Goal: Task Accomplishment & Management: Use online tool/utility

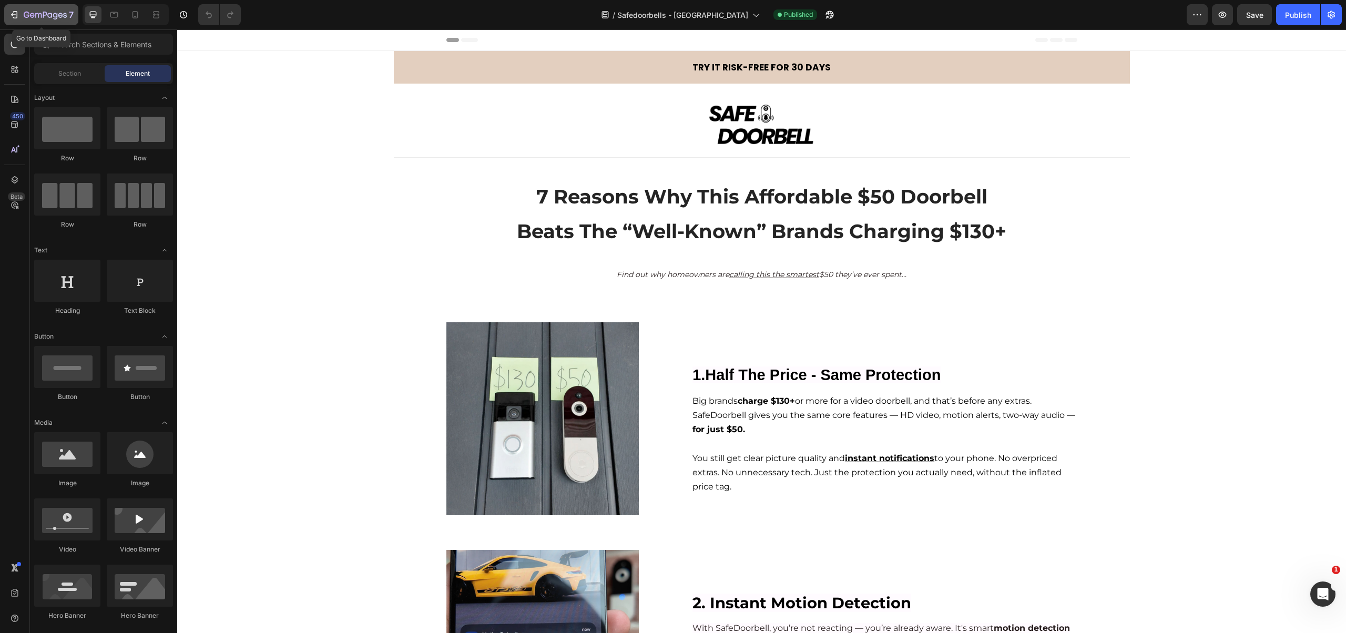
click at [13, 13] on icon "button" at bounding box center [14, 14] width 11 height 11
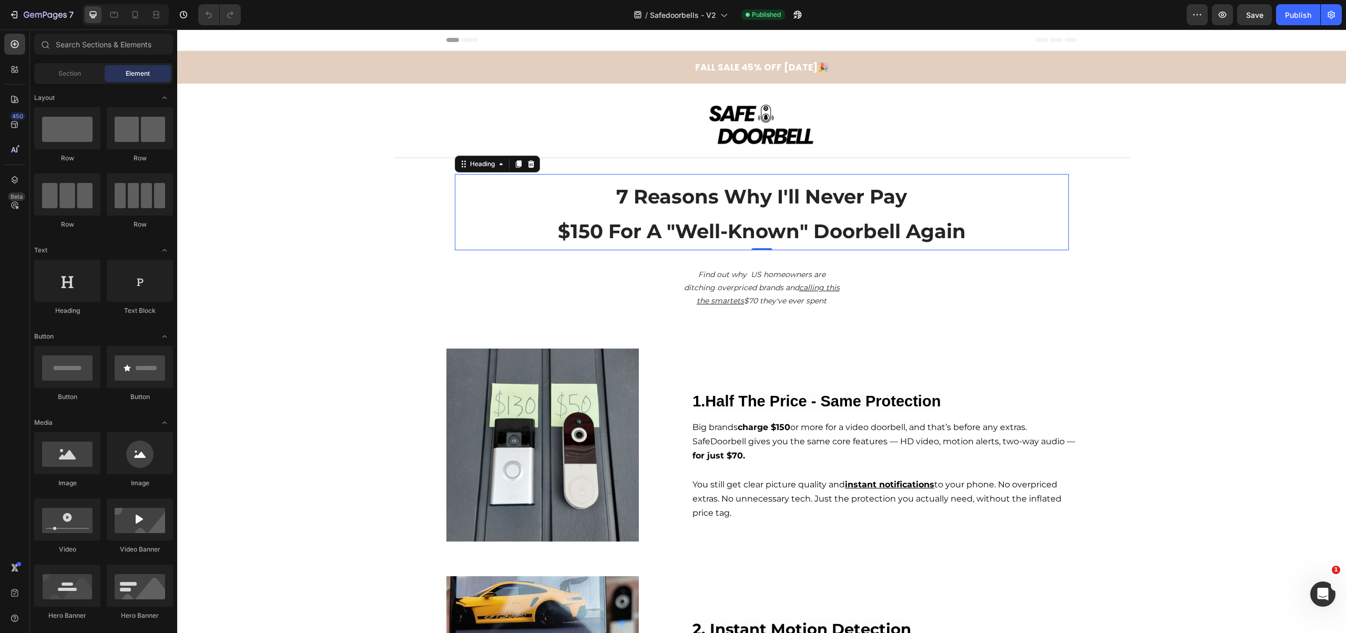
click at [616, 196] on span "7 Reasons Why I'll Never Pay" at bounding box center [761, 197] width 291 height 24
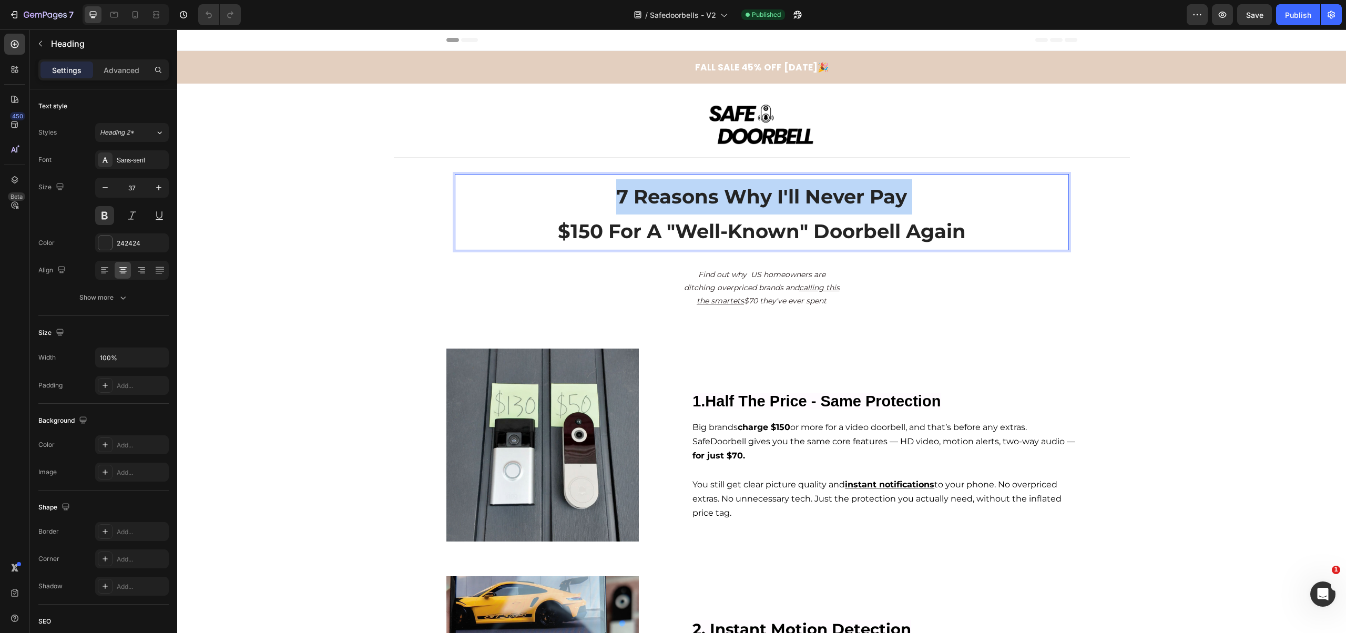
click at [616, 196] on span "7 Reasons Why I'll Never Pay" at bounding box center [761, 197] width 291 height 24
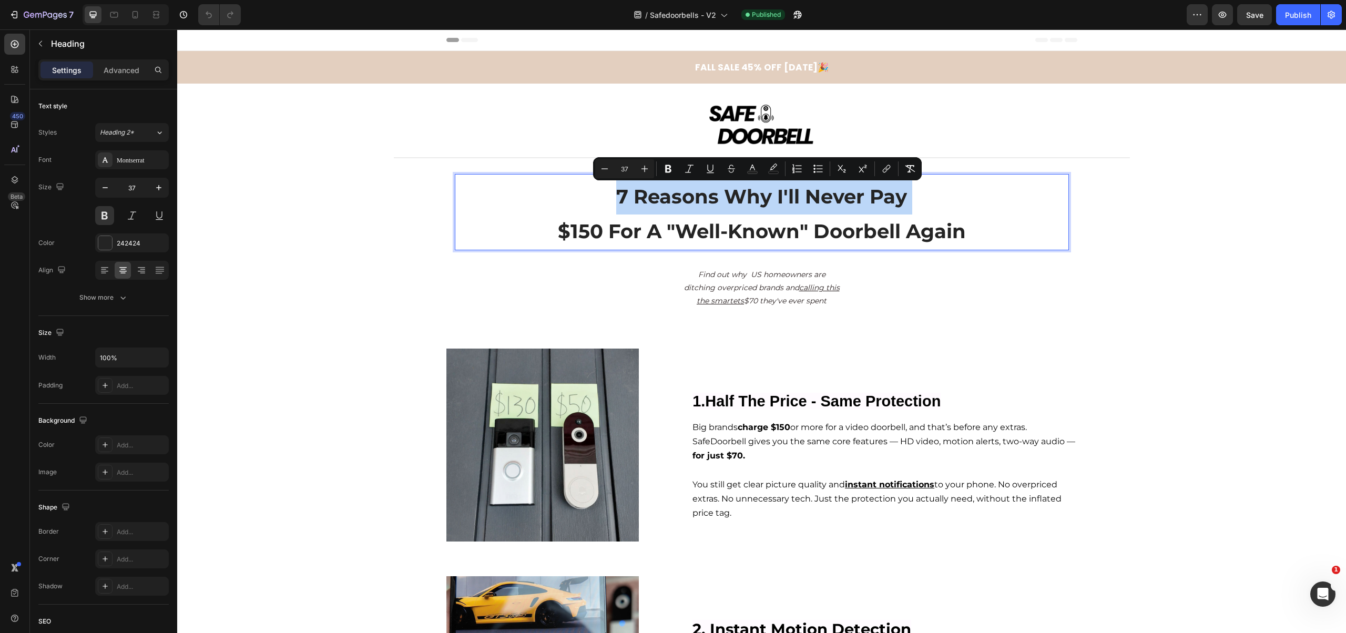
click at [616, 196] on span "7 Reasons Why I'll Never Pay" at bounding box center [761, 197] width 291 height 24
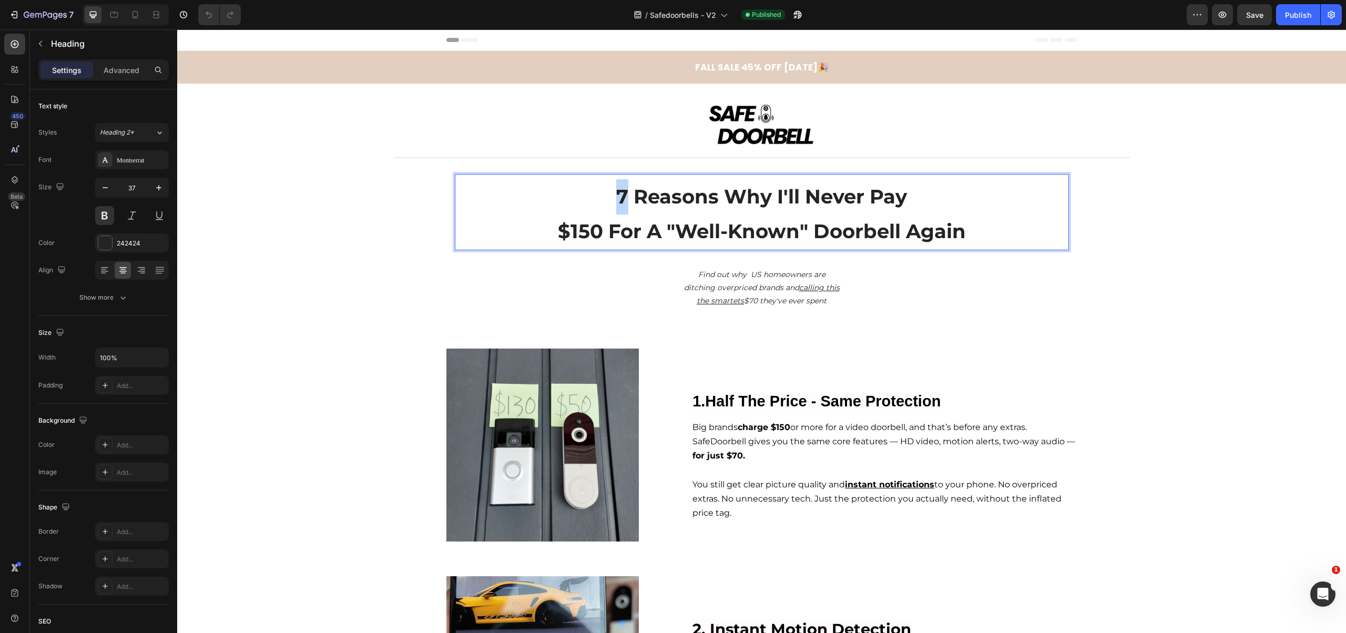
click at [616, 196] on span "7 Reasons Why I'll Never Pay" at bounding box center [761, 197] width 291 height 24
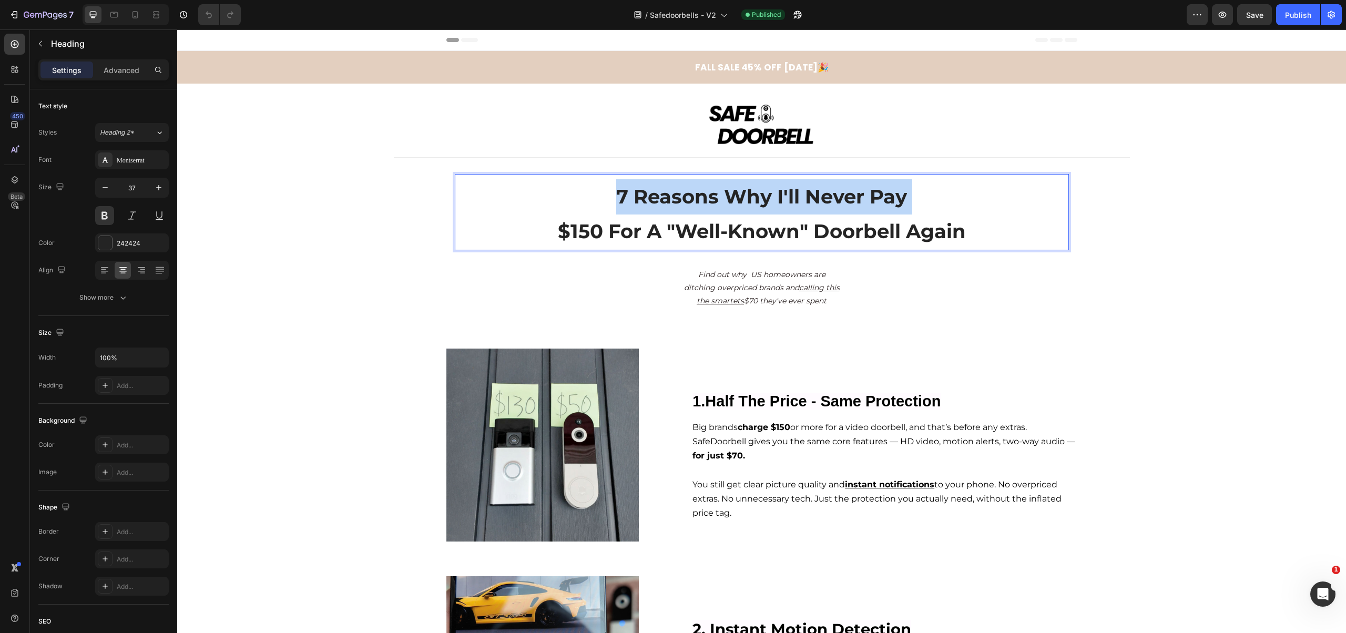
click at [616, 196] on span "7 Reasons Why I'll Never Pay" at bounding box center [761, 197] width 291 height 24
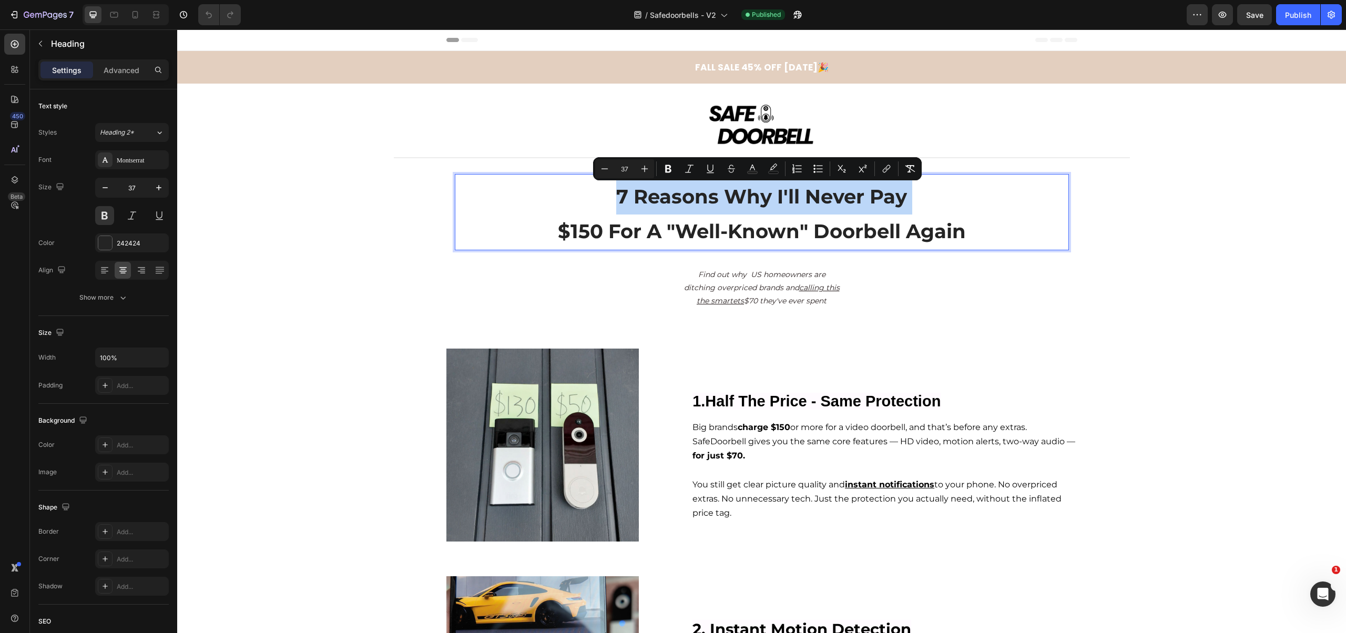
click at [616, 196] on span "7 Reasons Why I'll Never Pay" at bounding box center [761, 197] width 291 height 24
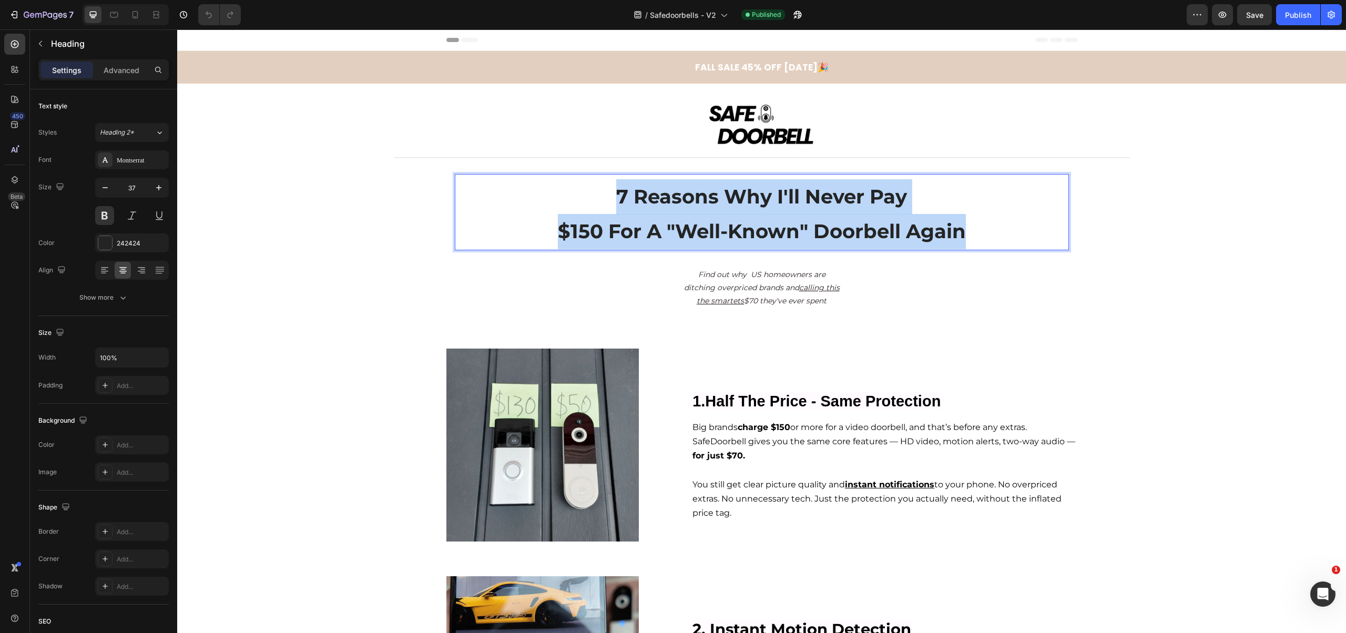
drag, startPoint x: 611, startPoint y: 196, endPoint x: 1003, endPoint y: 239, distance: 394.1
click at [1003, 239] on p "7 Reasons Why I'll Never Pay $150 For A "Well-Known" Doorbell Again" at bounding box center [762, 214] width 612 height 70
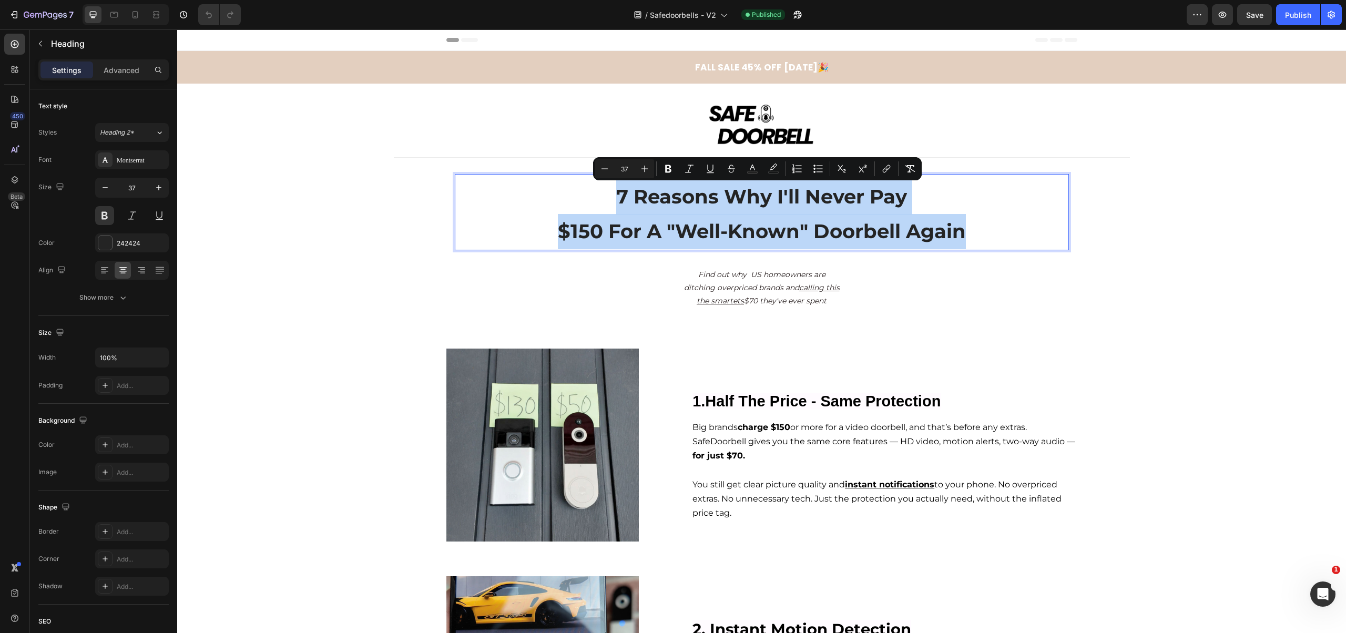
copy p "7 Reasons Why I'll Never Pay $150 For A "Well-Known" Doorbell Again"
click at [897, 309] on div "7 Reasons Why I'll Never Pay $150 For A "Well-Known" Doorbell Again Heading 0 7…" at bounding box center [762, 249] width 736 height 153
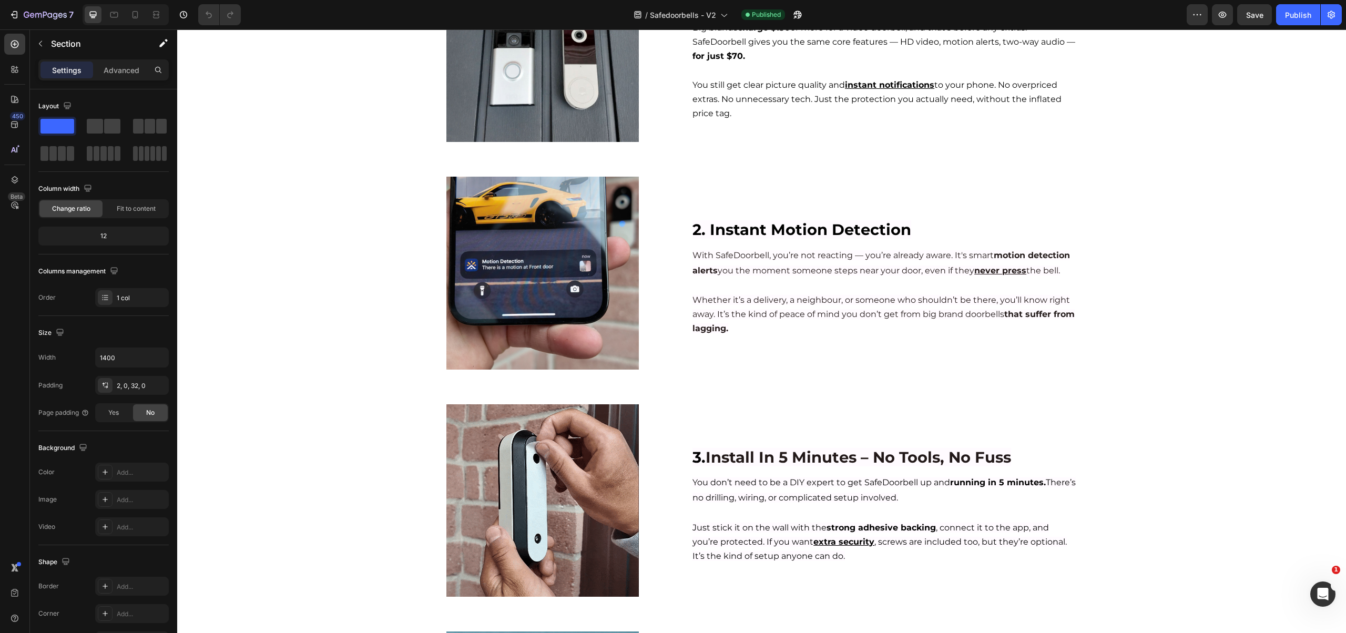
scroll to position [273, 0]
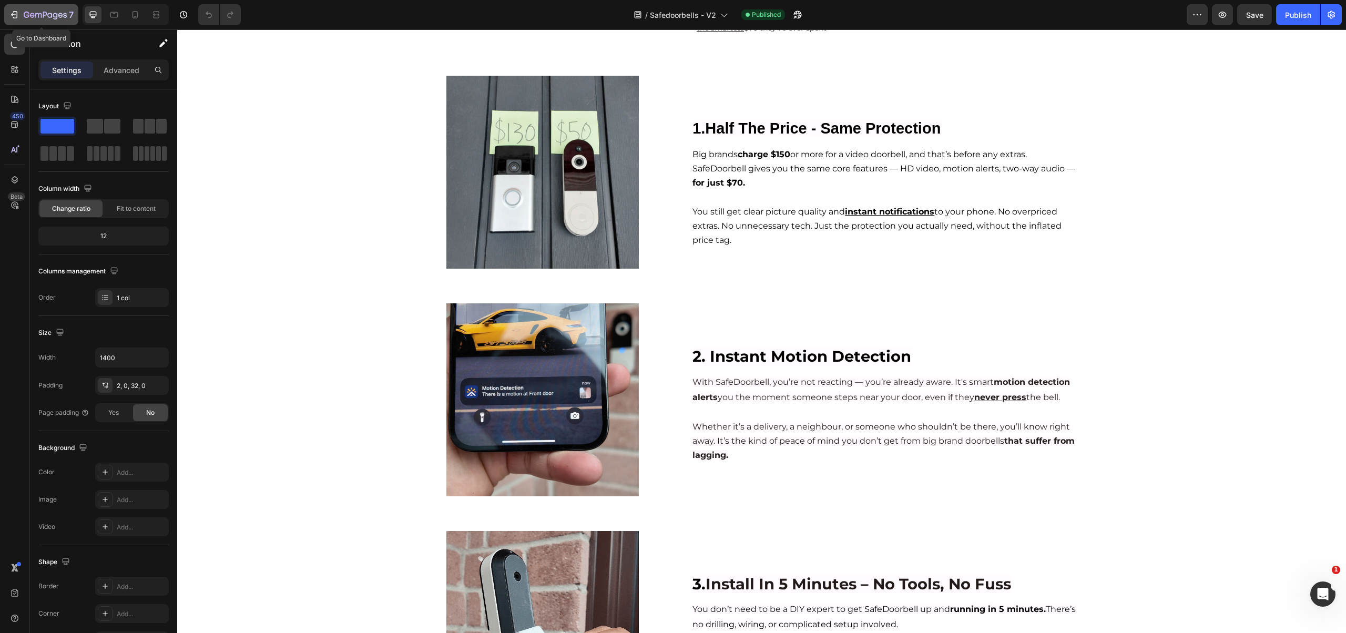
click at [26, 11] on icon "button" at bounding box center [45, 15] width 43 height 9
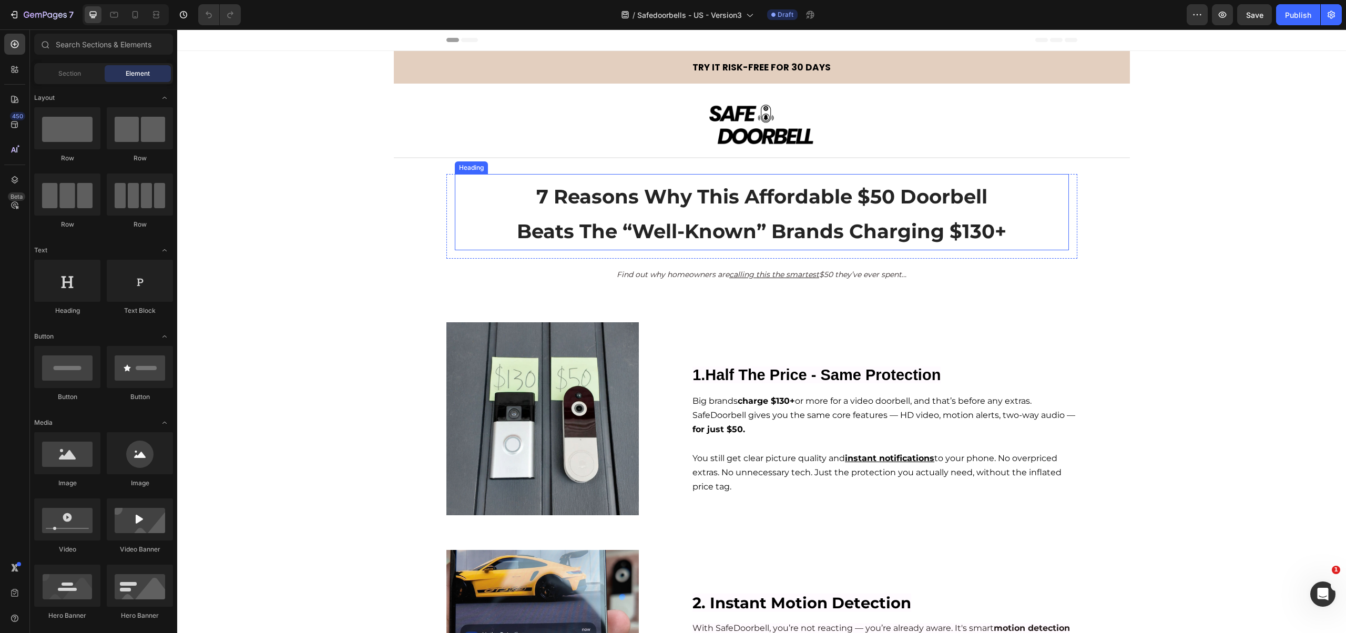
click at [735, 218] on h2 "7 Reasons Why This Affordable $50 Doorbell Beats The “Well-Known” Brands Chargi…" at bounding box center [762, 214] width 614 height 72
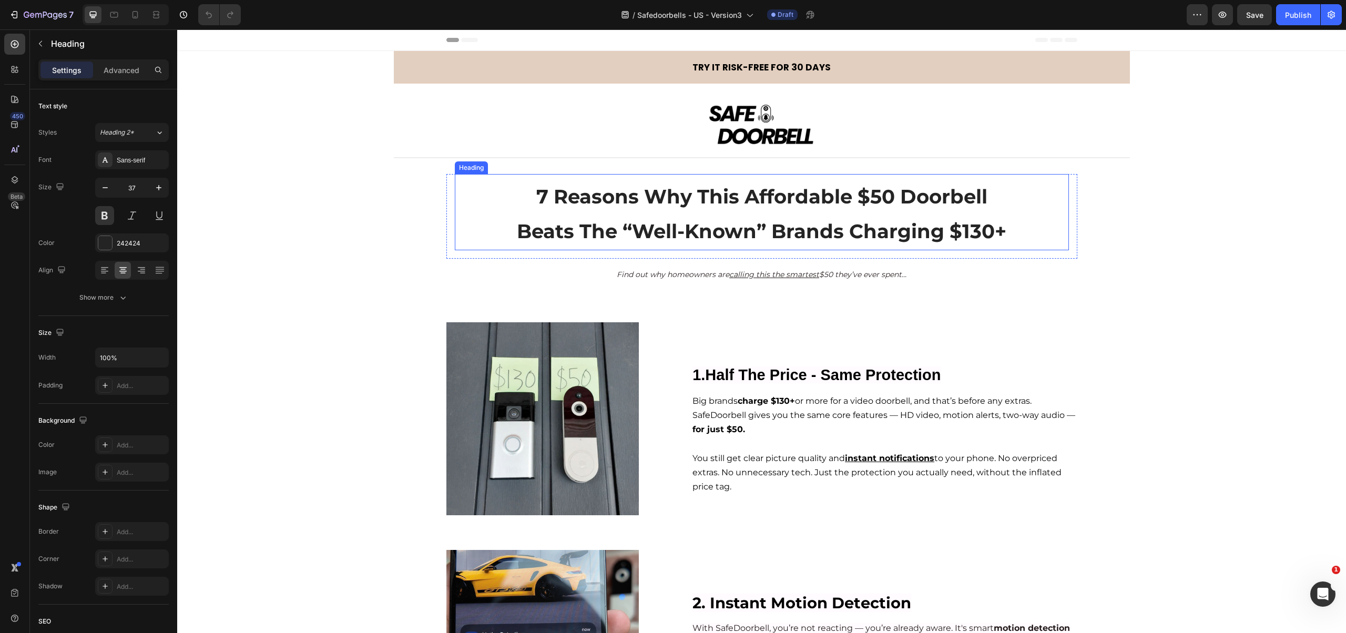
click at [735, 218] on h2 "7 Reasons Why This Affordable $50 Doorbell Beats The “Well-Known” Brands Chargi…" at bounding box center [762, 214] width 614 height 72
click at [735, 218] on p "7 Reasons Why This Affordable $50 Doorbell Beats The “Well-Known” Brands Chargi…" at bounding box center [762, 214] width 612 height 70
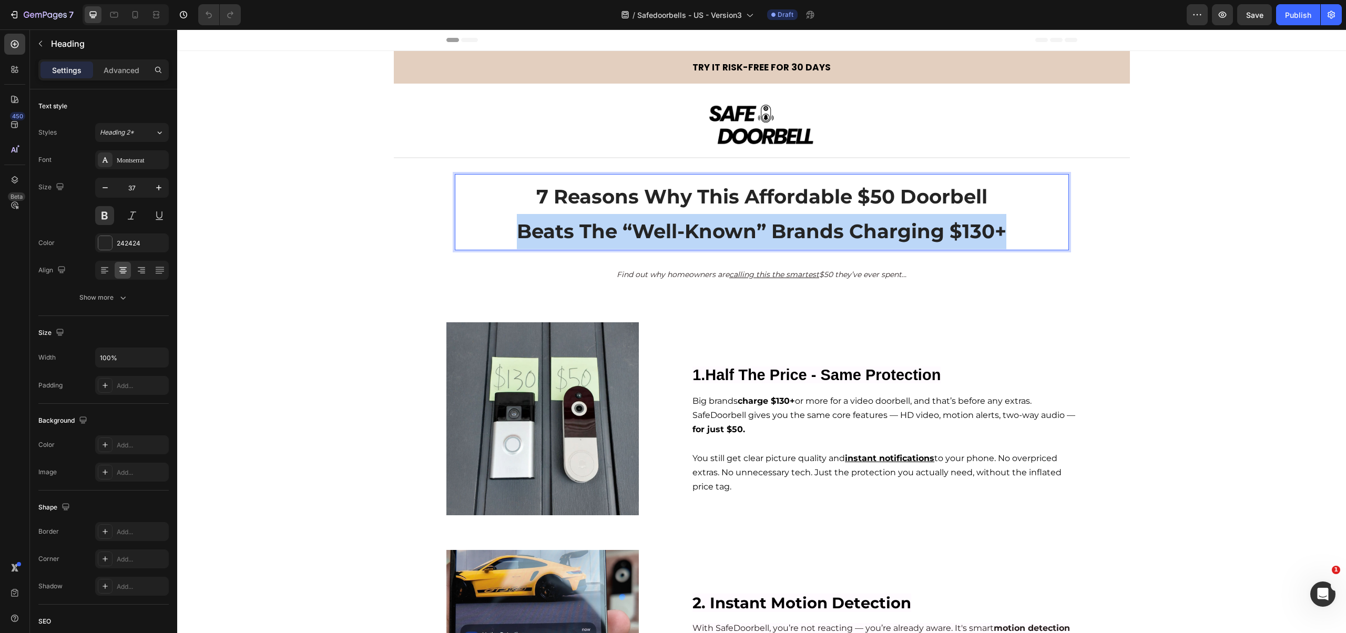
click at [735, 218] on p "7 Reasons Why This Affordable $50 Doorbell Beats The “Well-Known” Brands Chargi…" at bounding box center [762, 214] width 612 height 70
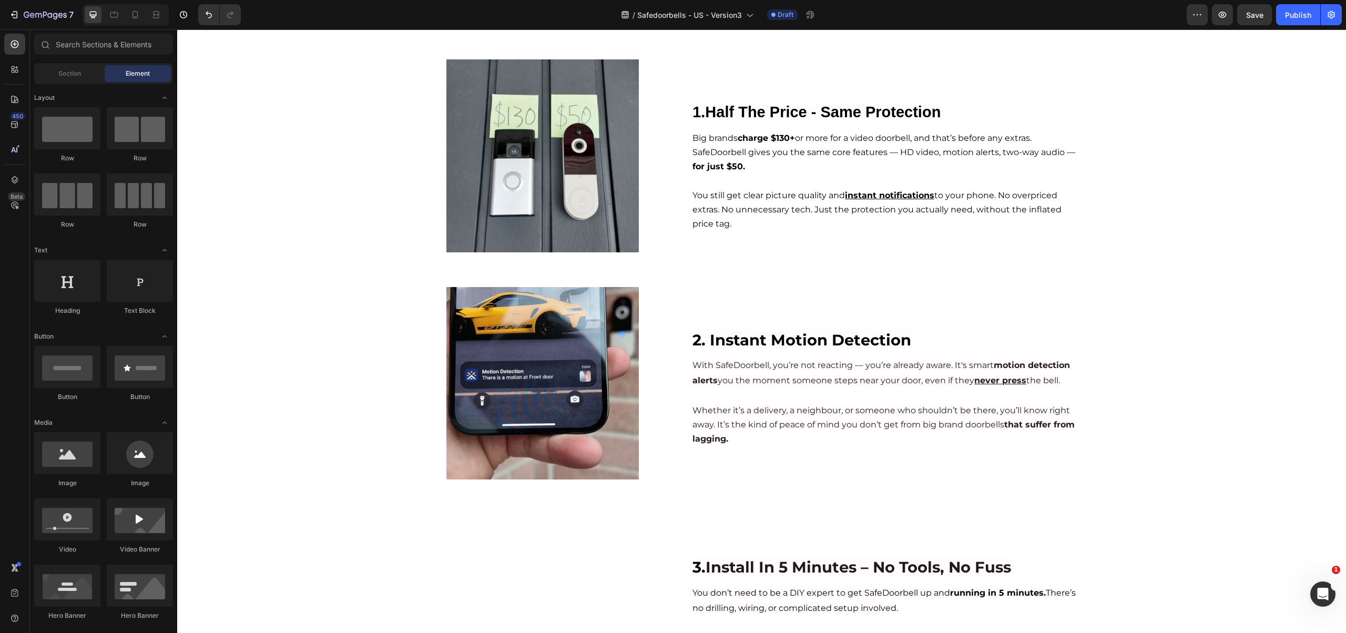
scroll to position [217, 0]
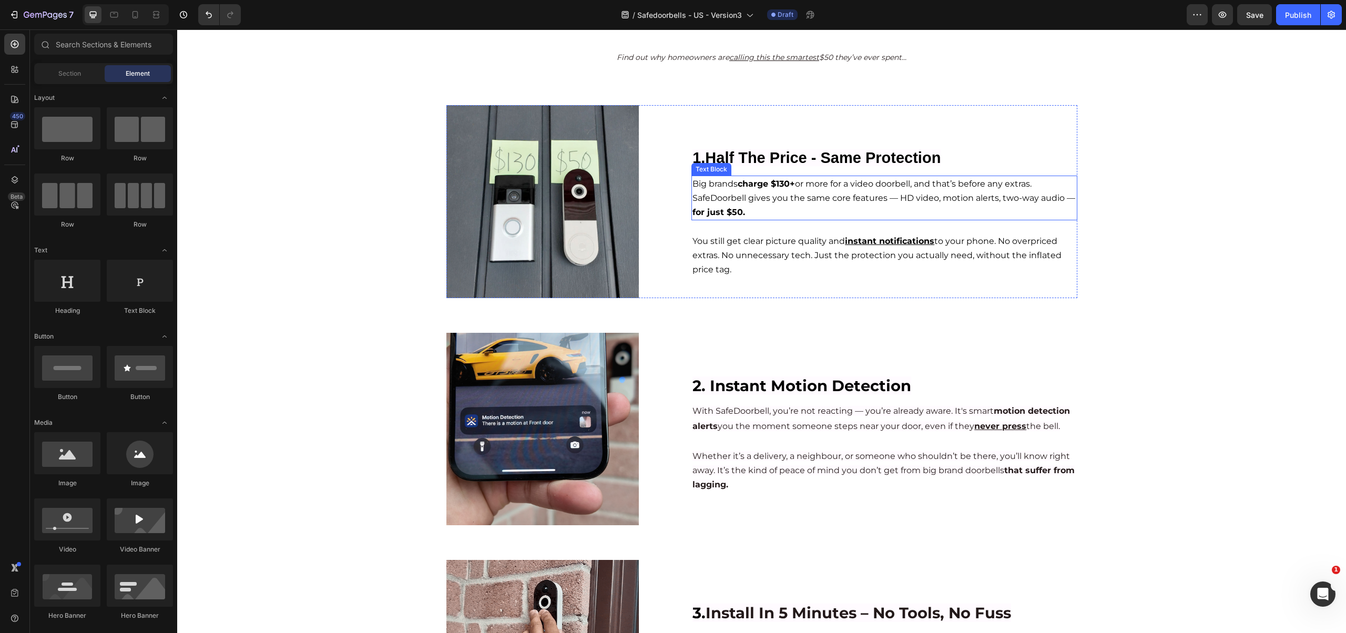
click at [733, 212] on strong "for just $50." at bounding box center [719, 212] width 53 height 10
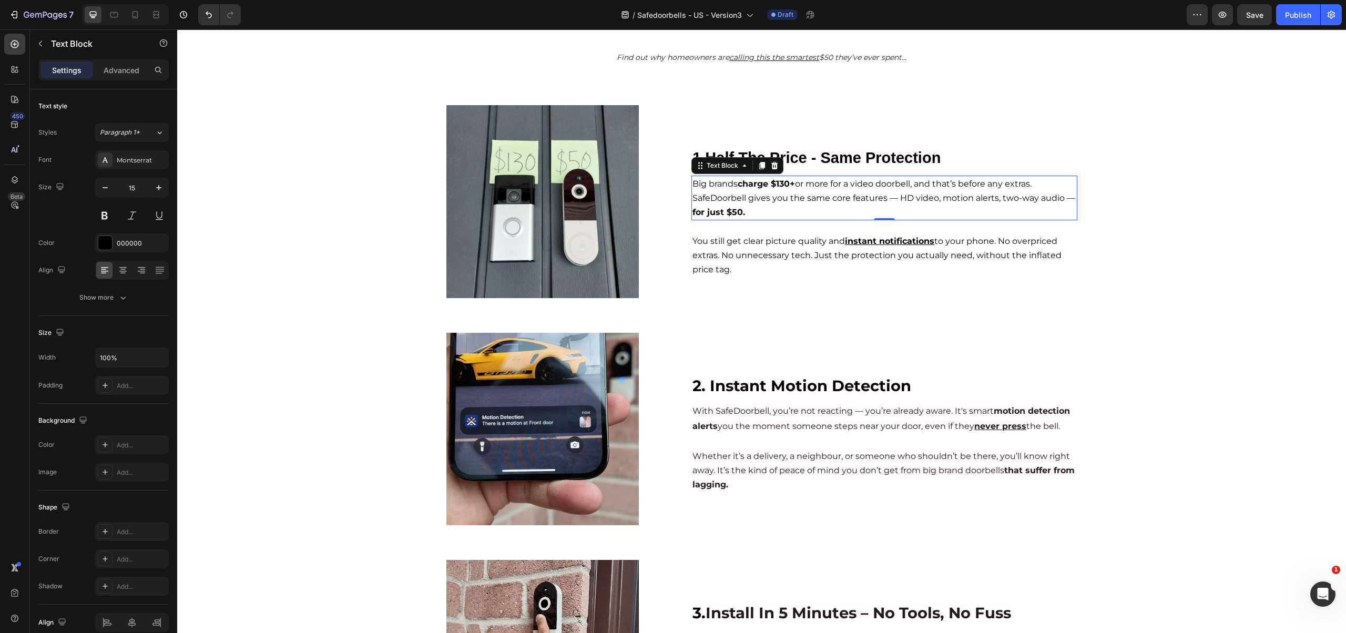
click at [730, 212] on strong "for just $50." at bounding box center [719, 212] width 53 height 10
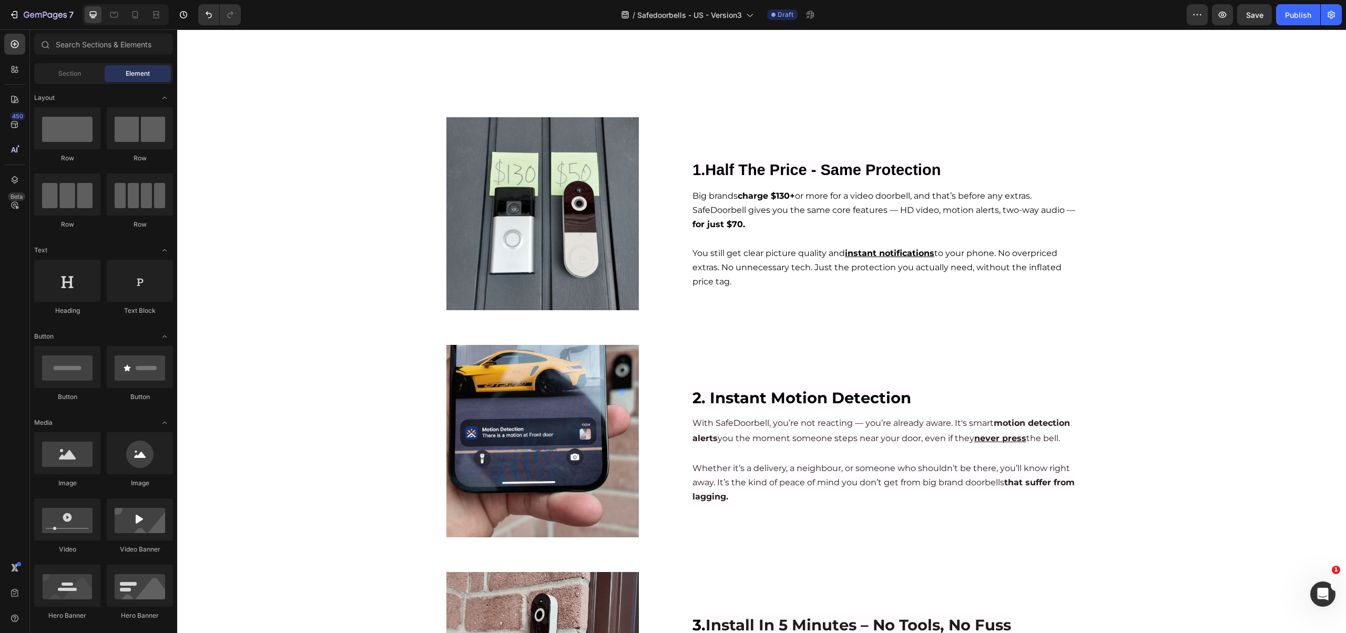
scroll to position [0, 0]
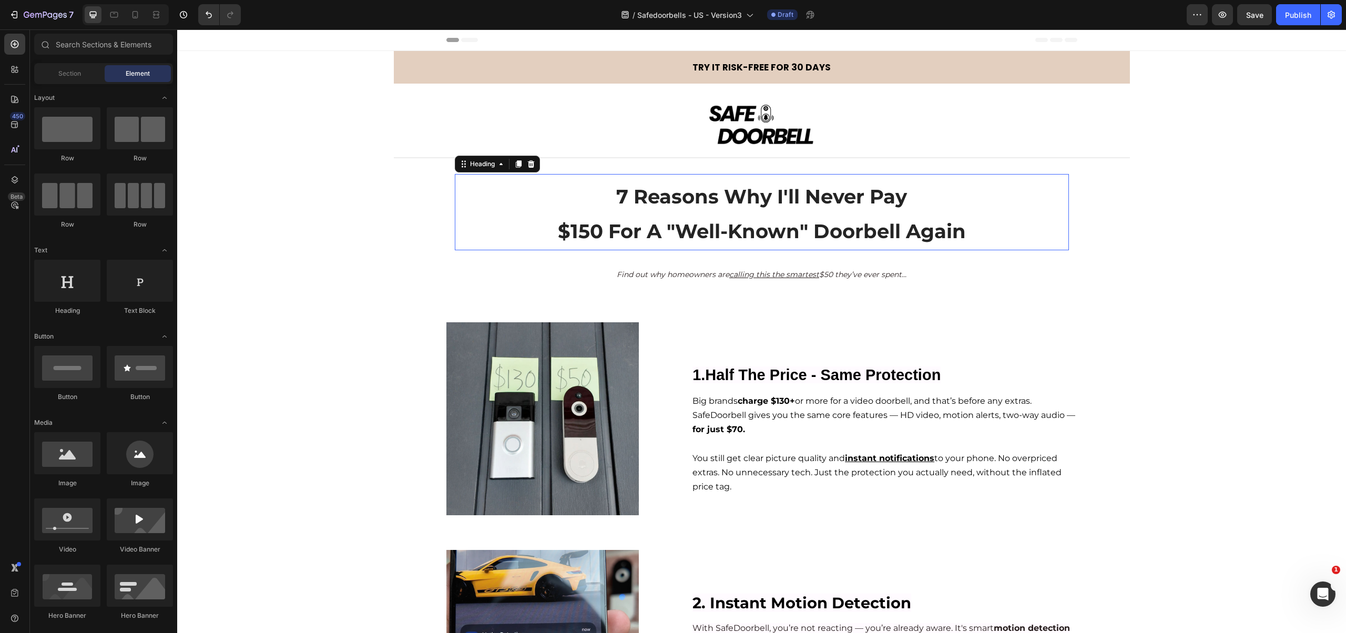
click at [813, 231] on span "$150 For A "Well-Known" Doorbell Again" at bounding box center [762, 231] width 408 height 24
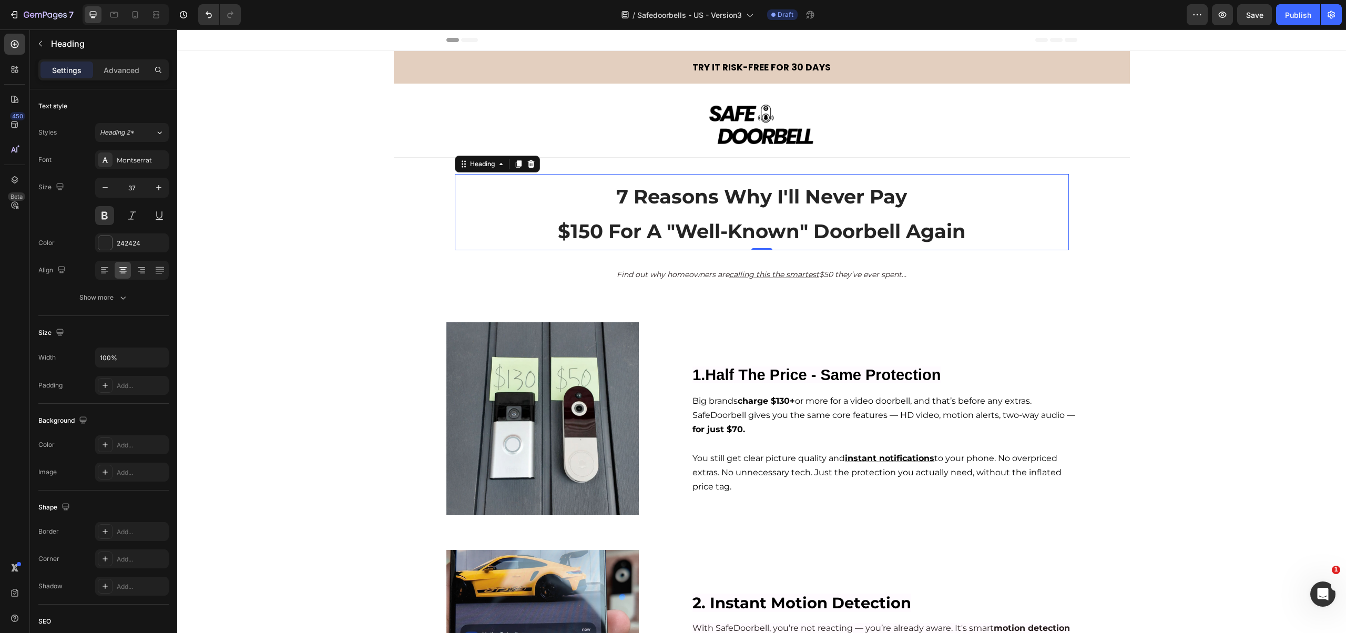
click at [1236, 16] on div "Preview Save Publish" at bounding box center [1264, 14] width 155 height 21
click at [1254, 15] on span "Save" at bounding box center [1254, 15] width 17 height 9
click at [1299, 14] on div "Publish" at bounding box center [1298, 14] width 26 height 11
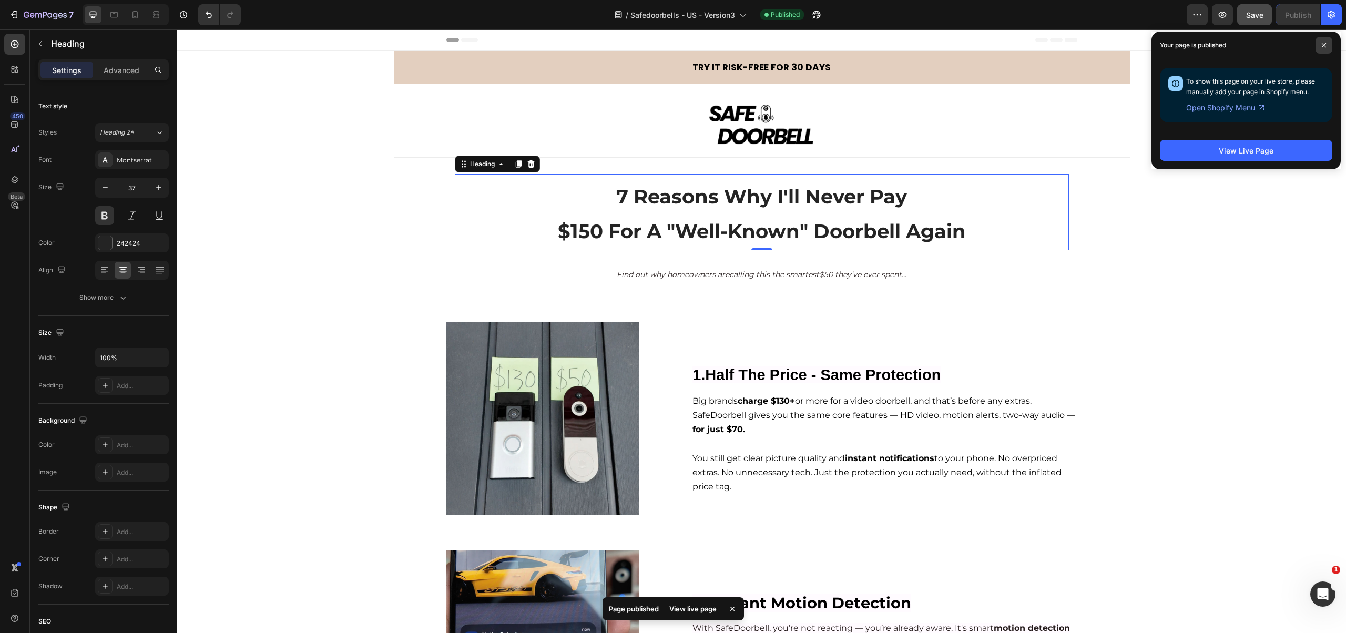
click at [1325, 45] on icon at bounding box center [1324, 45] width 4 height 4
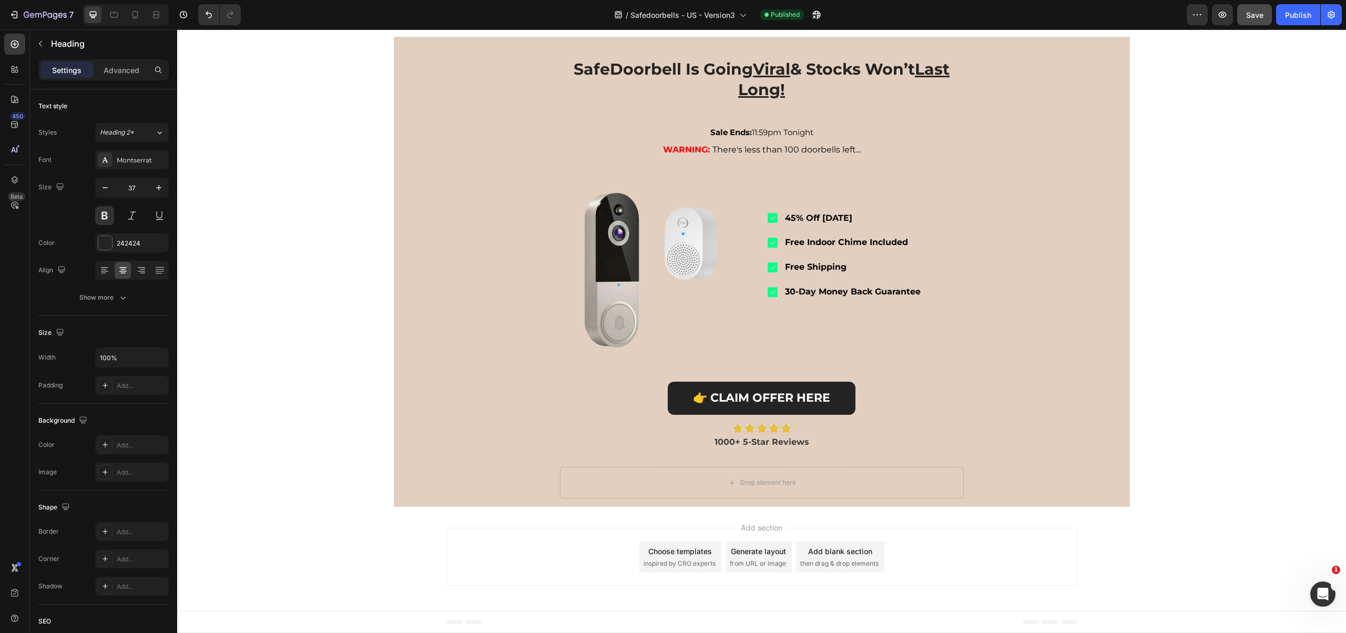
scroll to position [1800, 0]
click at [133, 11] on icon at bounding box center [136, 14] width 6 height 7
type input "28"
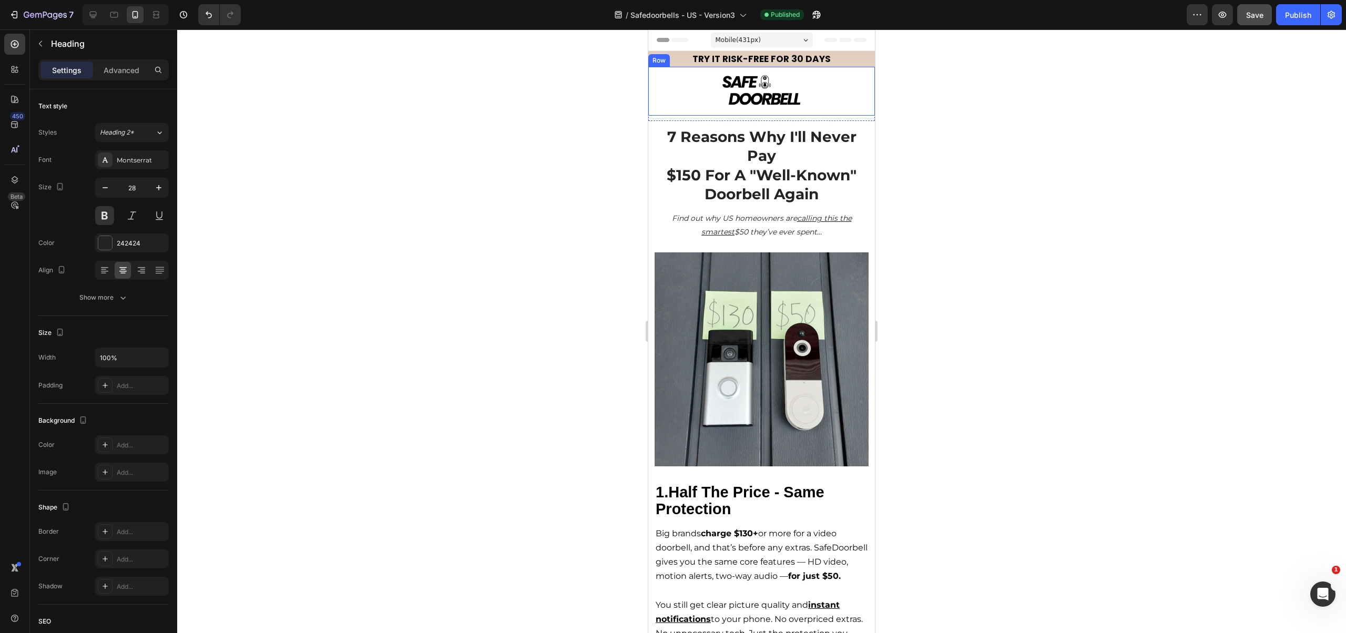
click at [850, 71] on div "Image Row" at bounding box center [761, 91] width 227 height 49
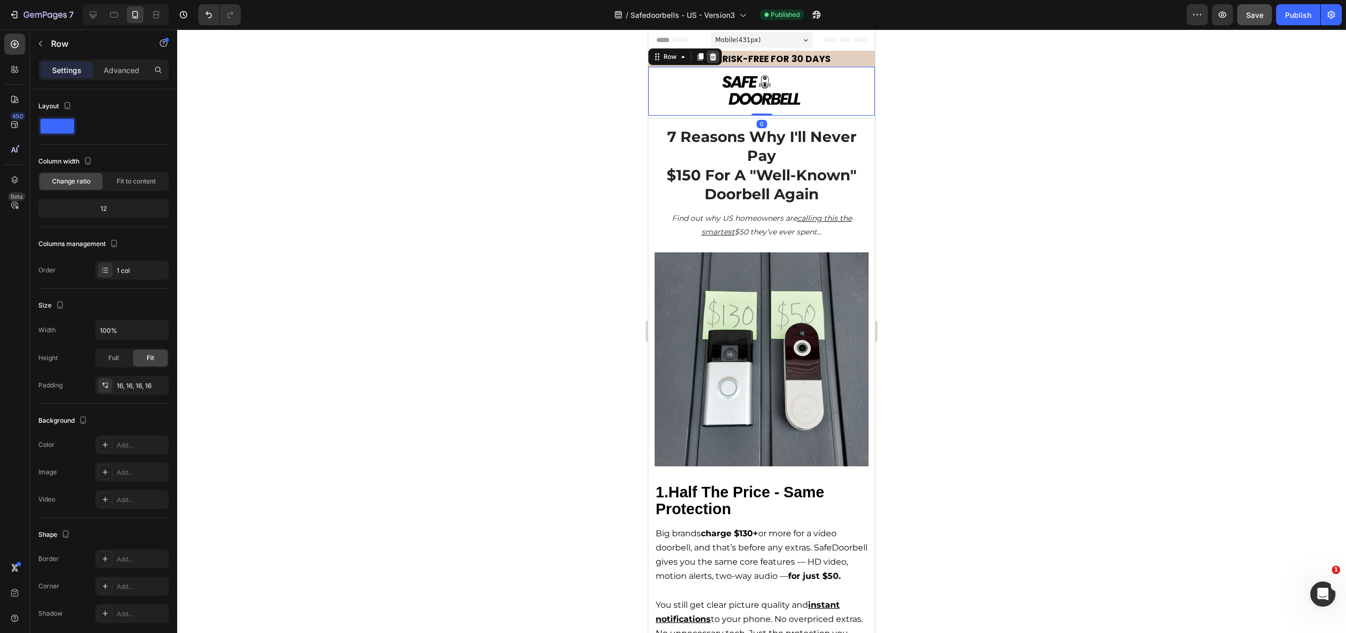
click at [715, 59] on icon at bounding box center [713, 56] width 7 height 7
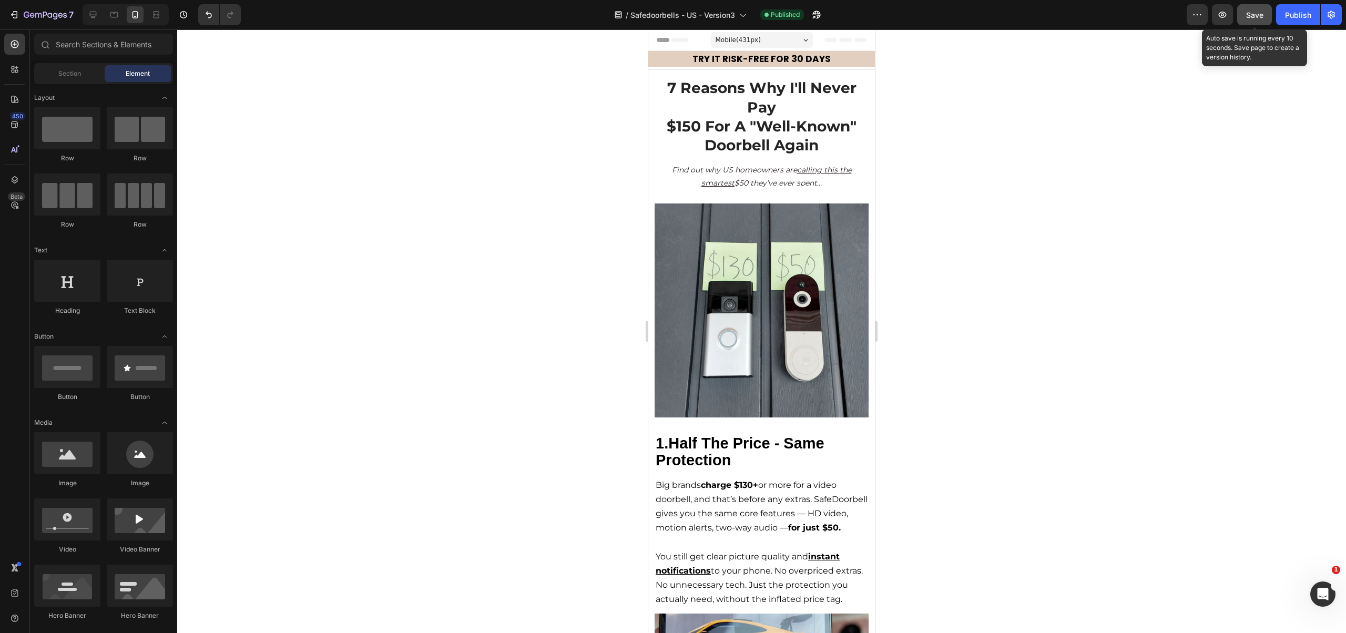
click at [1260, 14] on span "Save" at bounding box center [1254, 15] width 17 height 9
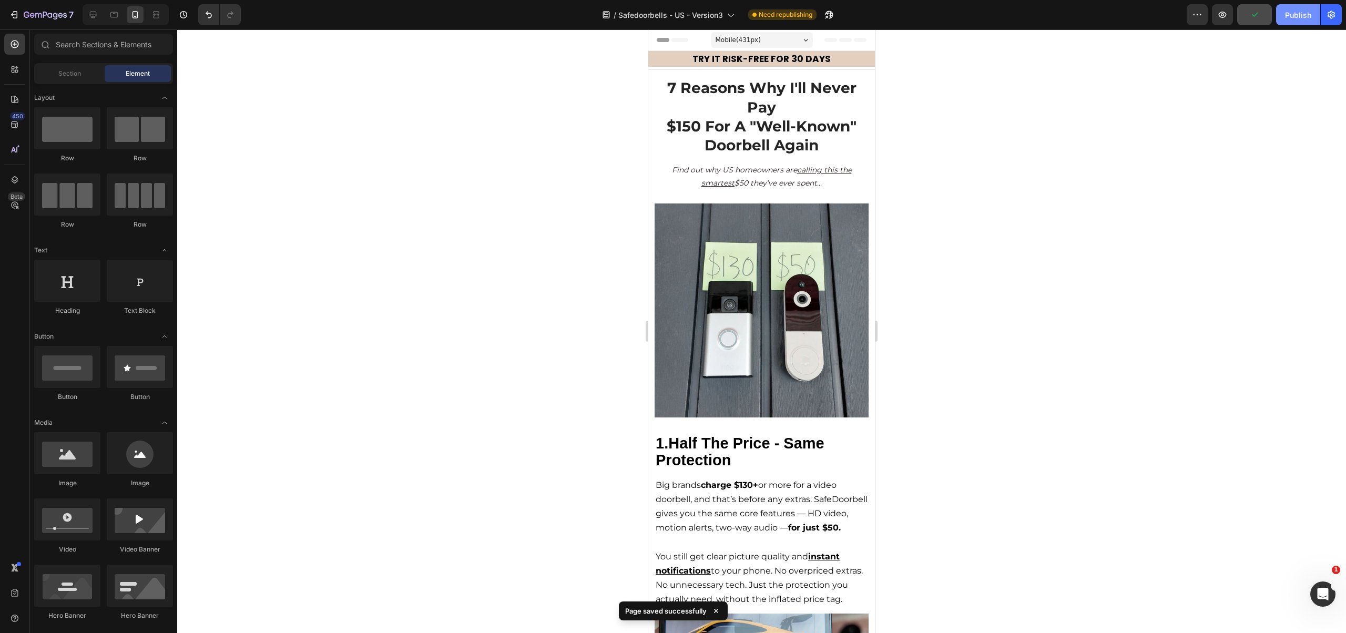
click at [1297, 16] on div "Publish" at bounding box center [1298, 14] width 26 height 11
click at [788, 533] on strong "for just $50." at bounding box center [814, 528] width 53 height 10
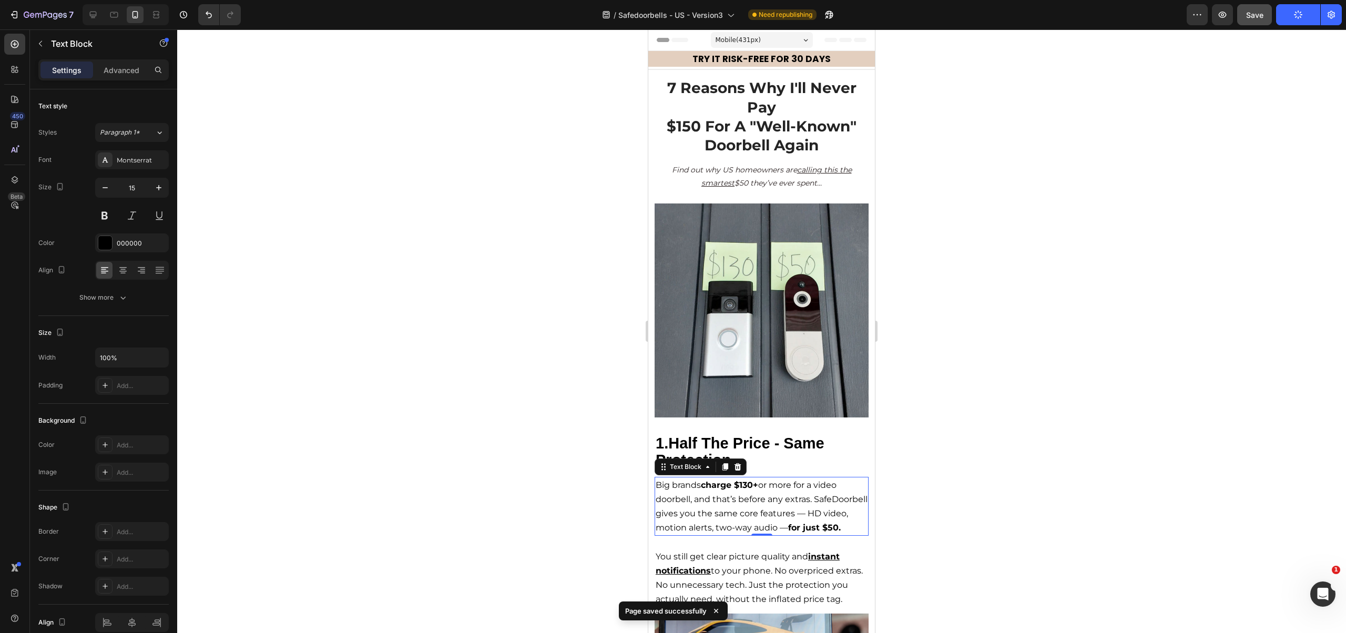
click at [788, 533] on strong "for just $50." at bounding box center [814, 528] width 53 height 10
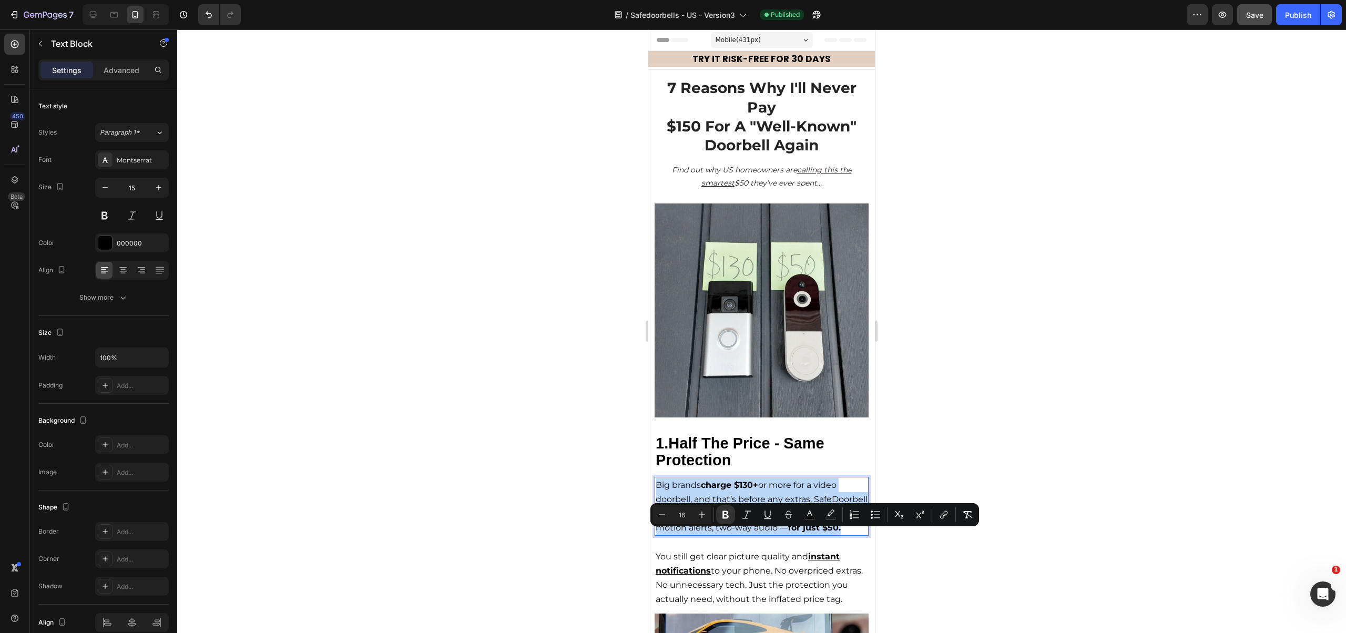
click at [788, 533] on strong "for just $50." at bounding box center [814, 528] width 53 height 10
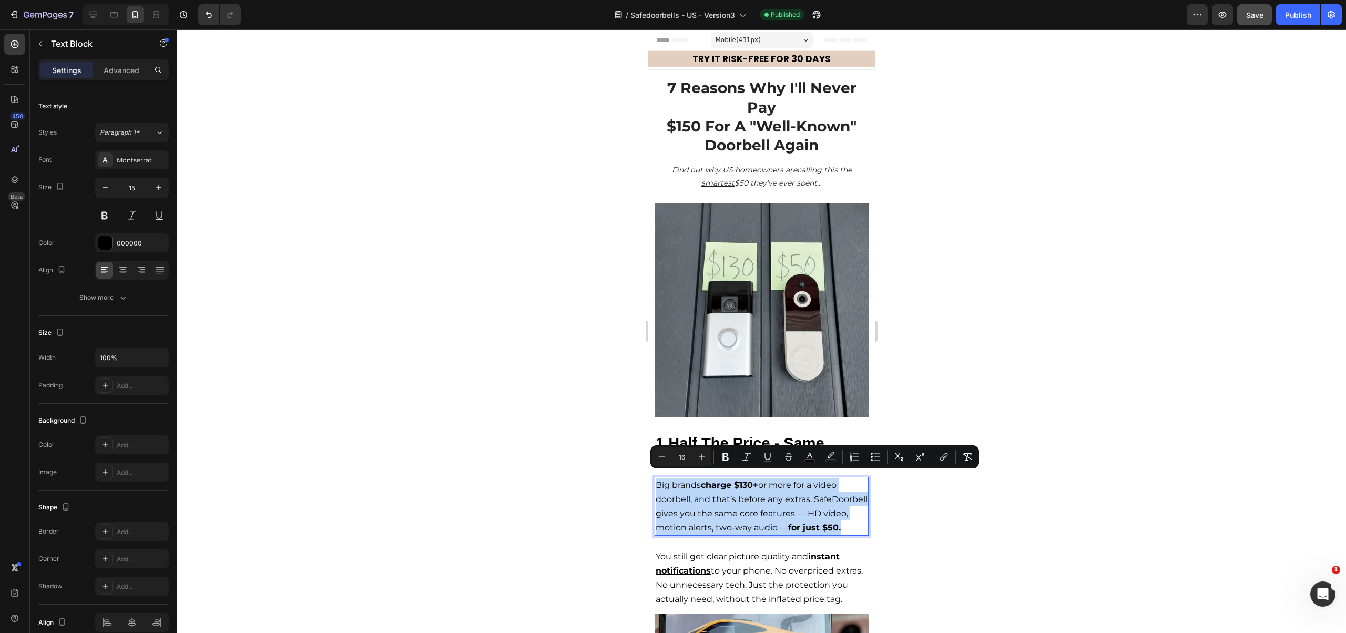
click at [788, 533] on strong "for just $50." at bounding box center [814, 528] width 53 height 10
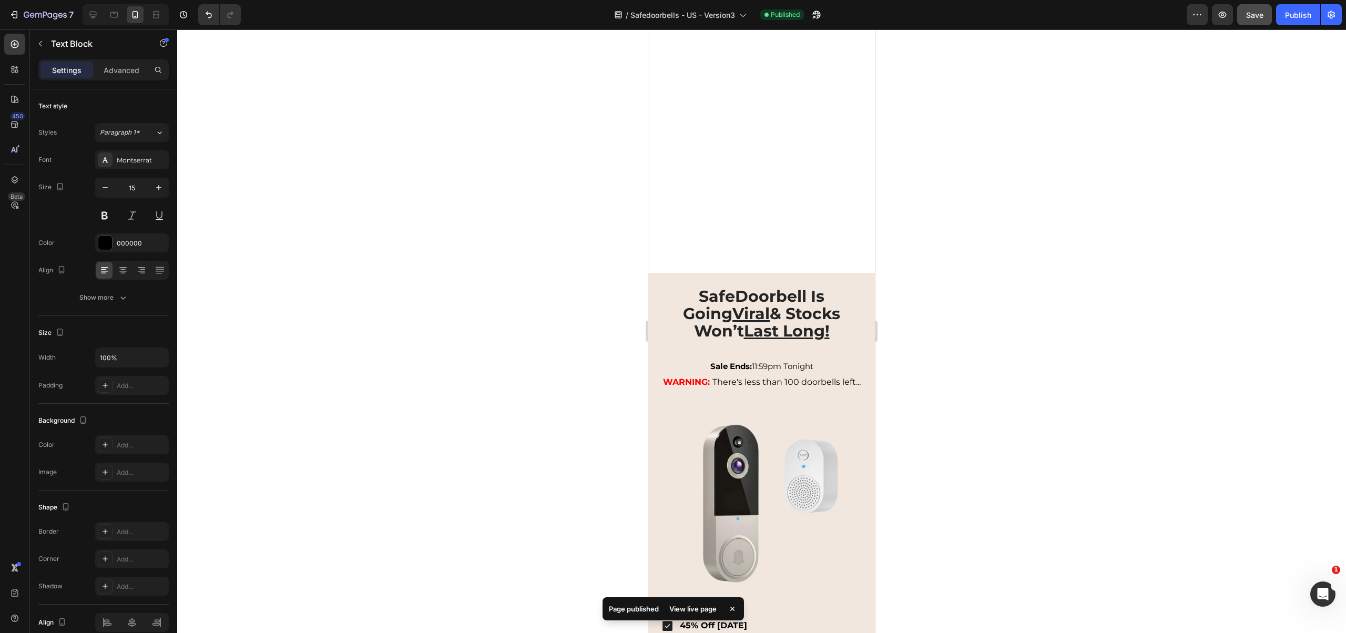
scroll to position [3153, 0]
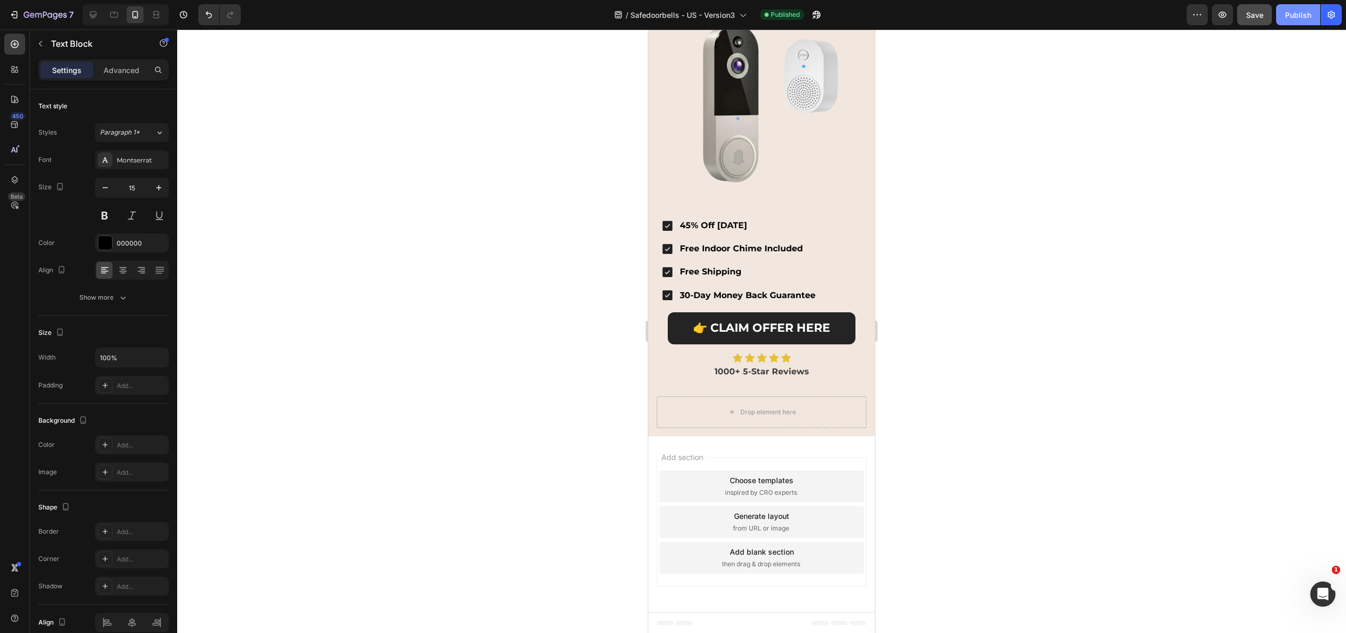
click at [1306, 21] on button "Publish" at bounding box center [1298, 14] width 44 height 21
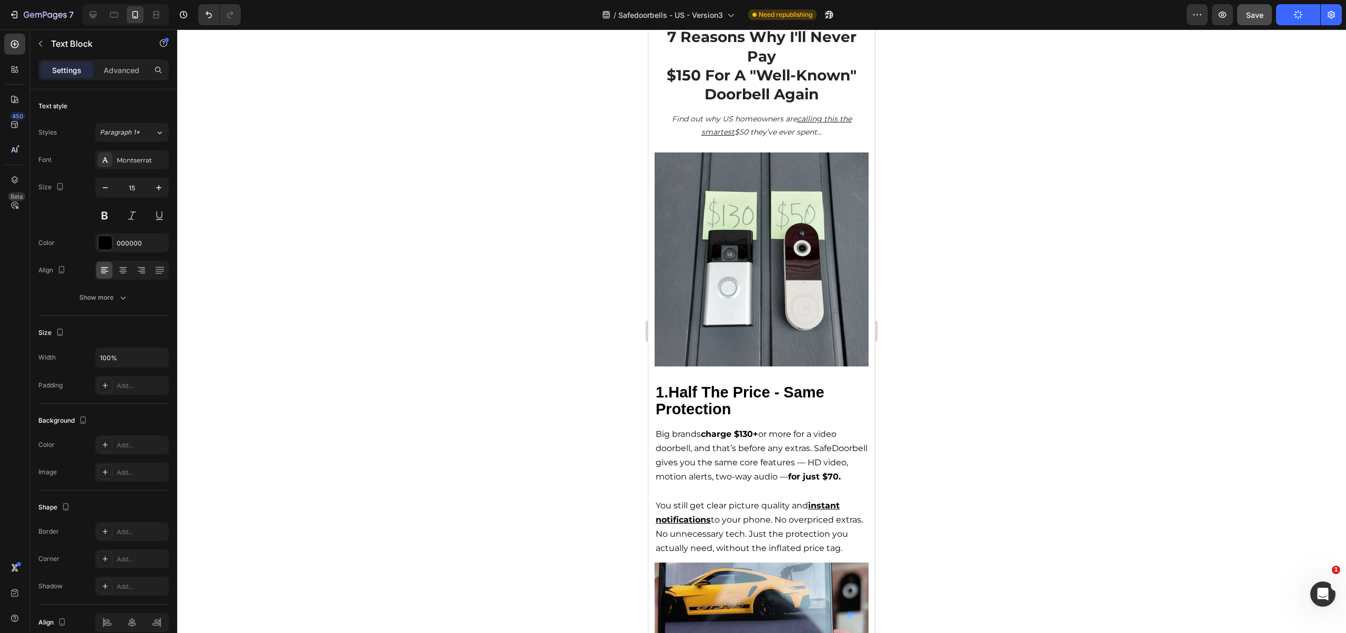
scroll to position [0, 0]
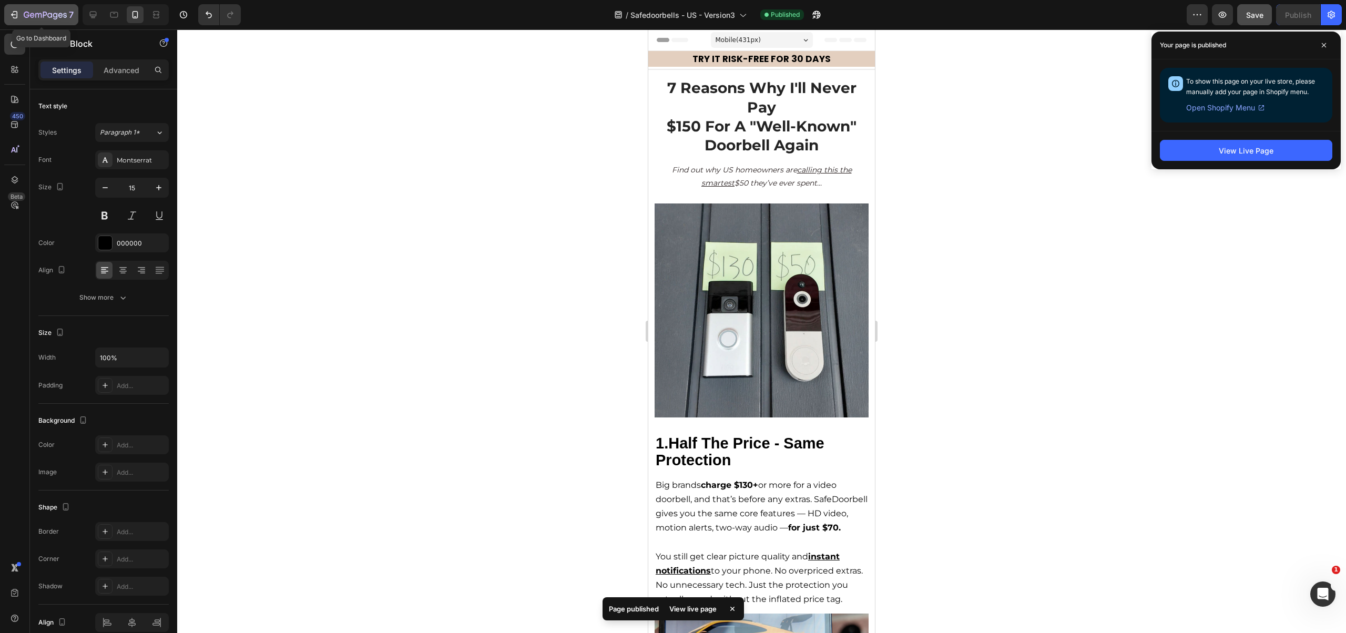
click at [38, 14] on icon "button" at bounding box center [38, 15] width 6 height 5
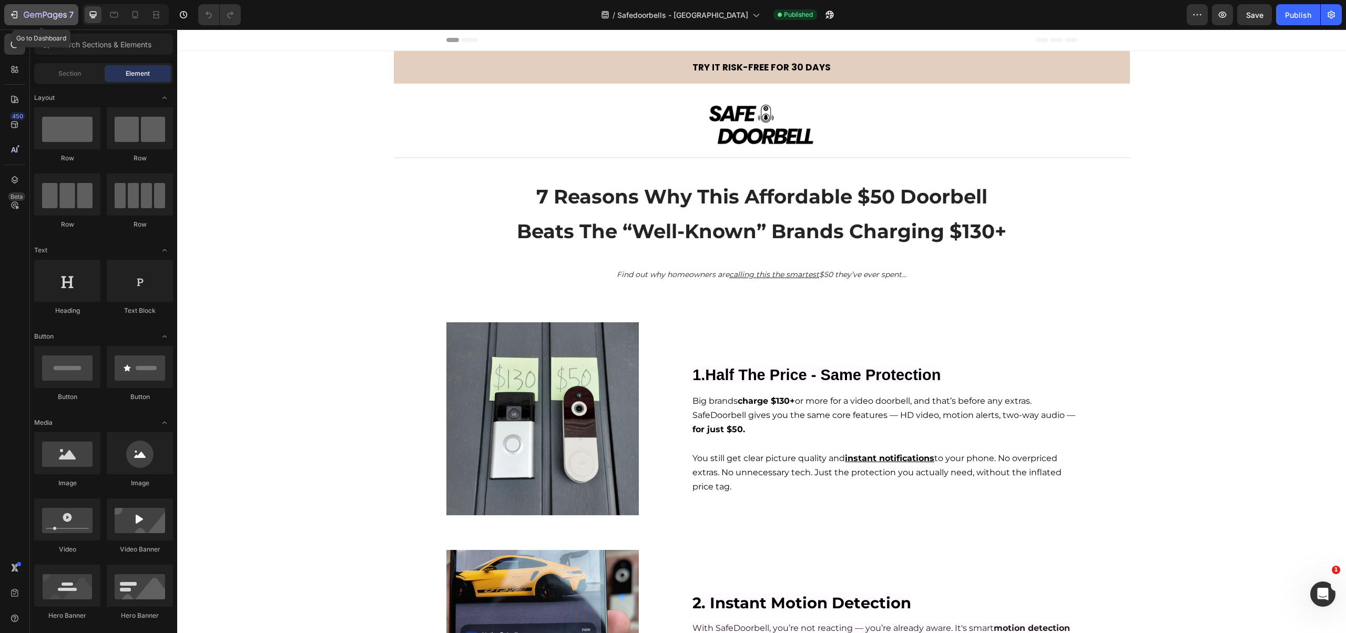
click at [15, 15] on icon "button" at bounding box center [14, 14] width 11 height 11
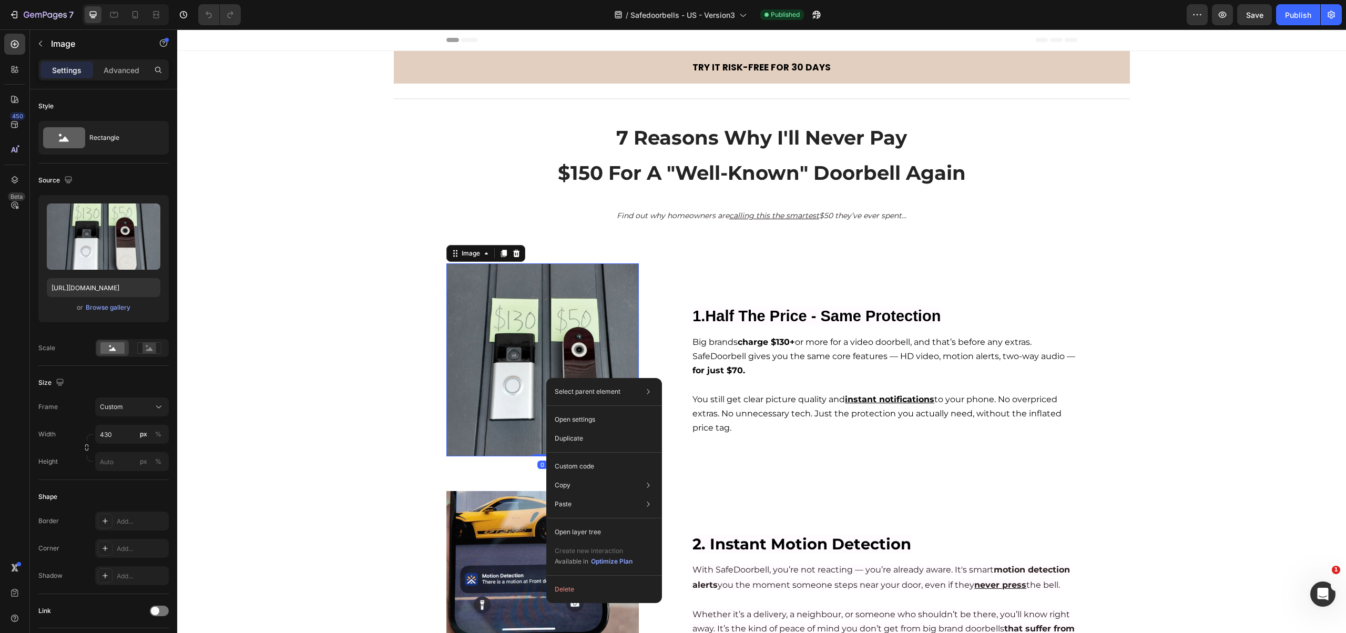
click at [473, 348] on img at bounding box center [542, 359] width 193 height 193
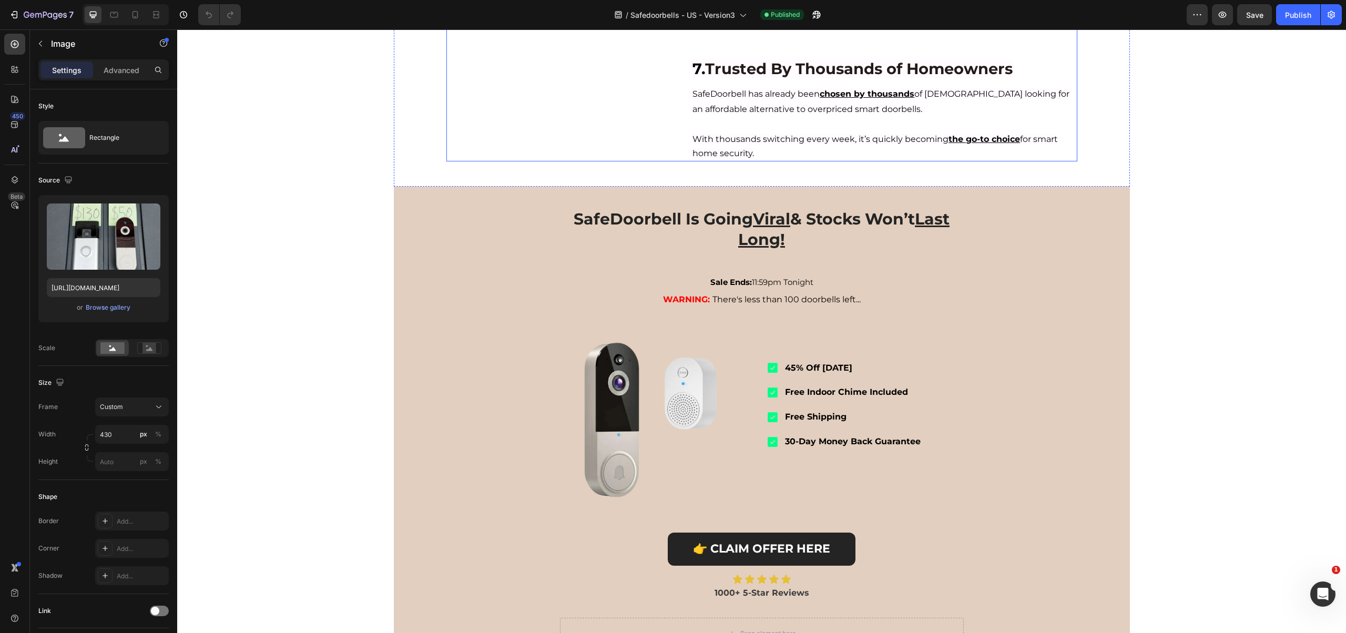
scroll to position [1811, 0]
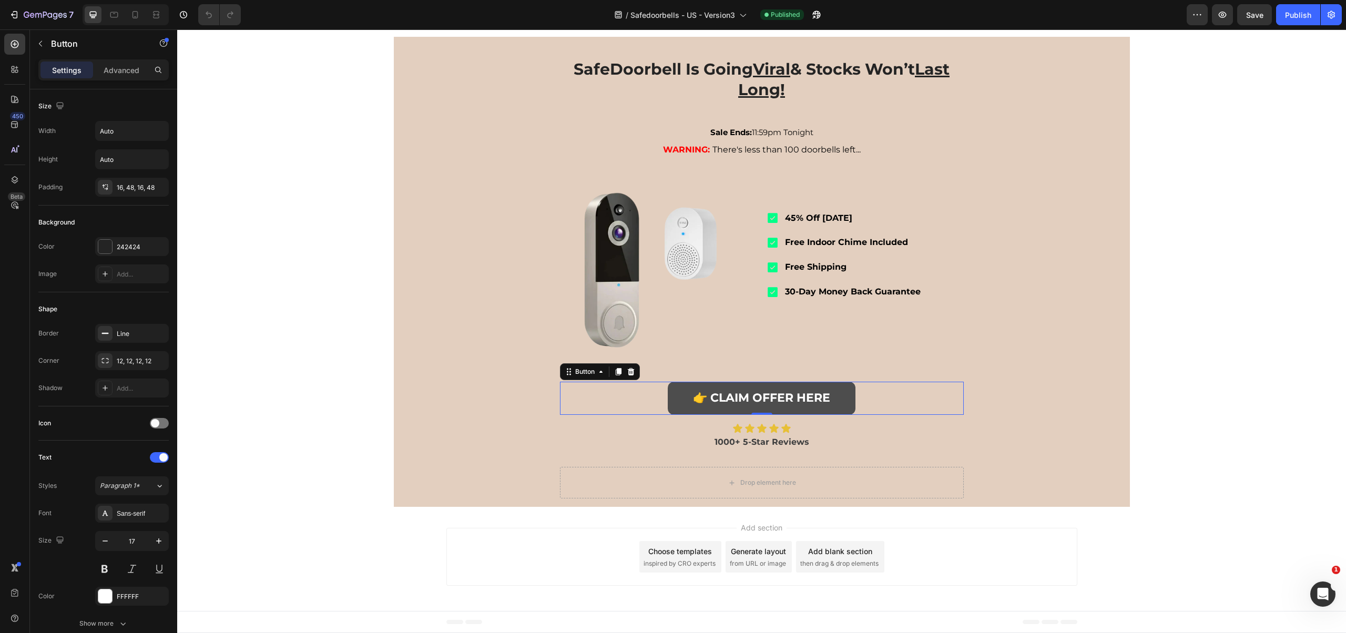
click at [845, 392] on link "👉 CLAIM OFFER HERE" at bounding box center [762, 399] width 188 height 34
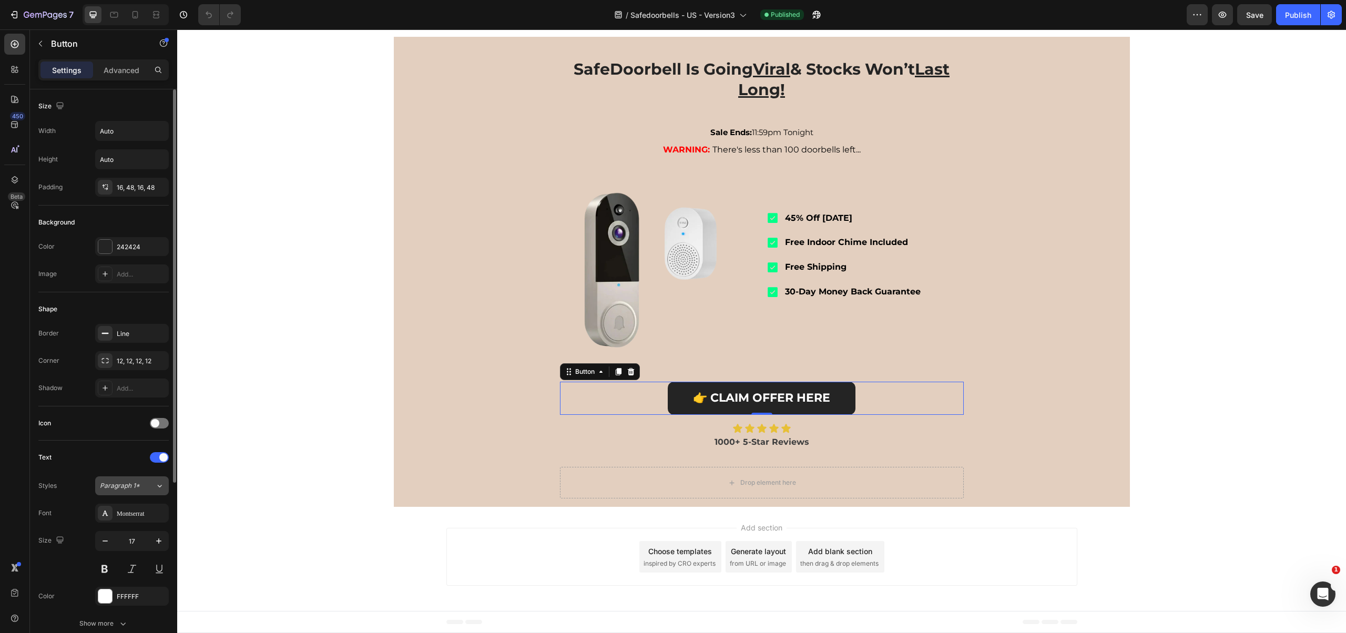
scroll to position [262, 0]
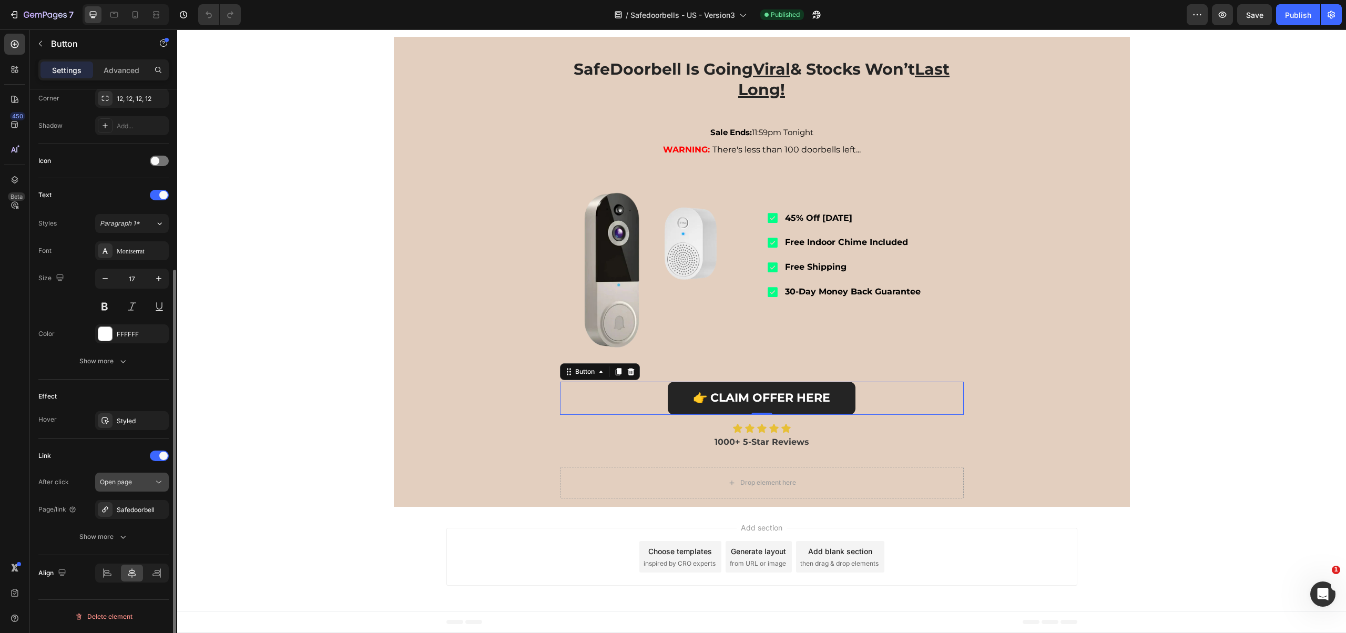
click at [132, 484] on span "Open page" at bounding box center [116, 482] width 32 height 8
click at [115, 489] on button "Open page" at bounding box center [132, 482] width 74 height 19
click at [136, 512] on div "Safedoorbell" at bounding box center [132, 509] width 31 height 9
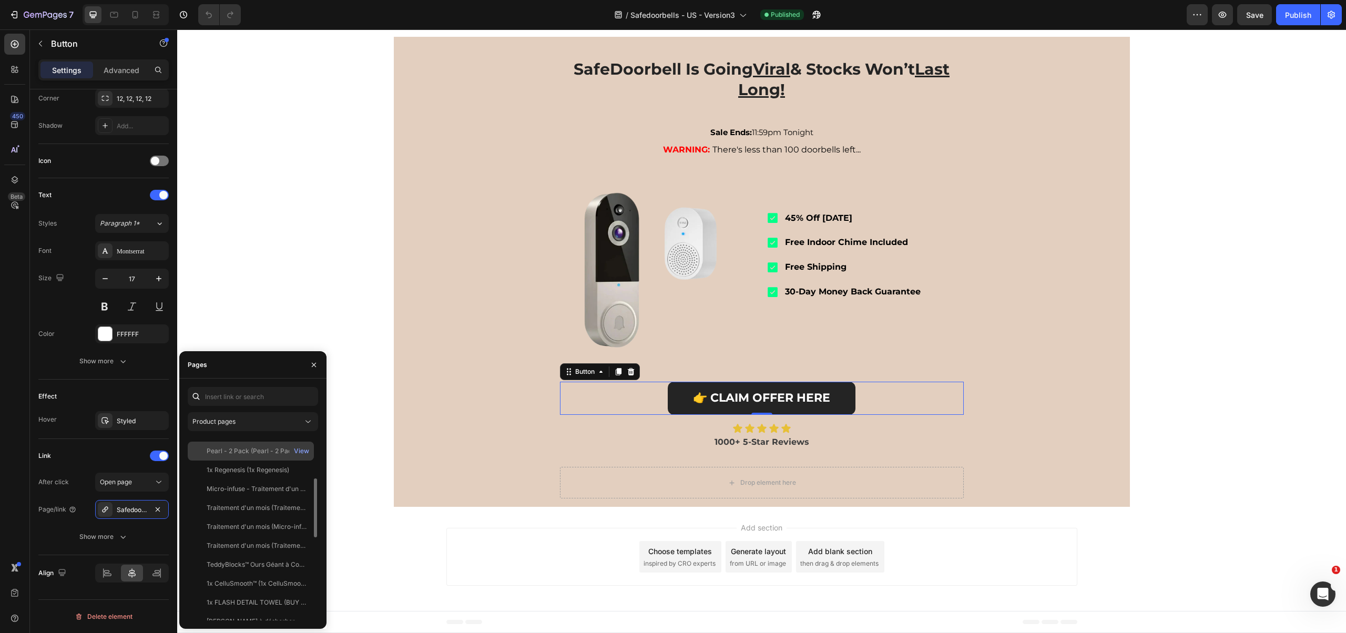
scroll to position [0, 0]
click at [234, 391] on input "text" at bounding box center [253, 396] width 130 height 19
type input "safe"
click at [241, 446] on div "SafeDoorbell - The Smarter Way To Protect Your Home" at bounding box center [257, 446] width 101 height 9
click at [306, 442] on div "View" at bounding box center [301, 446] width 15 height 9
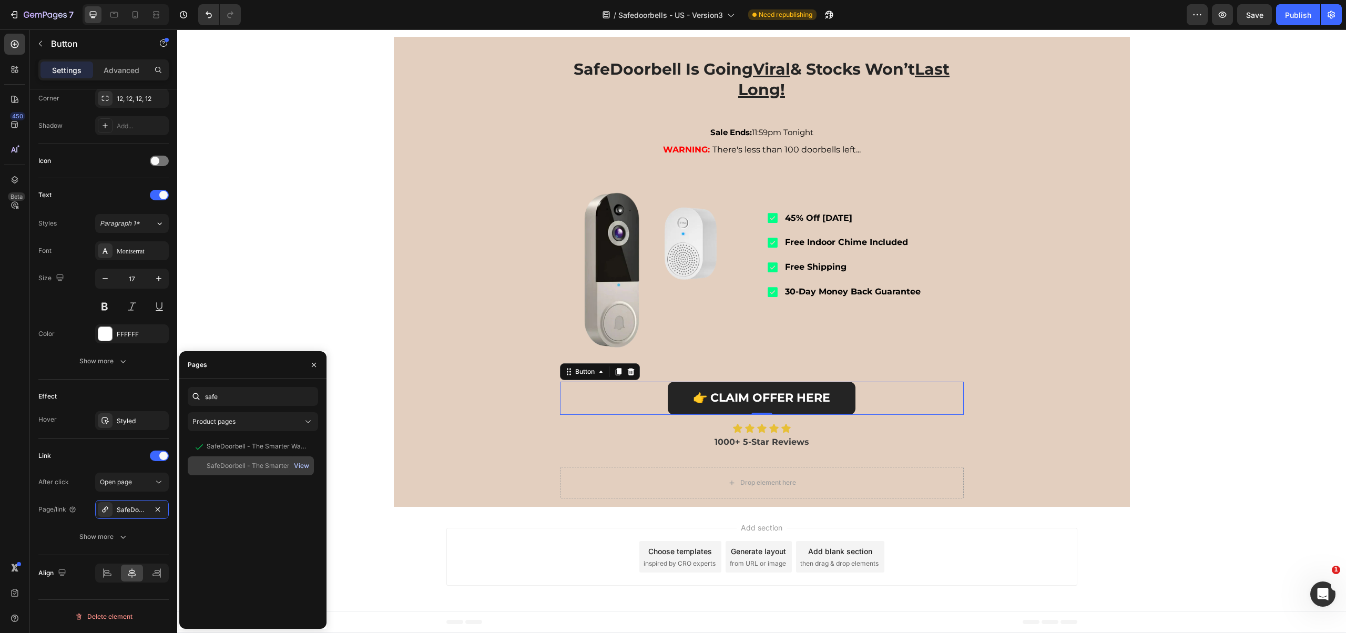
click at [301, 464] on div "View" at bounding box center [301, 465] width 15 height 9
click at [88, 468] on div "Link After click Open page Page/link SafeDoorbell - The Smarter Way To Protect …" at bounding box center [103, 497] width 130 height 99
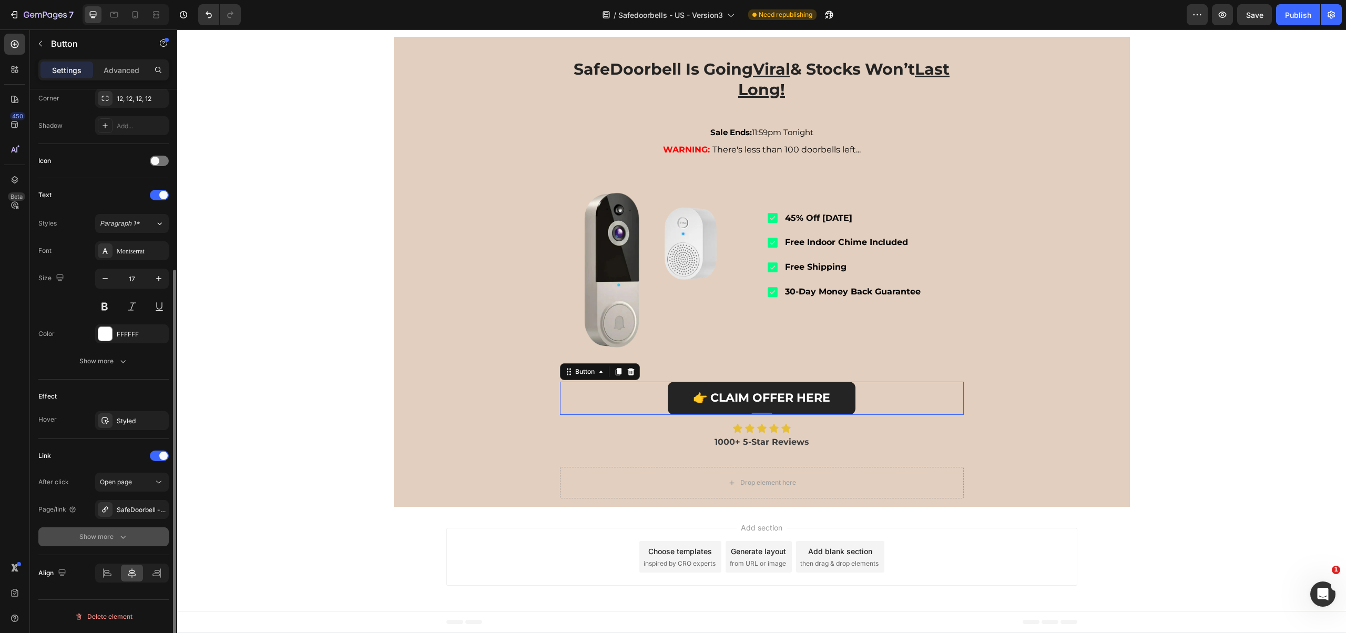
click at [123, 536] on icon "button" at bounding box center [123, 537] width 11 height 11
click at [124, 593] on icon "button" at bounding box center [121, 591] width 11 height 11
click at [134, 485] on div "Open page" at bounding box center [127, 481] width 54 height 9
click at [98, 448] on div "Link" at bounding box center [103, 456] width 130 height 17
click at [144, 504] on div "SafeDoorbell - The Smarter Way To Protect Your Home" at bounding box center [132, 509] width 74 height 19
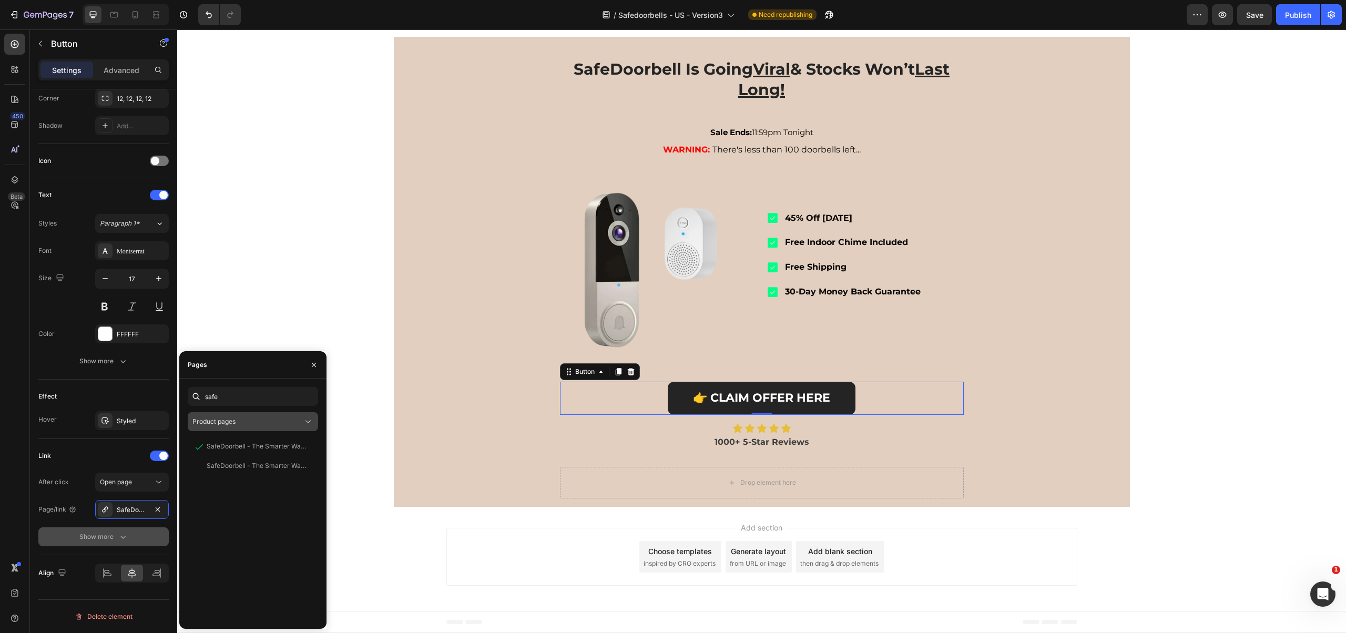
click at [237, 419] on div "Product pages" at bounding box center [247, 421] width 110 height 9
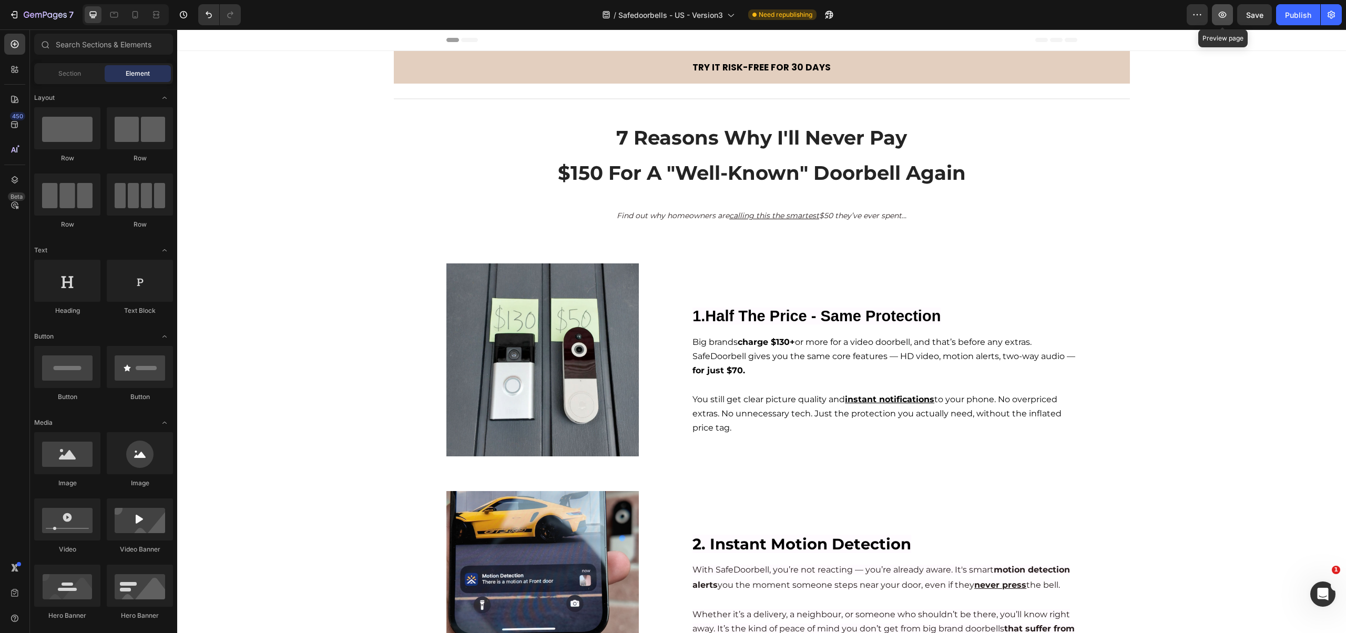
click at [1213, 20] on button "button" at bounding box center [1222, 14] width 21 height 21
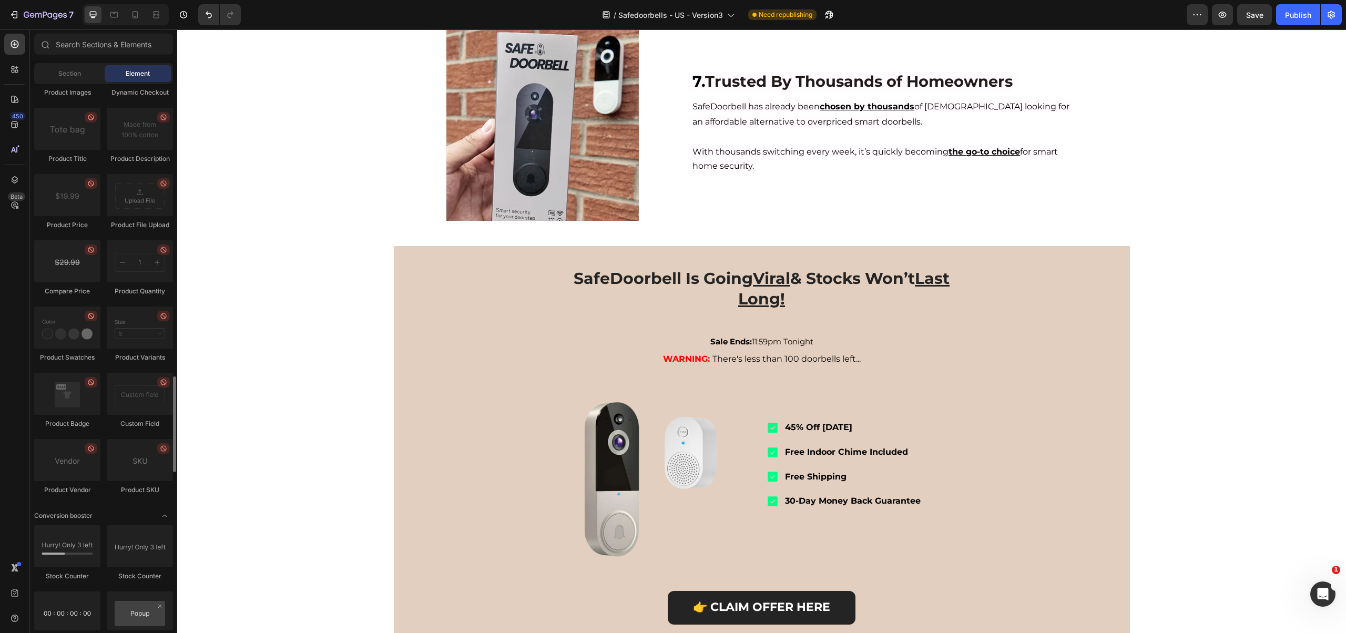
scroll to position [1681, 0]
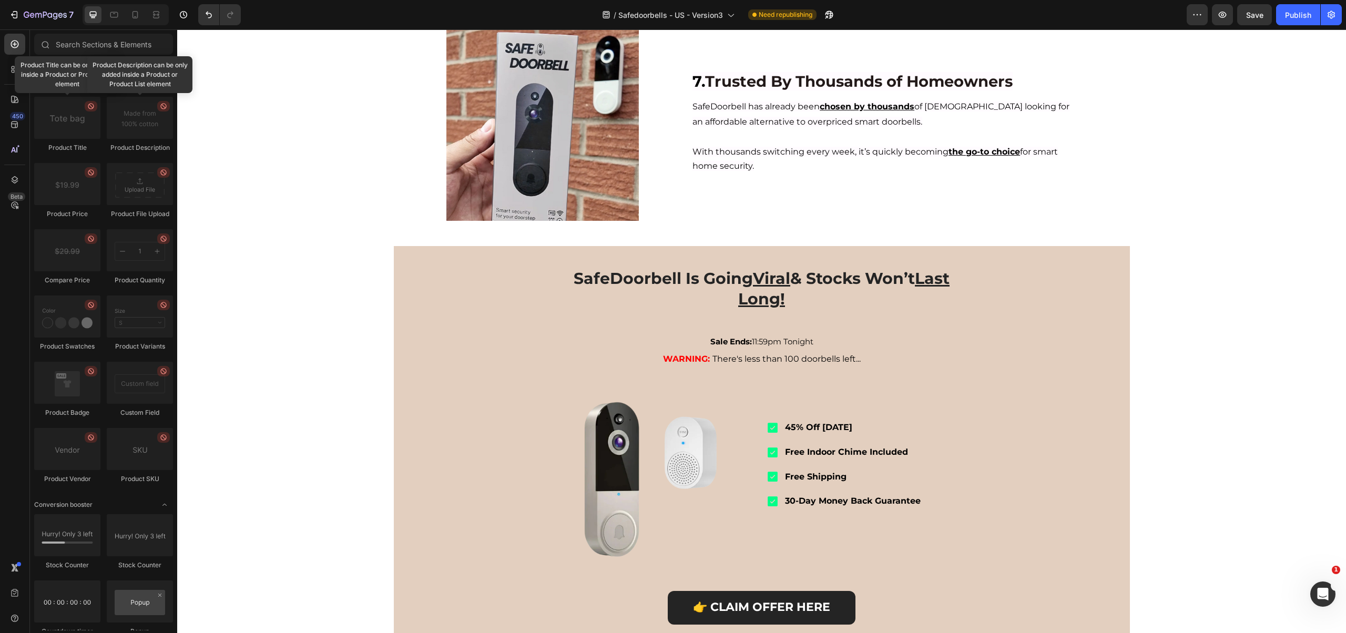
click at [588, 221] on img at bounding box center [542, 124] width 193 height 193
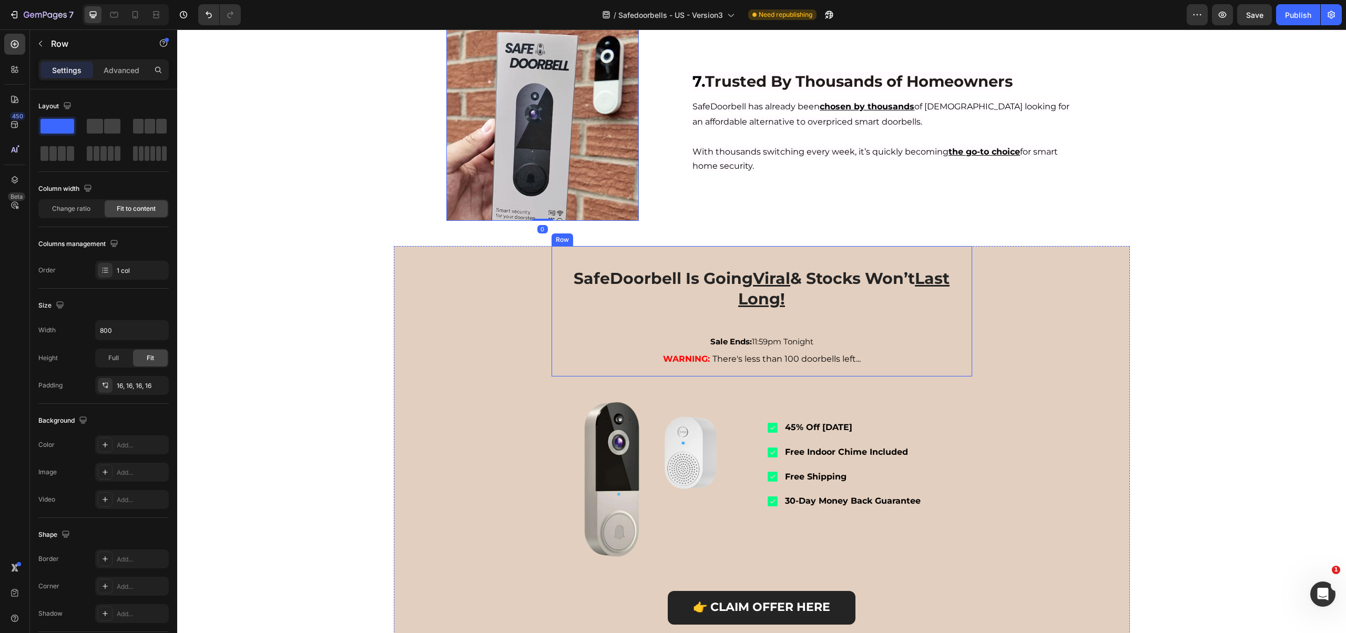
click at [644, 368] on div "SafeDoorbell Is Going Viral & Stocks Won’t Last Long! Heading Sale Ends: 11:59p…" at bounding box center [762, 312] width 404 height 114
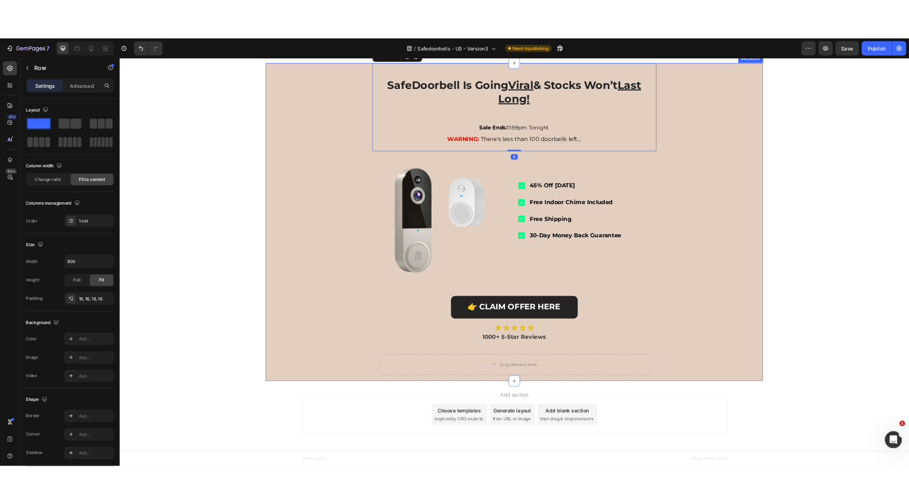
scroll to position [1811, 0]
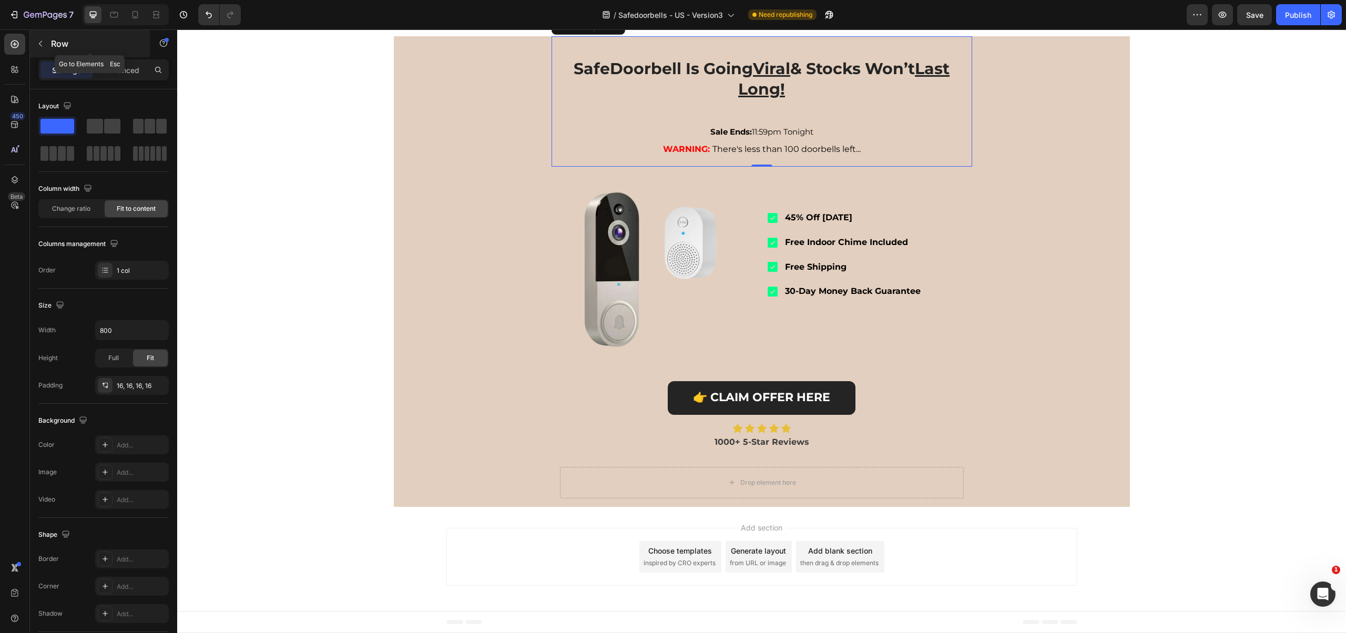
click at [44, 46] on icon "button" at bounding box center [40, 43] width 8 height 8
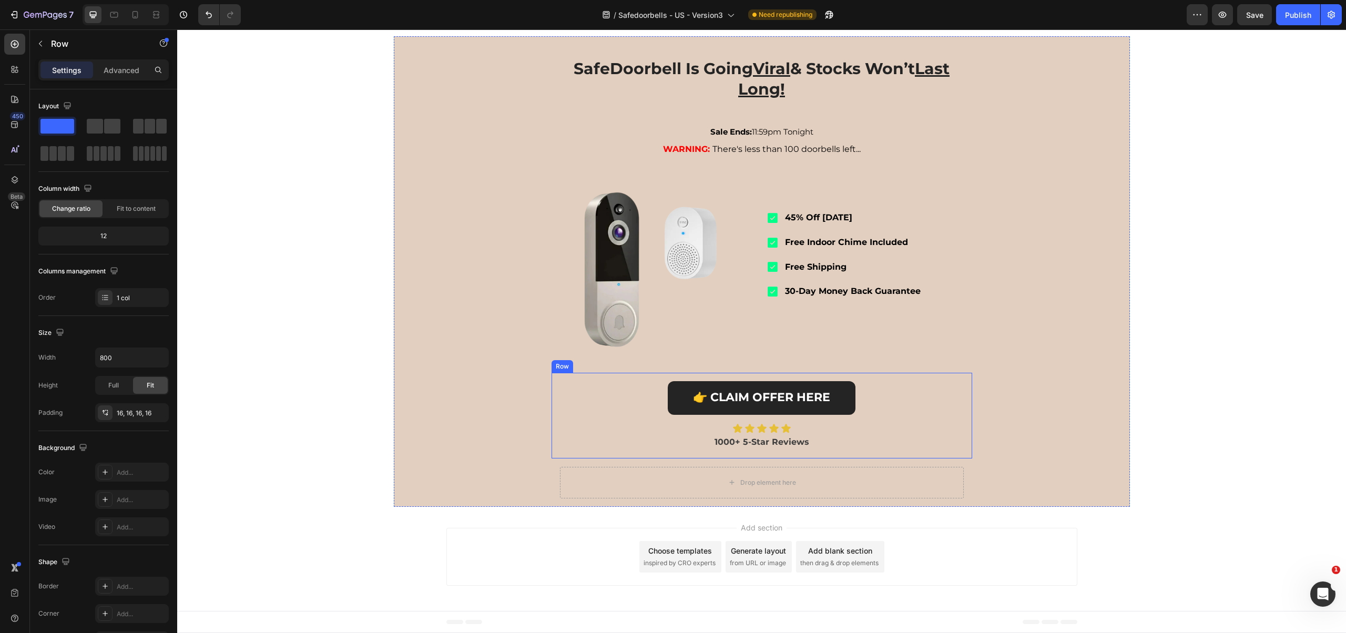
click at [719, 378] on div "👉 CLAIM OFFER HERE Button Icon Icon Icon Icon Icon Icon List 1000+ 5-Star Revie…" at bounding box center [762, 416] width 421 height 86
click at [707, 390] on strong "👉 CLAIM OFFER HERE" at bounding box center [761, 397] width 137 height 14
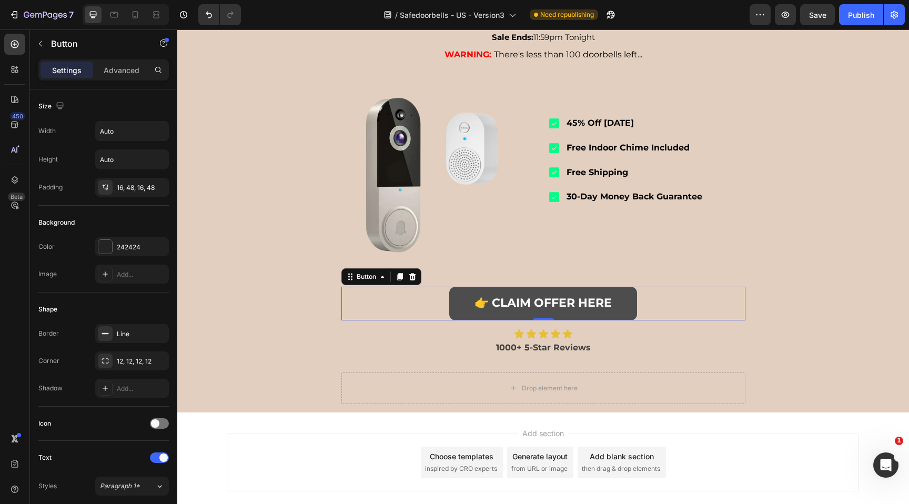
click at [531, 320] on link "👉 CLAIM OFFER HERE" at bounding box center [543, 304] width 188 height 34
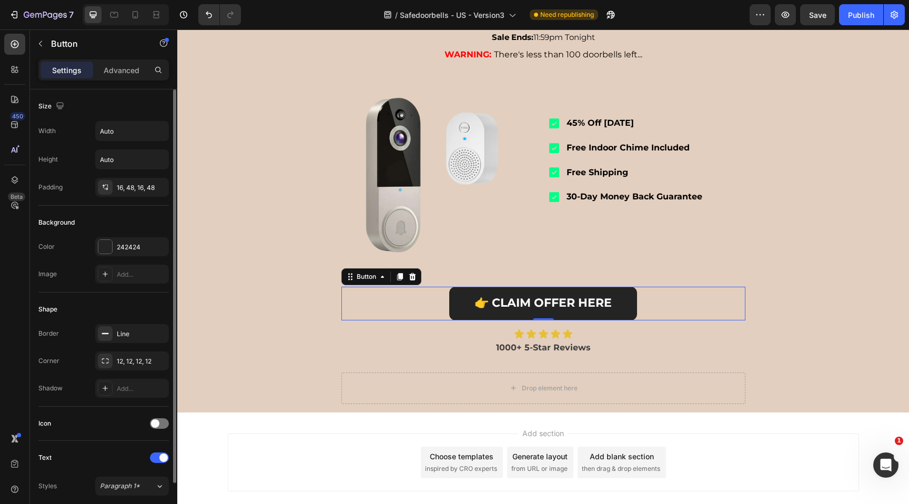
scroll to position [392, 0]
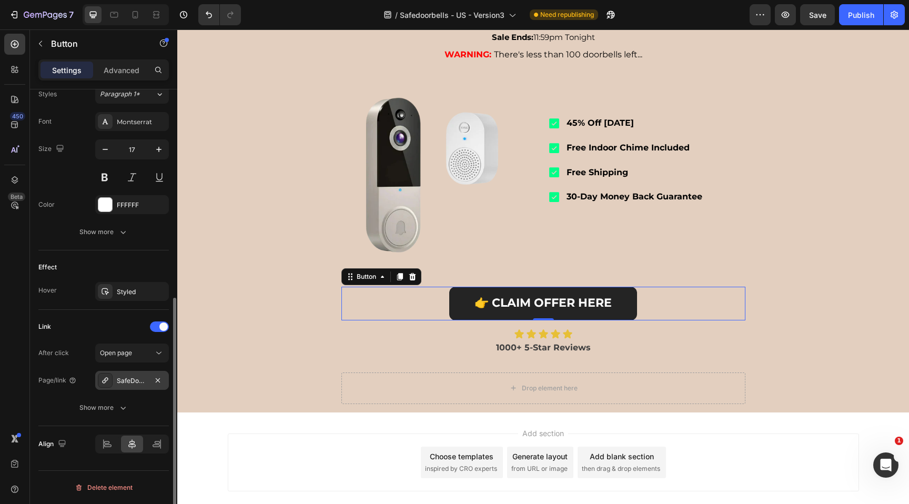
click at [121, 379] on div "SafeDoorbell - The Smarter Way To Protect Your Home" at bounding box center [132, 380] width 31 height 9
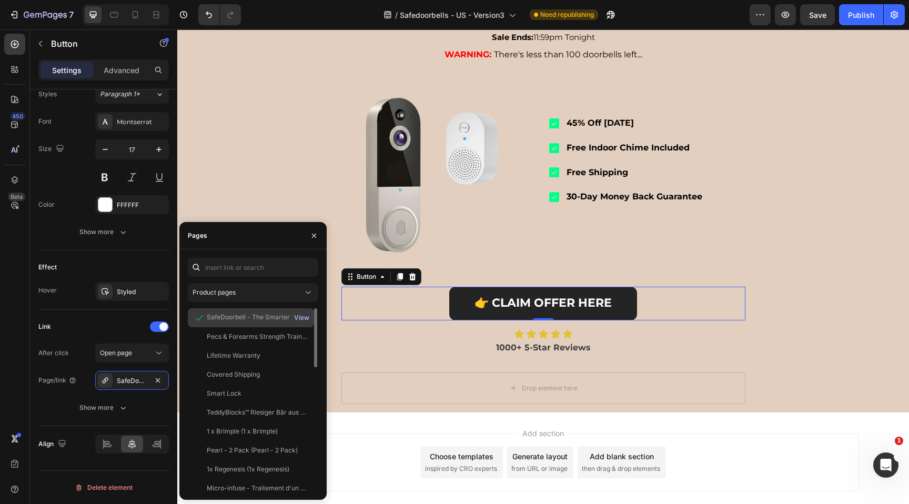
click at [301, 316] on div "View" at bounding box center [301, 317] width 15 height 9
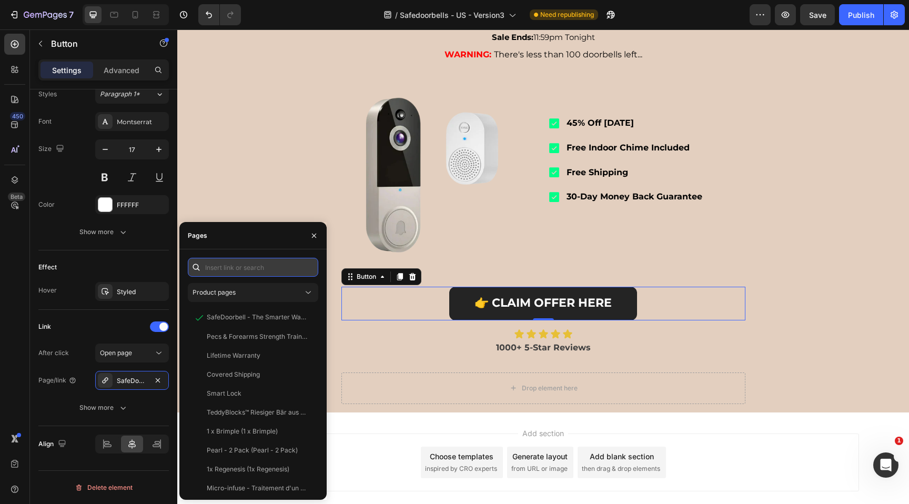
click at [257, 273] on input "text" at bounding box center [253, 267] width 130 height 19
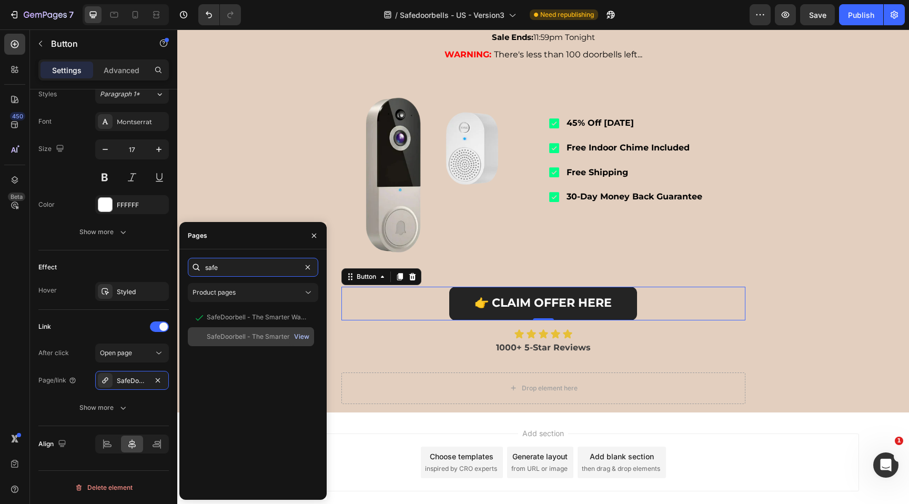
type input "safe"
click at [304, 332] on div "View" at bounding box center [301, 336] width 15 height 9
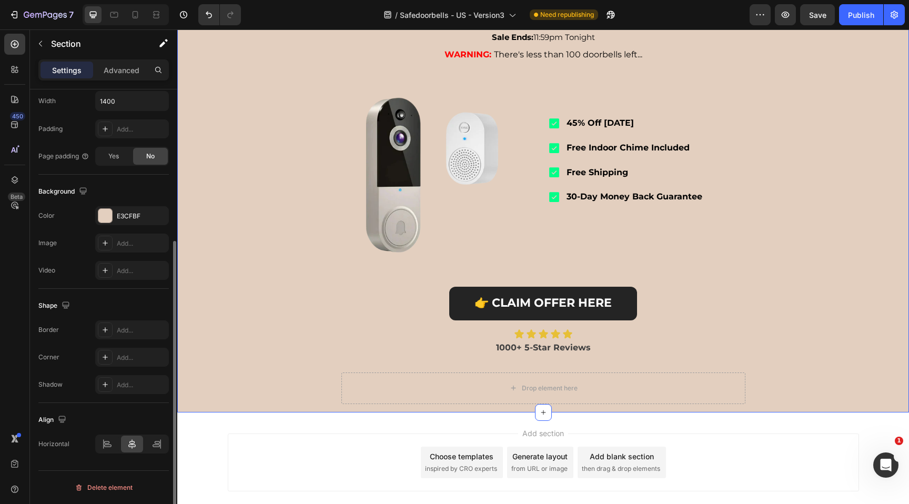
click at [321, 109] on div "SafeDoorbell Is Going Viral & Stocks Won’t Last Long! Heading Sale Ends: 11:59p…" at bounding box center [543, 177] width 526 height 470
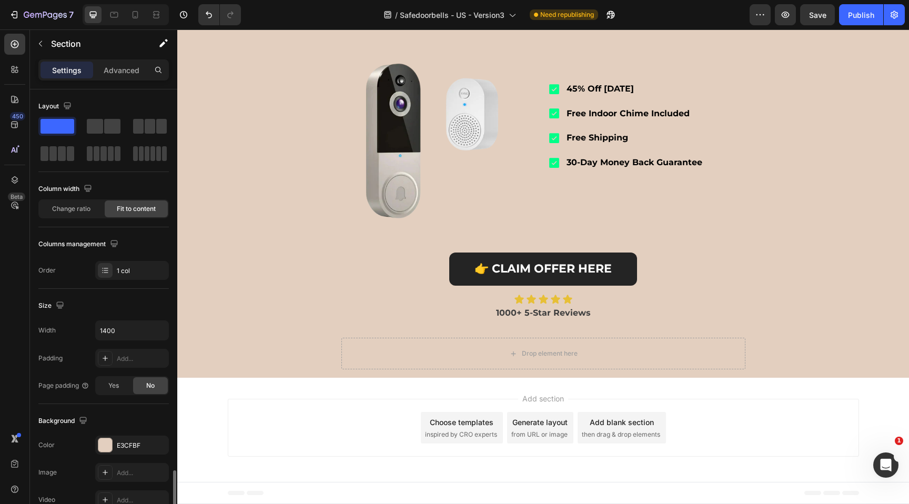
scroll to position [229, 0]
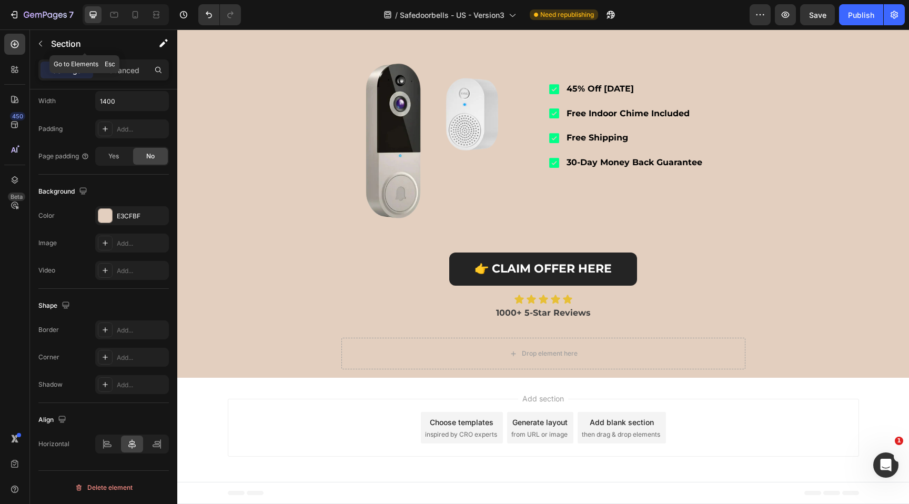
click at [42, 47] on icon "button" at bounding box center [40, 43] width 8 height 8
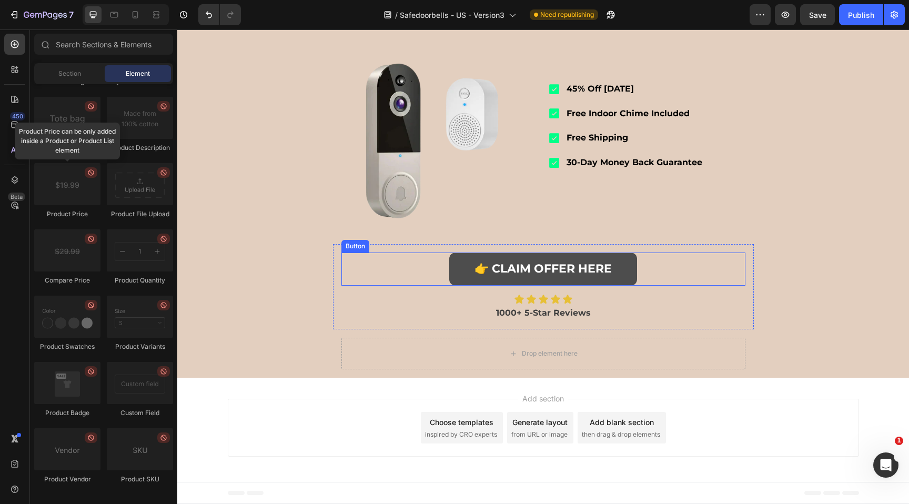
click at [507, 256] on link "👉 CLAIM OFFER HERE" at bounding box center [543, 269] width 188 height 34
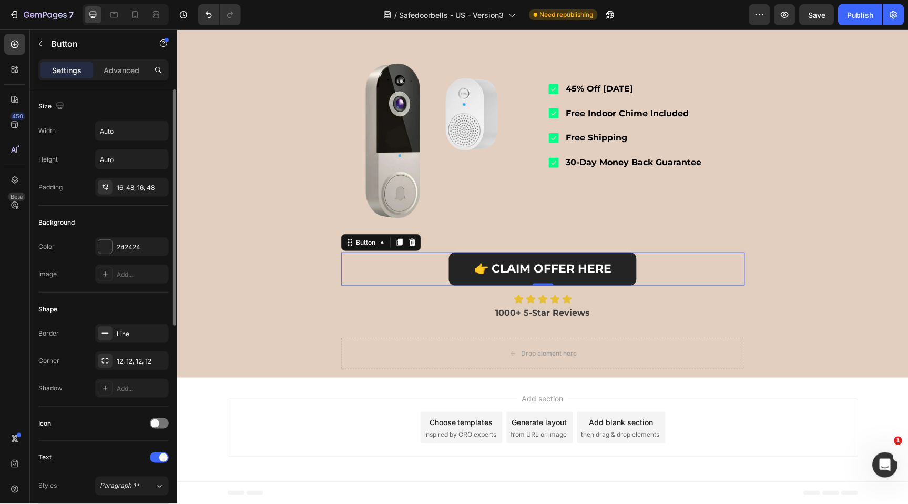
scroll to position [392, 0]
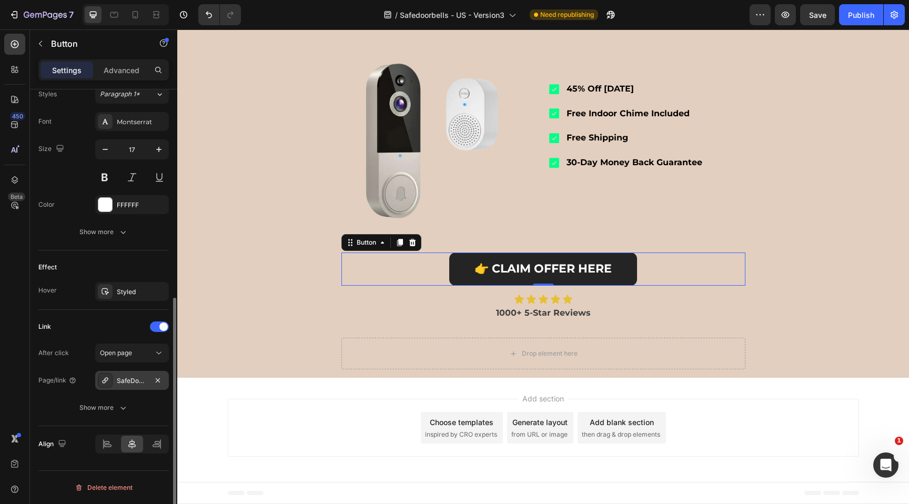
click at [139, 378] on div "SafeDoorbell - The Smarter Way To Protect Your Home" at bounding box center [132, 380] width 31 height 9
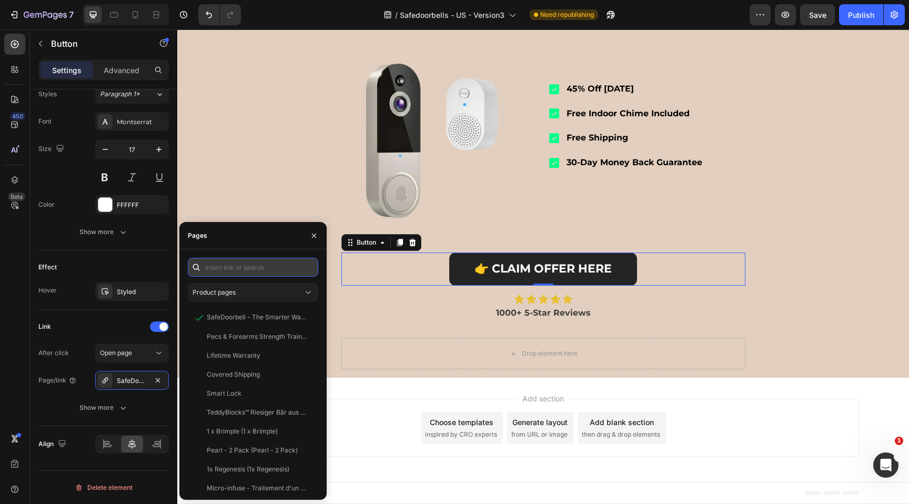
click at [266, 274] on input "text" at bounding box center [253, 267] width 130 height 19
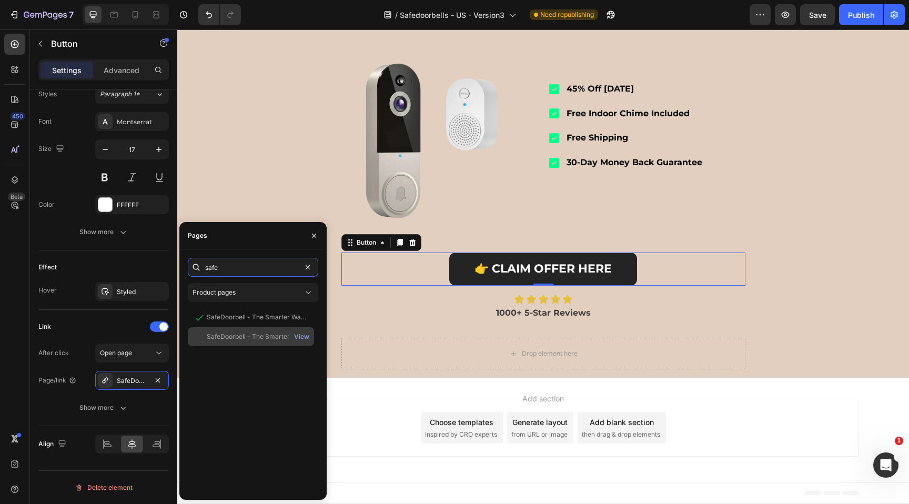
type input "safe"
click at [243, 338] on div "SafeDoorbell - The Smarter Way To Protect Your Home" at bounding box center [257, 336] width 101 height 9
click at [305, 338] on div "View" at bounding box center [301, 336] width 15 height 9
click at [862, 19] on div "Publish" at bounding box center [860, 14] width 26 height 11
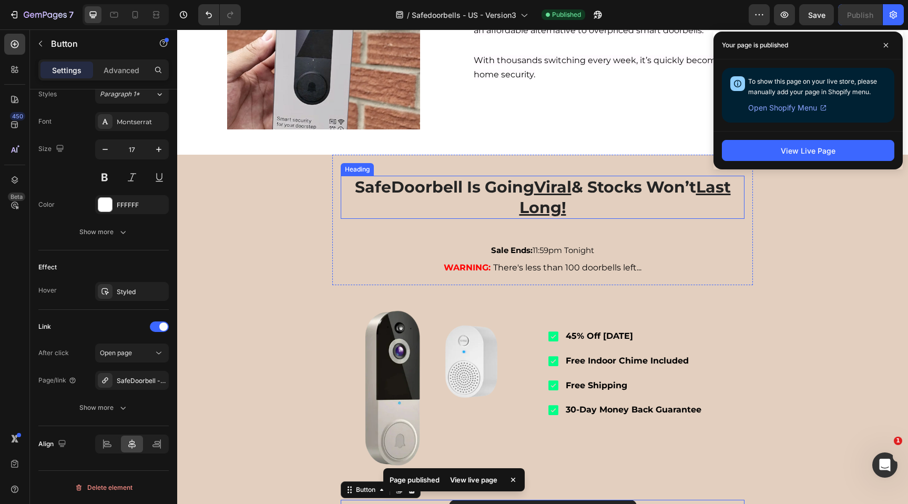
scroll to position [1857, 0]
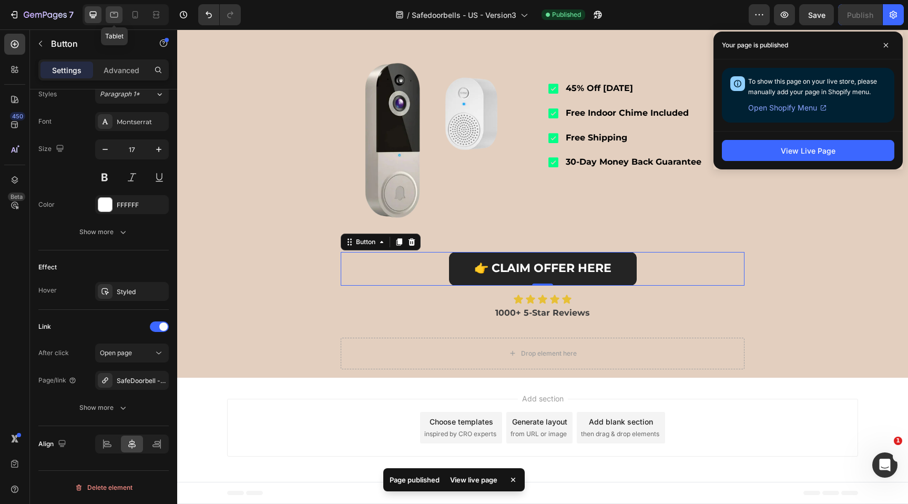
click at [112, 16] on icon at bounding box center [114, 14] width 11 height 11
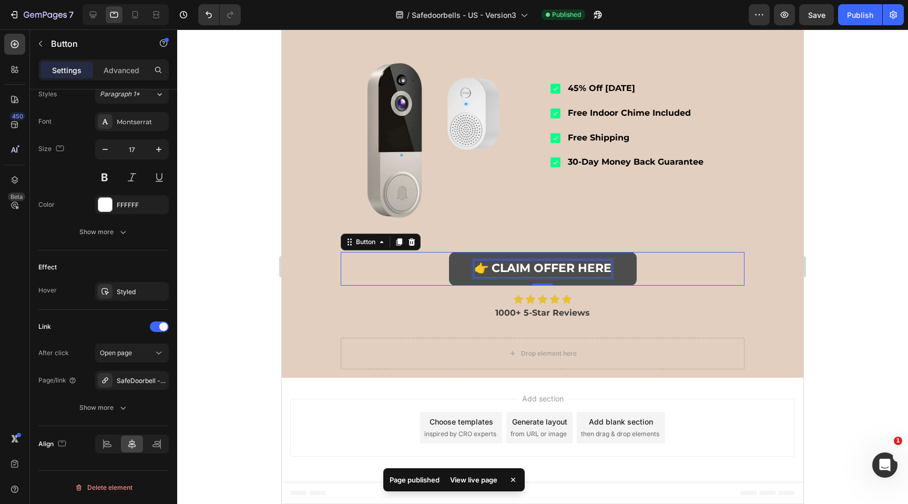
click at [484, 267] on strong "👉 CLAIM OFFER HERE" at bounding box center [542, 268] width 137 height 14
click at [451, 270] on link "👉 CLAIM OFFER HERE" at bounding box center [543, 269] width 188 height 34
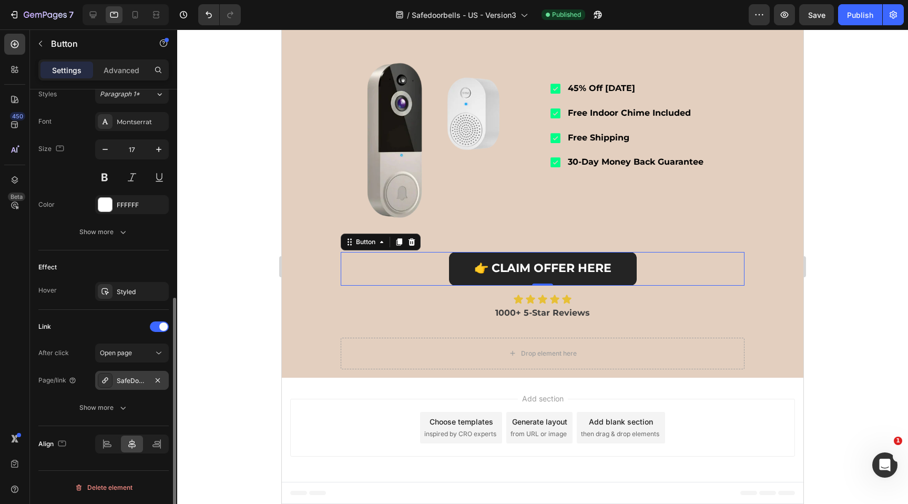
click at [147, 378] on div "SafeDoorbell - The Smarter Way To Protect Your Home" at bounding box center [132, 380] width 31 height 9
click at [93, 20] on div at bounding box center [93, 14] width 17 height 17
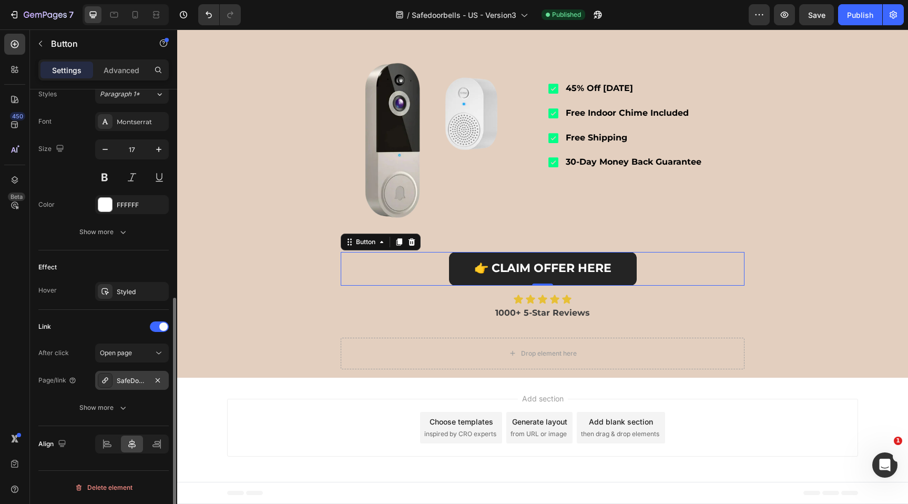
click at [144, 383] on div "SafeDoorbell - The Smarter Way To Protect Your Home" at bounding box center [132, 380] width 31 height 9
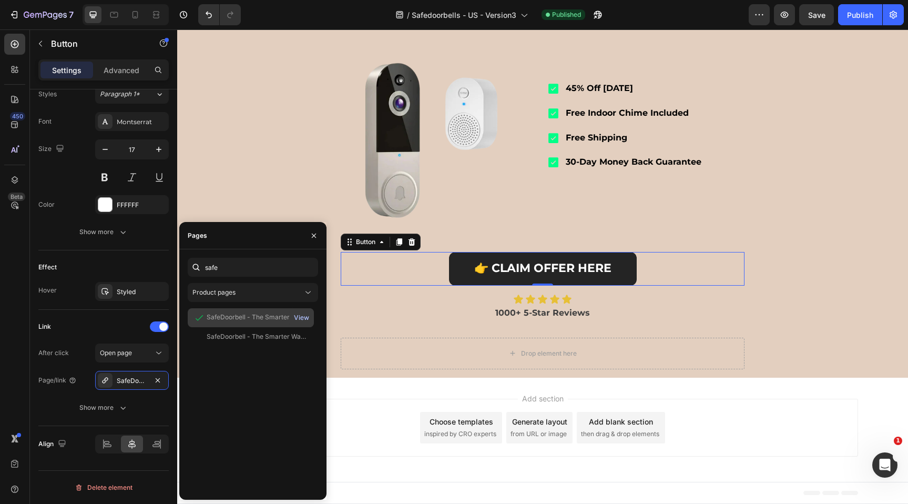
click at [304, 319] on div "View" at bounding box center [301, 317] width 15 height 9
click at [113, 14] on icon at bounding box center [114, 14] width 11 height 11
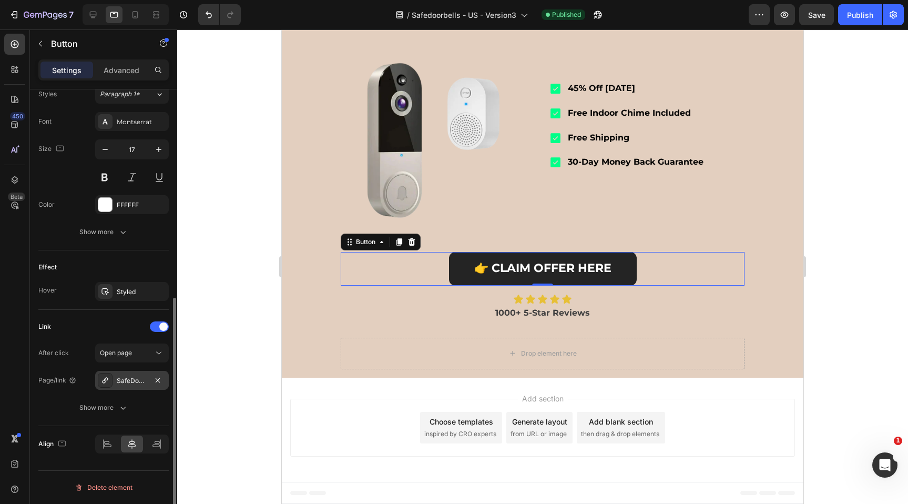
click at [146, 378] on div "SafeDoorbell - The Smarter Way To Protect Your Home" at bounding box center [132, 380] width 31 height 9
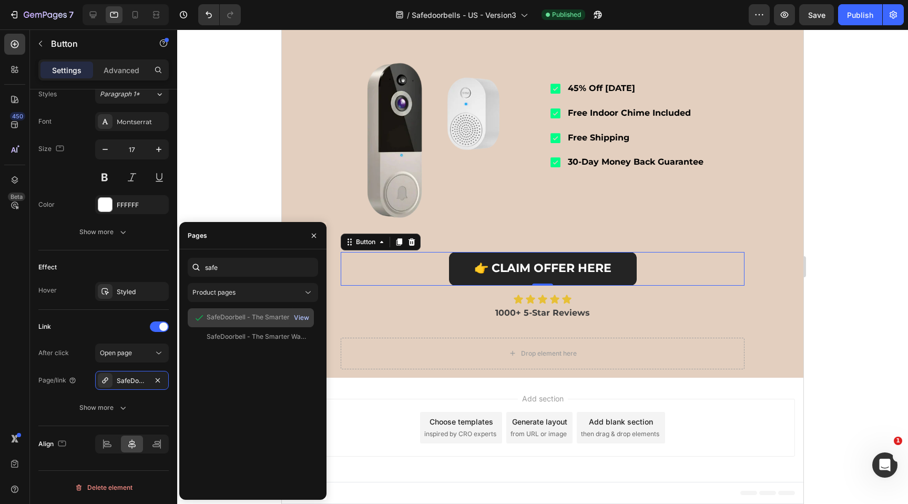
click at [302, 317] on div "View" at bounding box center [301, 317] width 15 height 9
click at [225, 321] on div "SafeDoorbell - The Smarter Way To Protect Your Home" at bounding box center [257, 316] width 101 height 9
click at [413, 315] on p "1000+ 5-Star Reviews" at bounding box center [543, 313] width 402 height 14
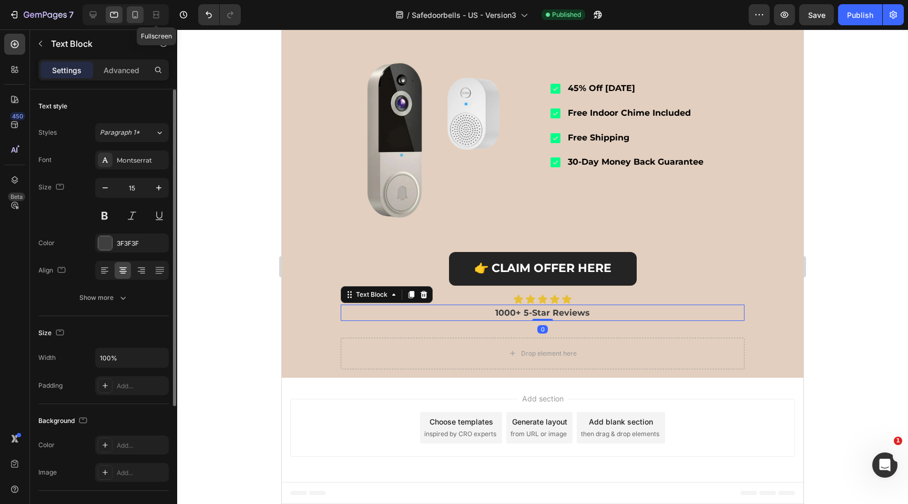
click at [136, 14] on icon at bounding box center [135, 14] width 11 height 11
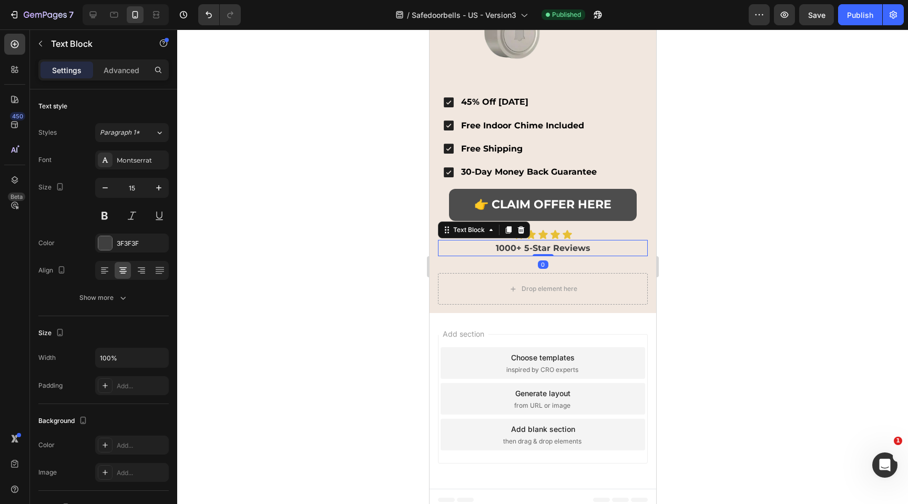
scroll to position [2834, 0]
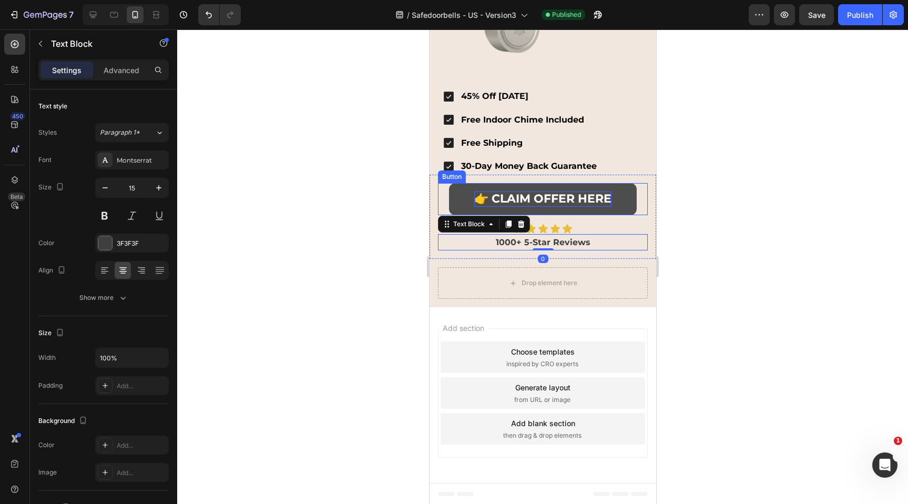
click at [495, 195] on strong "👉 CLAIM OFFER HERE" at bounding box center [542, 198] width 137 height 14
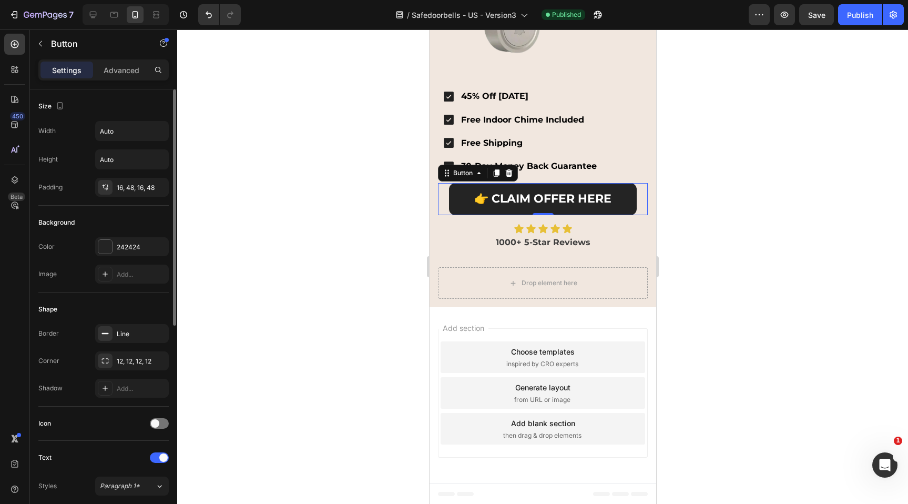
scroll to position [392, 0]
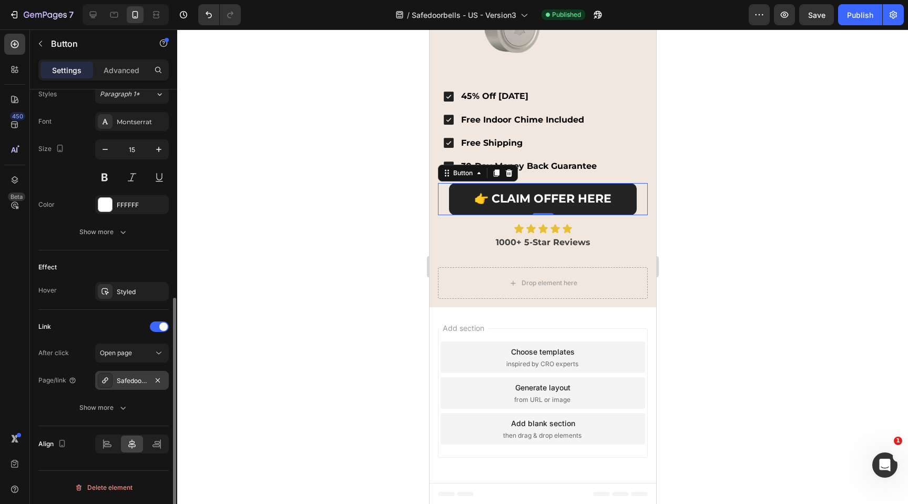
click at [139, 383] on div "Safedoorbell" at bounding box center [132, 380] width 31 height 9
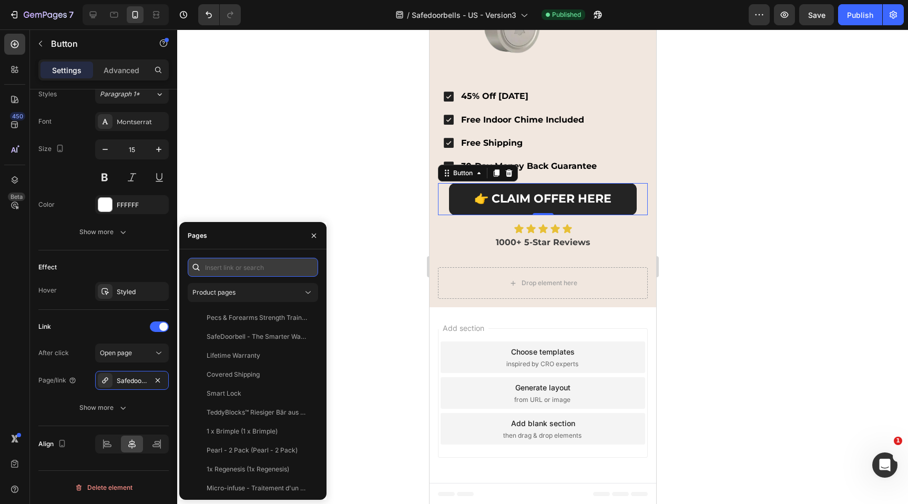
click at [258, 274] on input "text" at bounding box center [253, 267] width 130 height 19
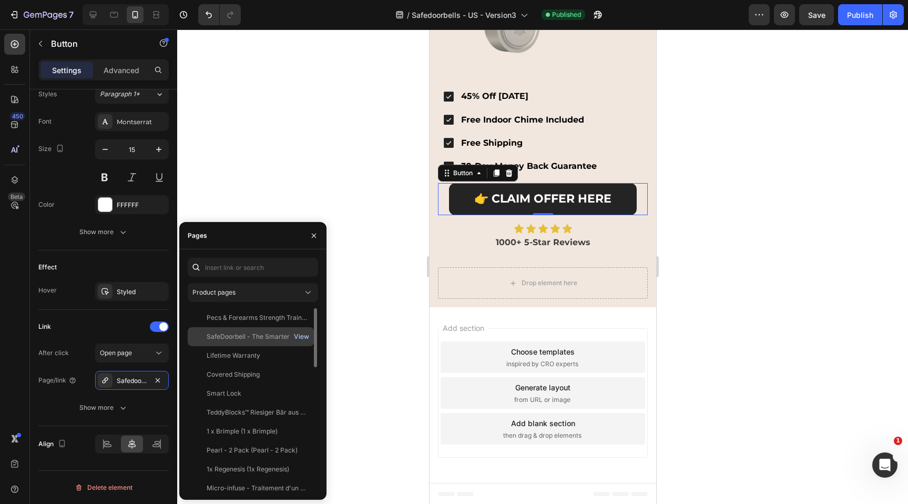
click at [304, 336] on div "View" at bounding box center [301, 336] width 15 height 9
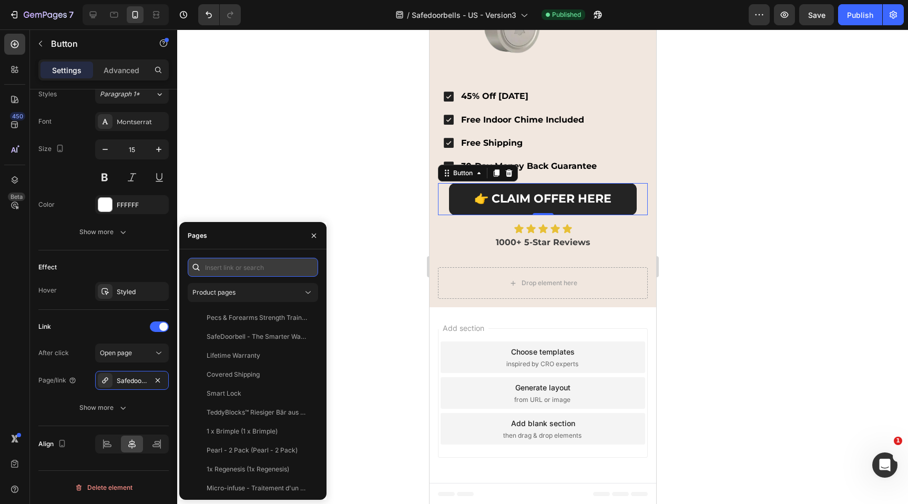
click at [239, 271] on input "text" at bounding box center [253, 267] width 130 height 19
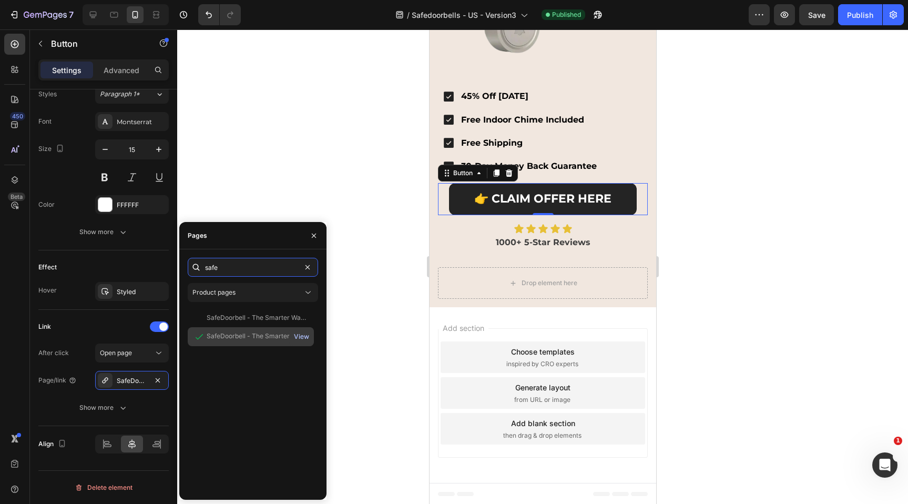
type input "safe"
click at [298, 338] on div "View" at bounding box center [301, 336] width 15 height 9
drag, startPoint x: 247, startPoint y: 179, endPoint x: 306, endPoint y: 174, distance: 59.7
click at [247, 179] on div at bounding box center [542, 266] width 731 height 474
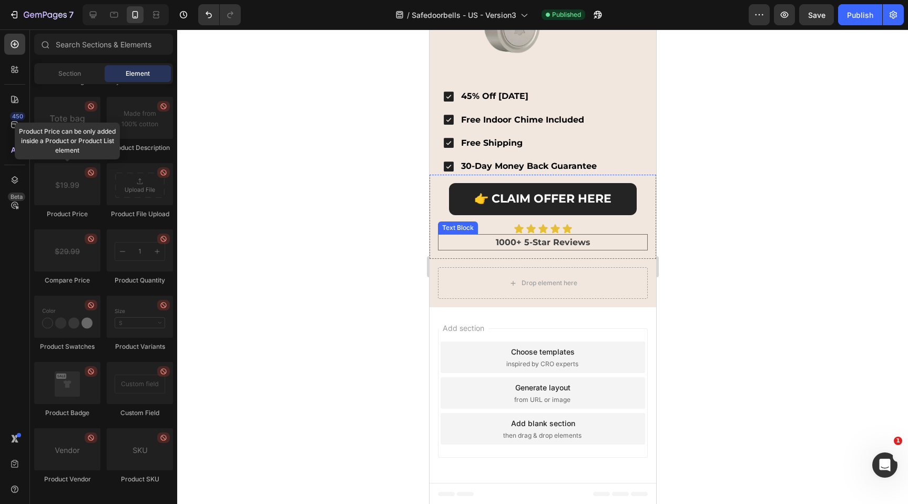
scroll to position [0, 0]
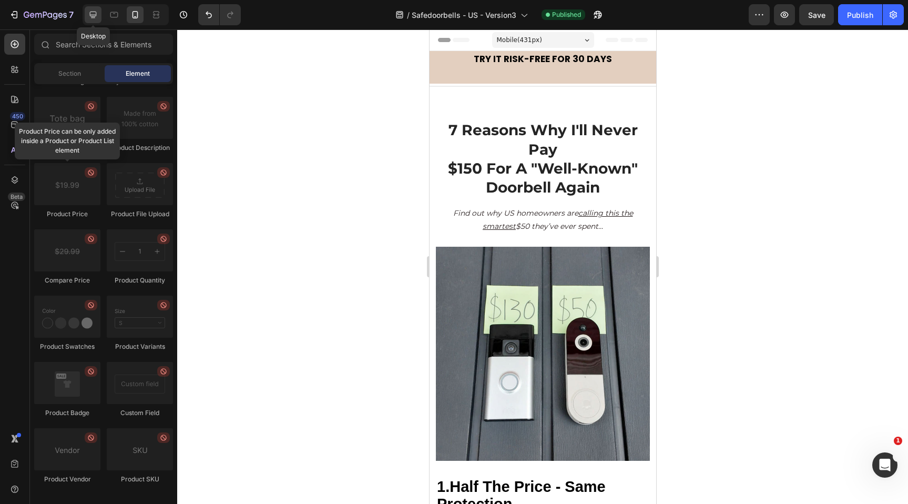
drag, startPoint x: 89, startPoint y: 13, endPoint x: 97, endPoint y: 14, distance: 8.0
click at [89, 13] on icon at bounding box center [93, 14] width 11 height 11
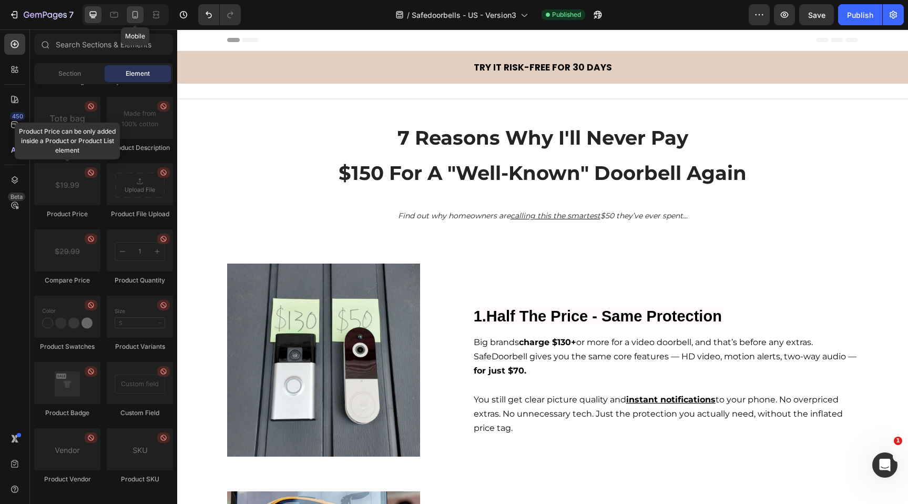
click at [140, 18] on div at bounding box center [135, 14] width 17 height 17
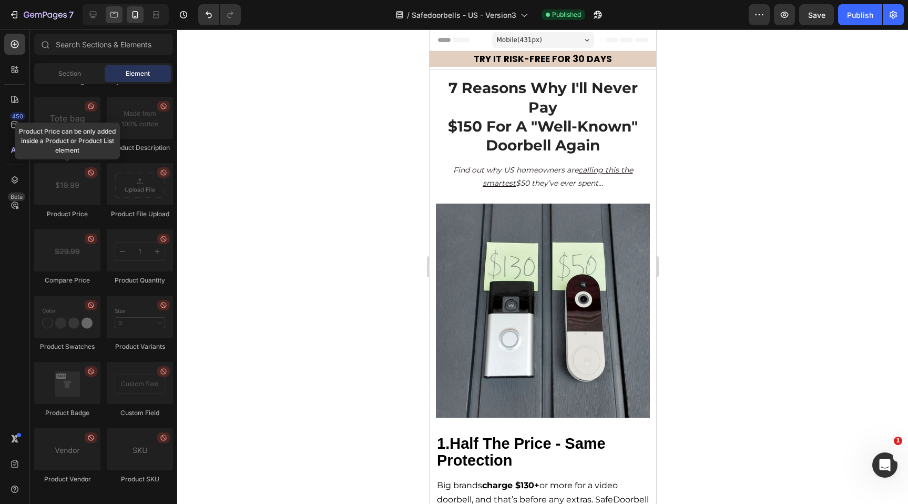
click at [113, 19] on icon at bounding box center [114, 14] width 11 height 11
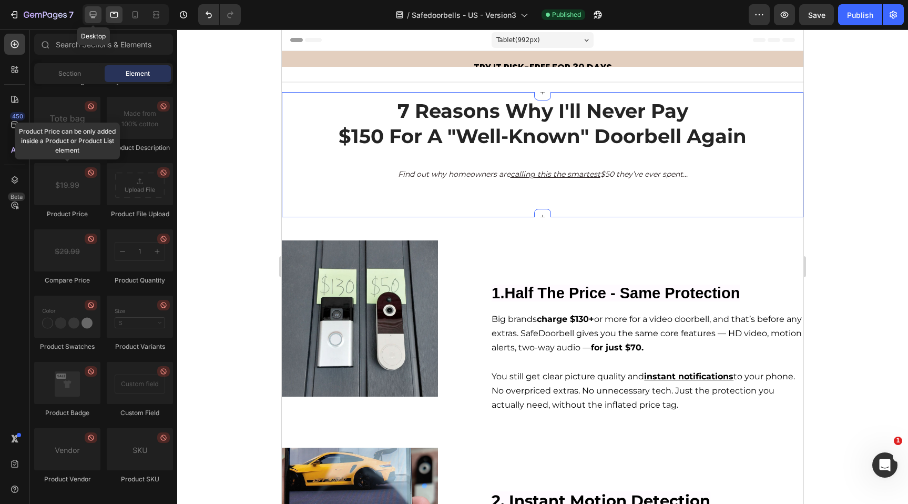
click at [89, 18] on icon at bounding box center [93, 14] width 11 height 11
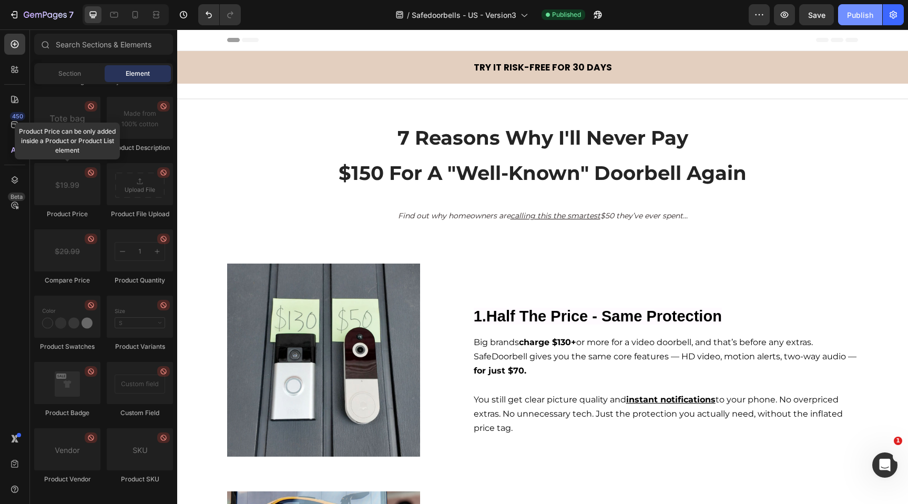
drag, startPoint x: 861, startPoint y: 12, endPoint x: 853, endPoint y: 16, distance: 8.5
click at [861, 13] on div "Publish" at bounding box center [860, 14] width 26 height 11
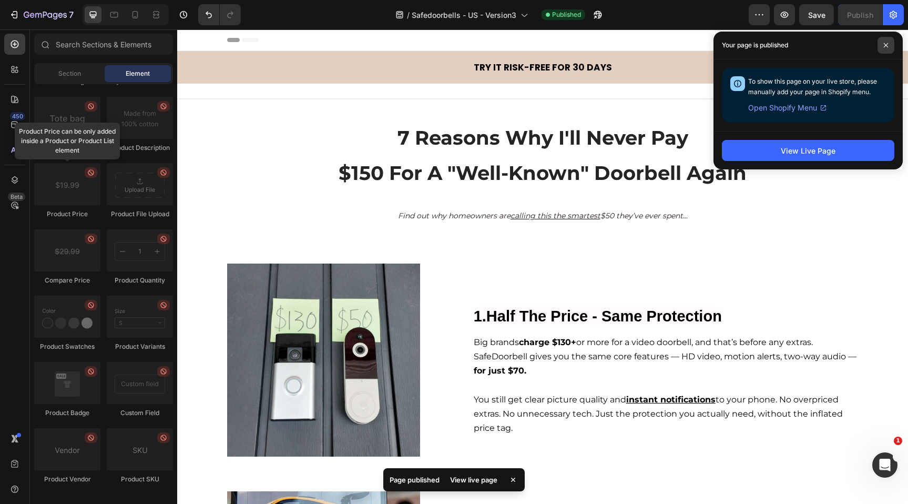
click at [882, 48] on span at bounding box center [886, 45] width 17 height 17
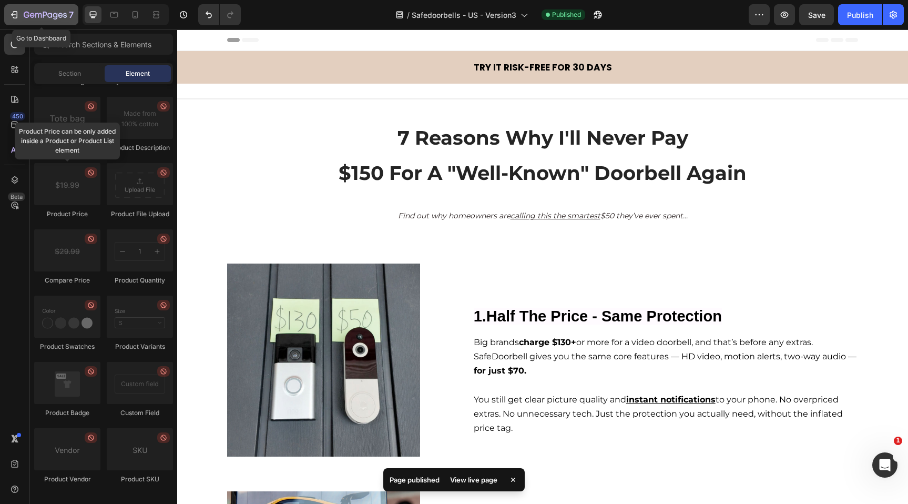
click at [41, 17] on icon "button" at bounding box center [38, 15] width 6 height 5
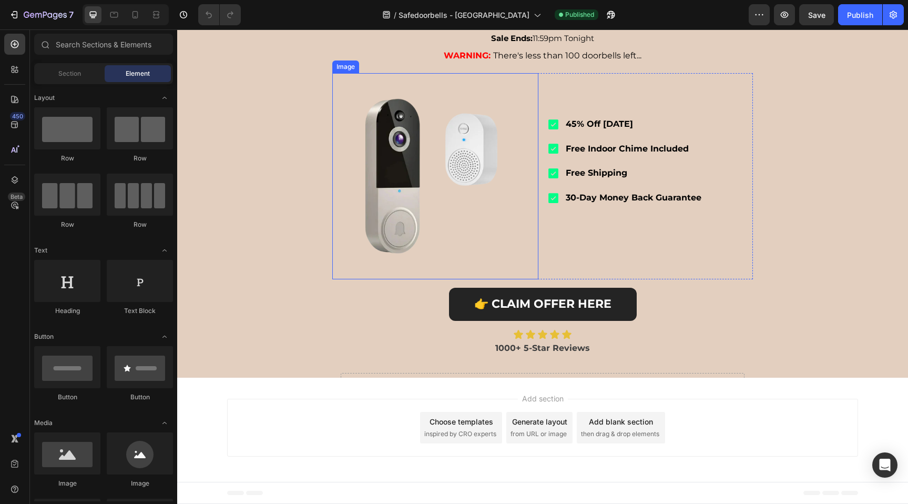
scroll to position [1927, 0]
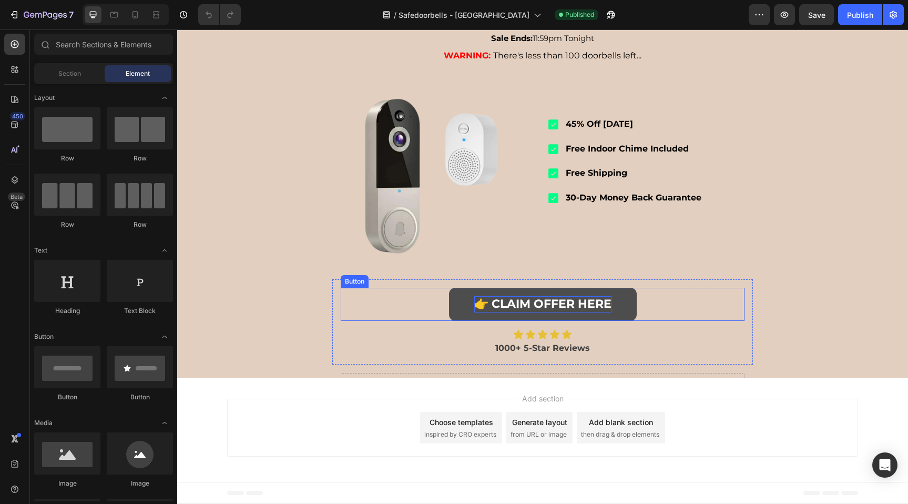
click at [512, 297] on strong "👉 CLAIM OFFER HERE" at bounding box center [542, 304] width 137 height 14
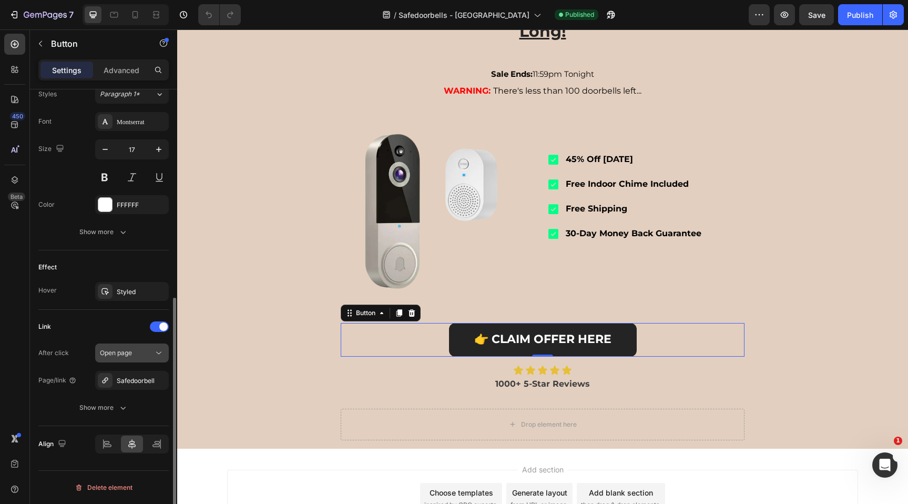
scroll to position [0, 0]
click at [134, 378] on div "Safedoorbell" at bounding box center [132, 380] width 31 height 9
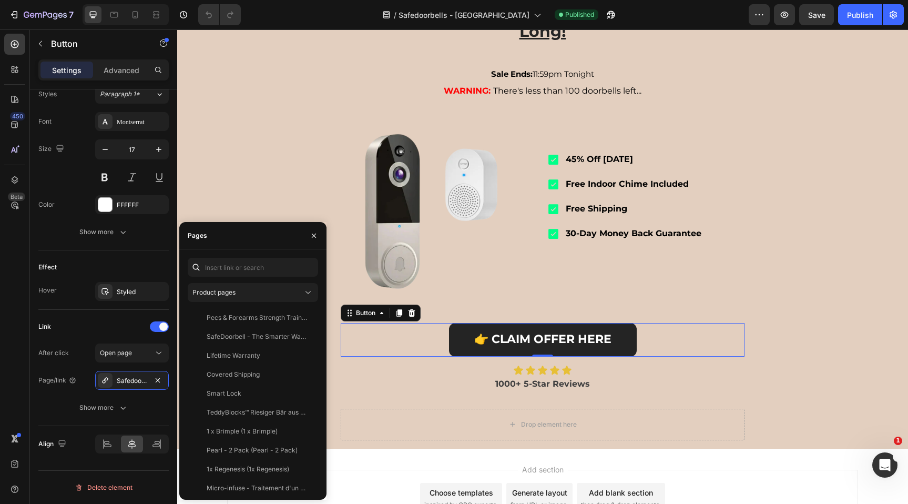
click at [242, 250] on div "Product pages Pecs & Forearms Strength Training Machine View SafeDoorbell - The…" at bounding box center [252, 374] width 147 height 250
click at [241, 269] on input "text" at bounding box center [253, 267] width 130 height 19
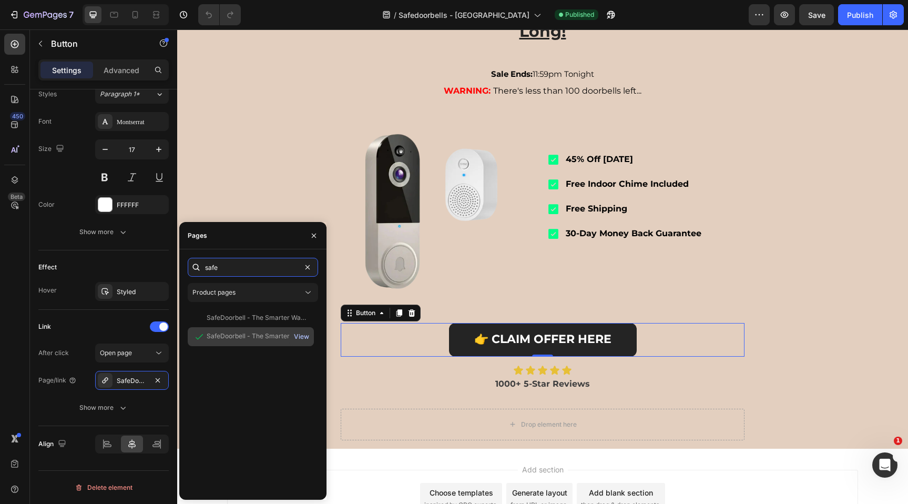
type input "safe"
click at [304, 334] on div "View" at bounding box center [301, 336] width 15 height 9
click at [228, 128] on div "SafeDoorbell Is Going Viral & Stocks Won’t Last Long! Heading Sale Ends: 11:59p…" at bounding box center [542, 213] width 731 height 470
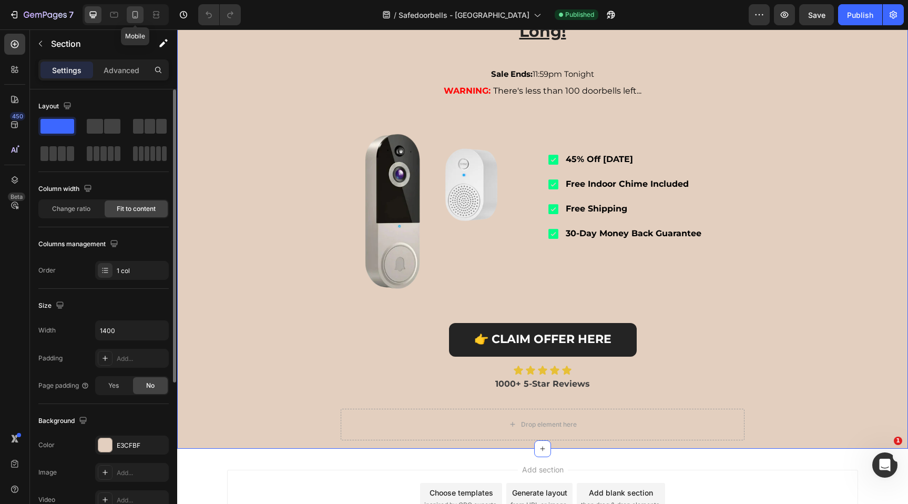
click at [139, 13] on icon at bounding box center [135, 14] width 11 height 11
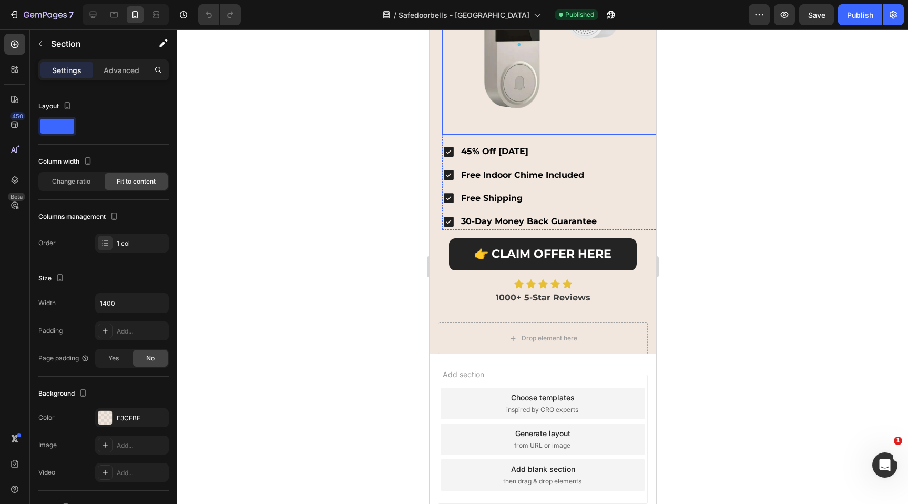
scroll to position [3160, 0]
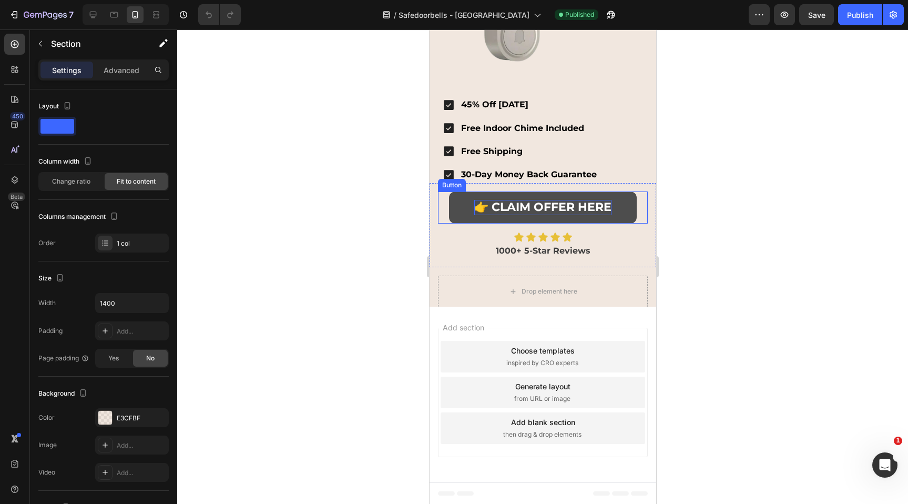
click at [531, 208] on strong "👉 CLAIM OFFER HERE" at bounding box center [542, 207] width 137 height 14
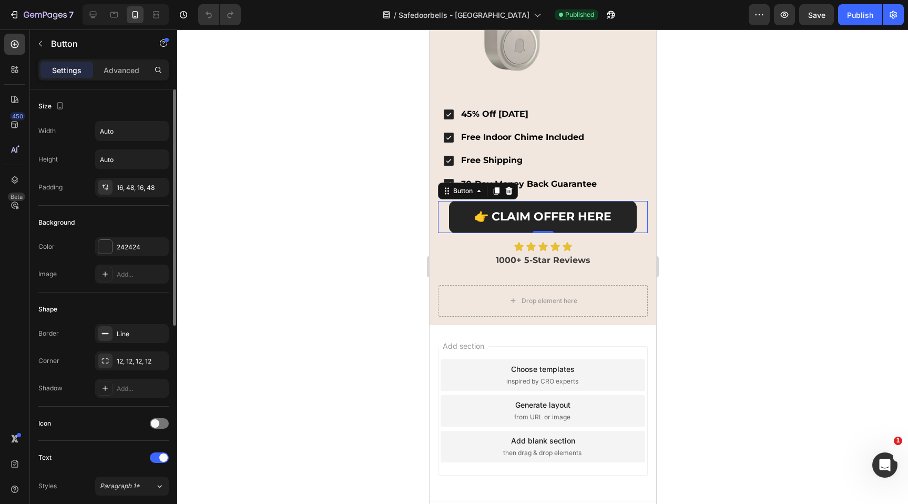
scroll to position [392, 0]
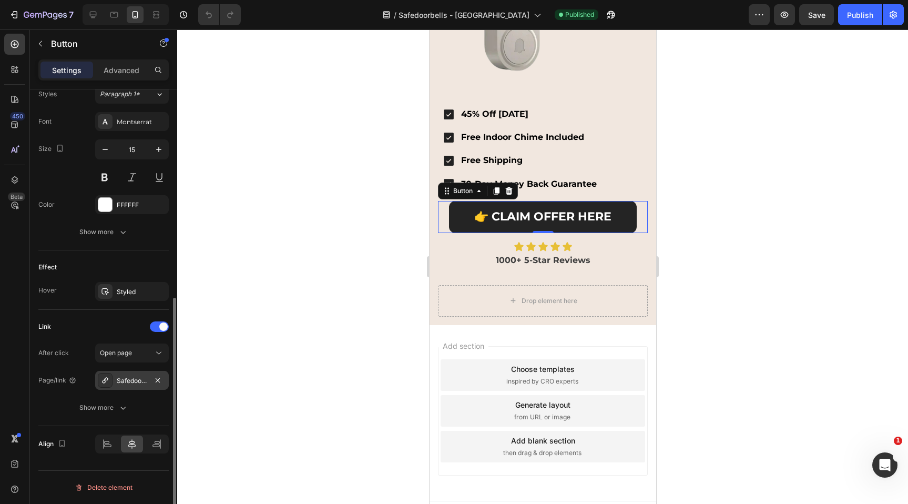
click at [126, 378] on div "Safedoorbell" at bounding box center [132, 380] width 31 height 9
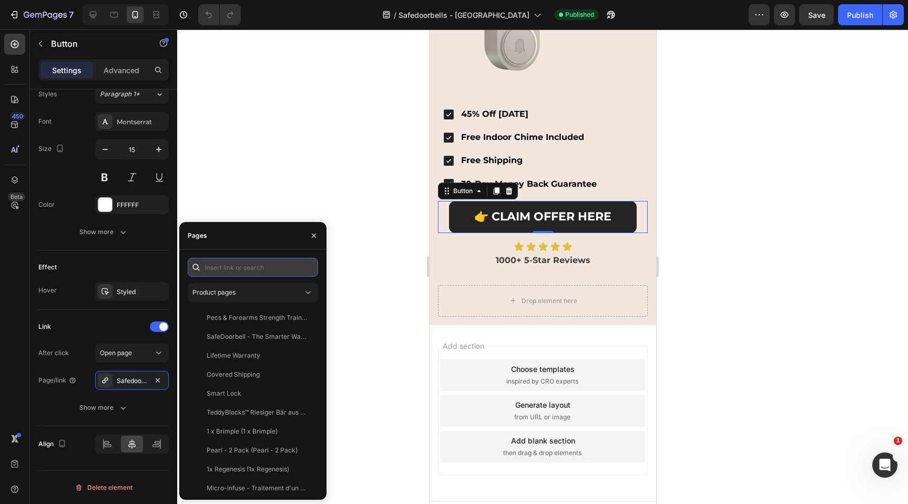
click at [248, 263] on input "text" at bounding box center [253, 267] width 130 height 19
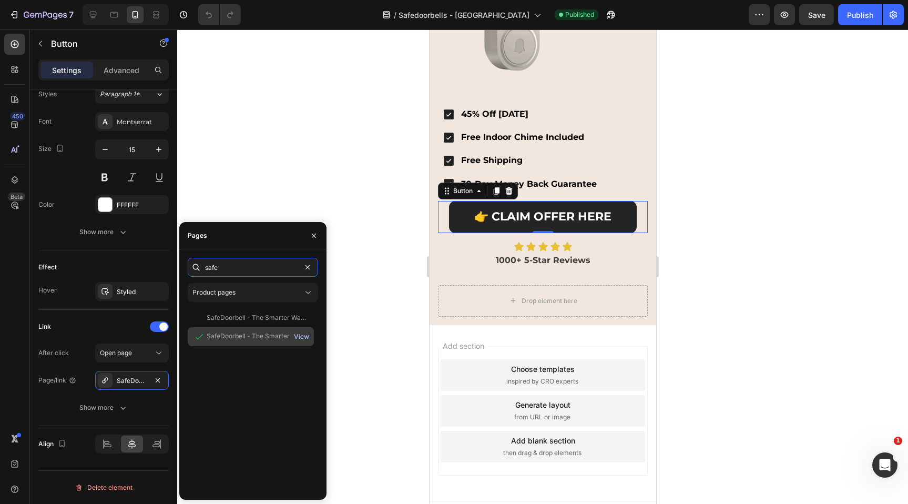
type input "safe"
click at [300, 336] on div "View" at bounding box center [301, 336] width 15 height 9
click at [800, 145] on div at bounding box center [542, 266] width 731 height 474
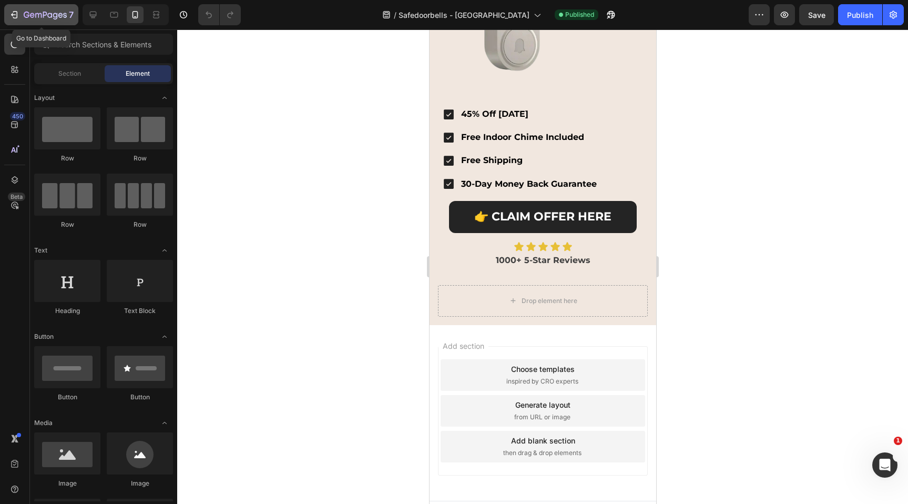
click at [25, 21] on button "7" at bounding box center [41, 14] width 74 height 21
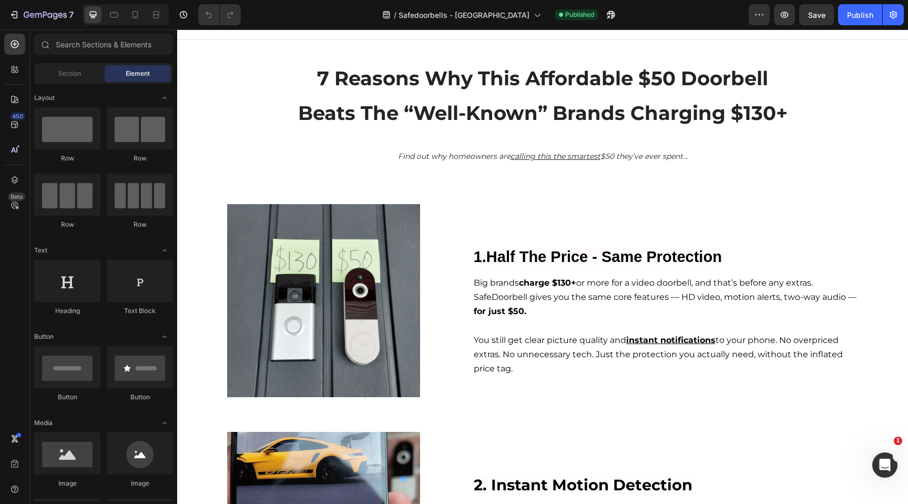
scroll to position [131, 0]
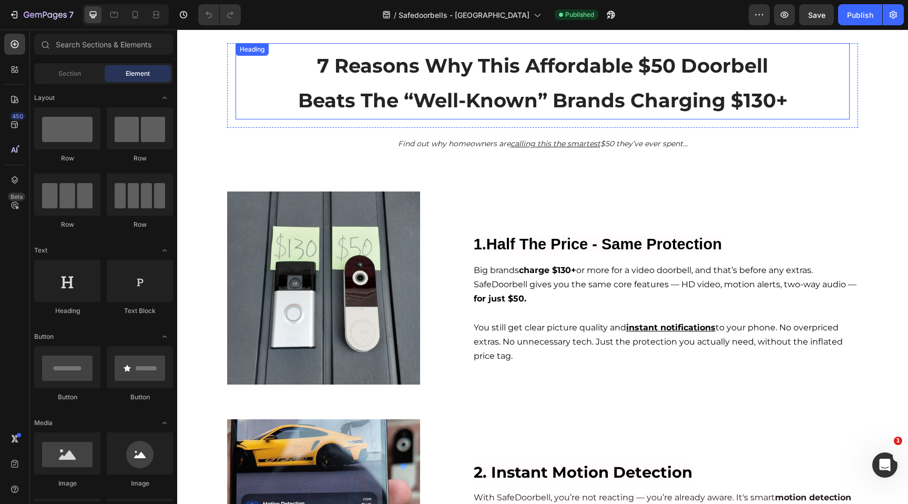
click at [645, 76] on span "7 Reasons Why This Affordable $50 Doorbell" at bounding box center [542, 66] width 451 height 24
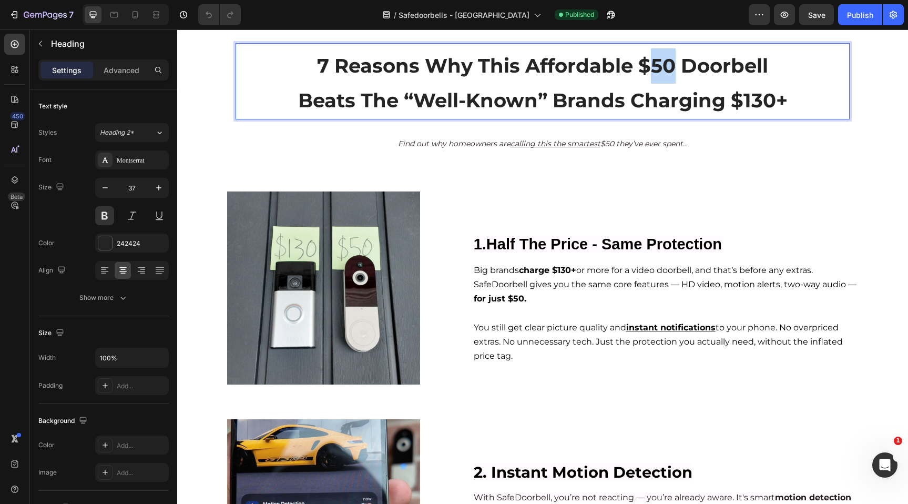
click at [653, 63] on span "7 Reasons Why This Affordable $50 Doorbell" at bounding box center [542, 66] width 451 height 24
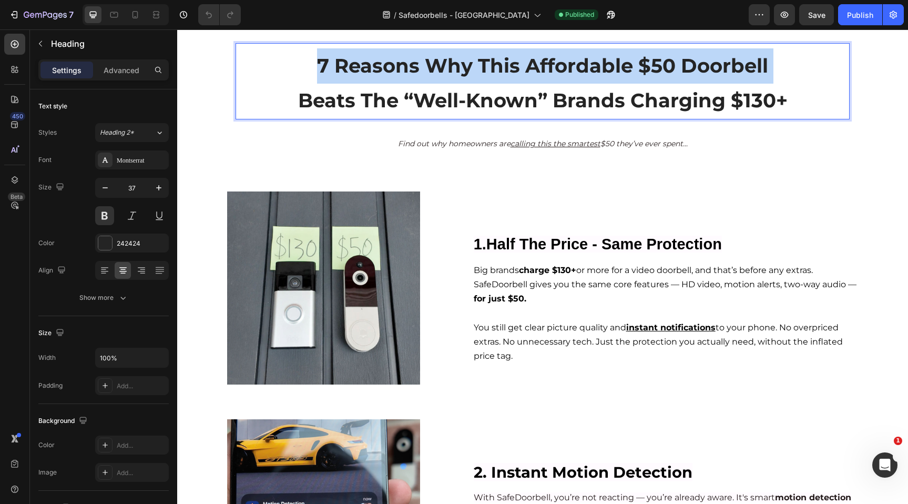
click at [653, 63] on span "7 Reasons Why This Affordable $50 Doorbell" at bounding box center [542, 66] width 451 height 24
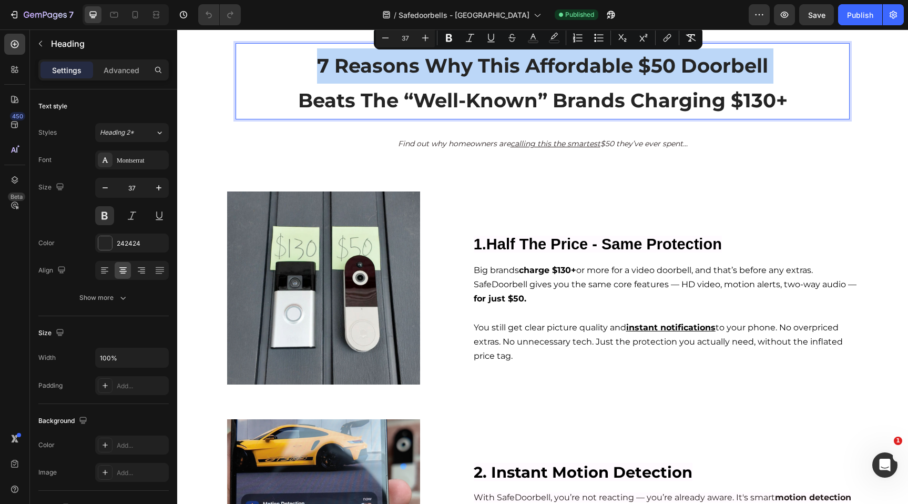
click at [651, 66] on span "7 Reasons Why This Affordable $50 Doorbell" at bounding box center [542, 66] width 451 height 24
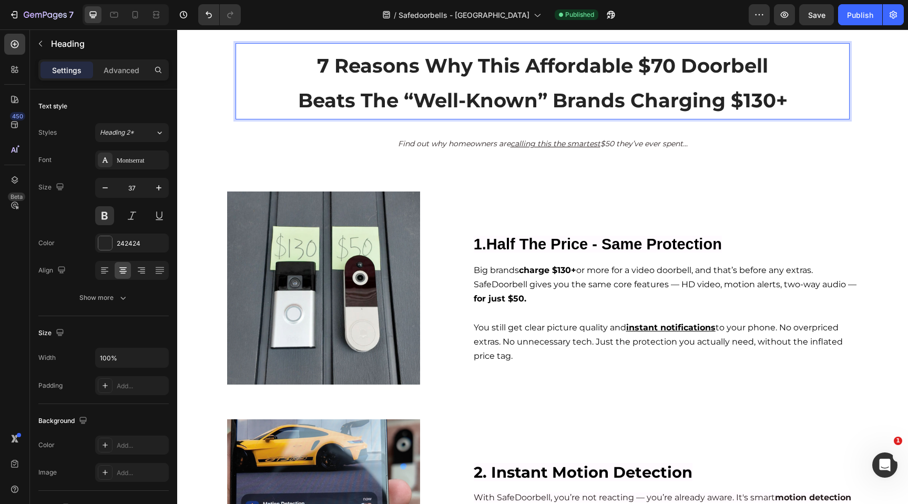
click at [511, 283] on span "Big brands charge $130+ or more for a video doorbell, and that’s before any ext…" at bounding box center [665, 284] width 383 height 38
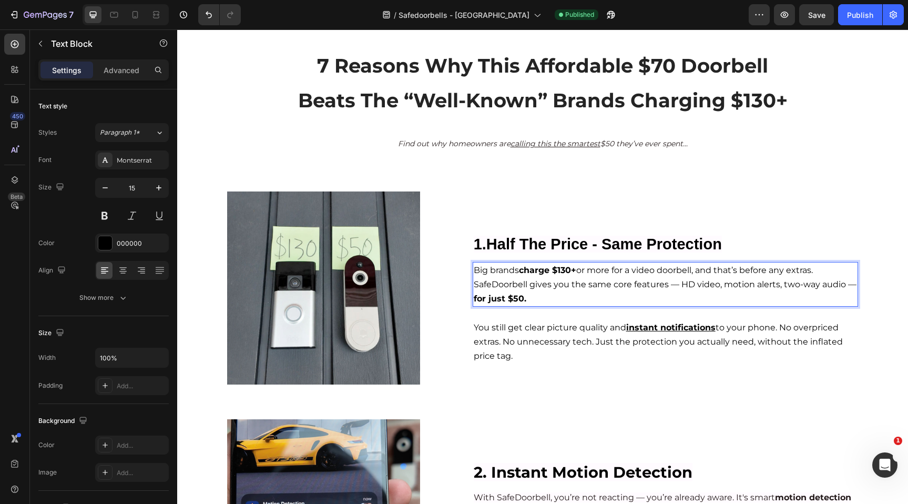
click at [507, 299] on strong "for just $50." at bounding box center [500, 298] width 53 height 10
click at [508, 299] on strong "for just $50." at bounding box center [500, 298] width 53 height 10
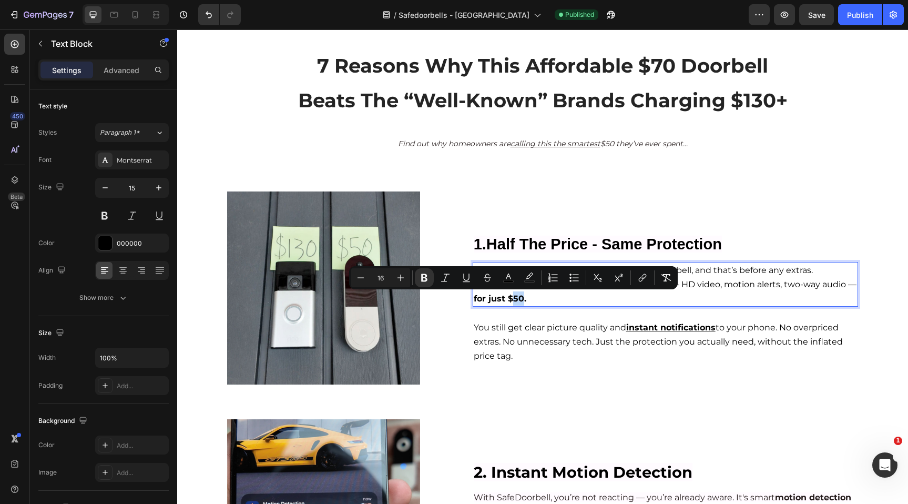
click at [513, 299] on strong "for just $50." at bounding box center [500, 298] width 53 height 10
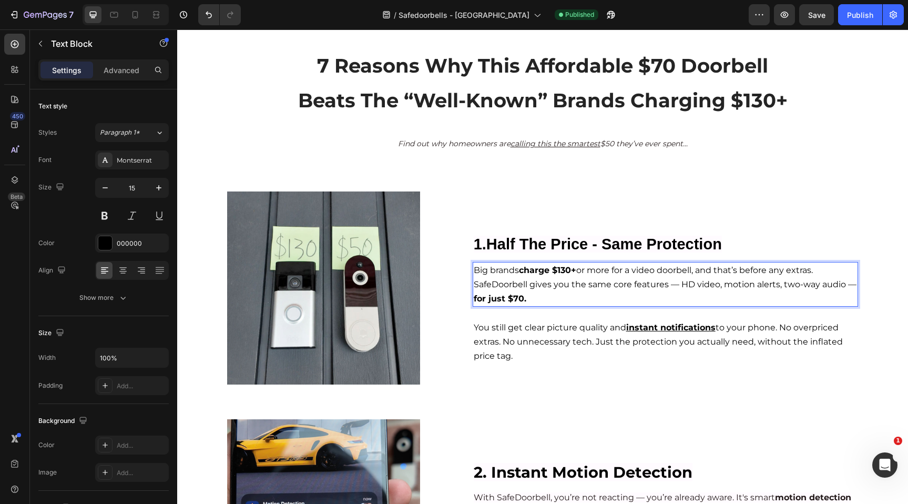
click at [573, 381] on div "1.Half The Price - Same Protection Heading Big brands charge $130+ or more for …" at bounding box center [665, 287] width 385 height 193
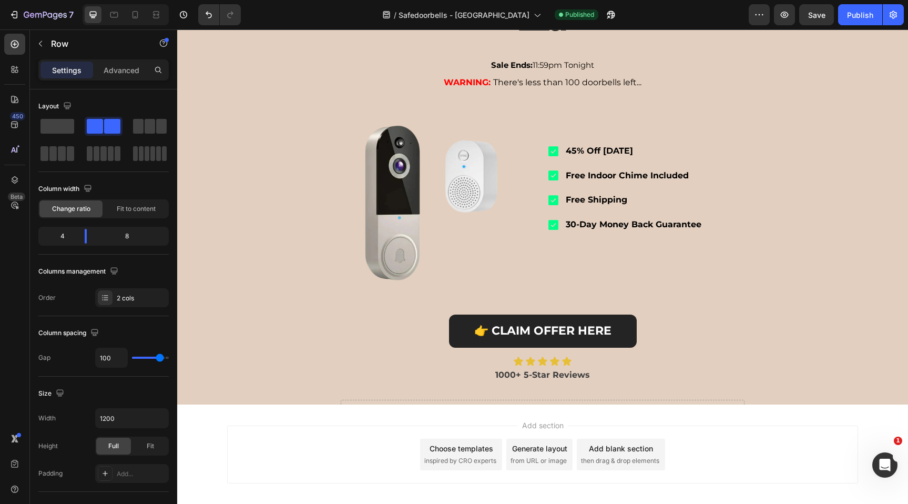
scroll to position [1927, 0]
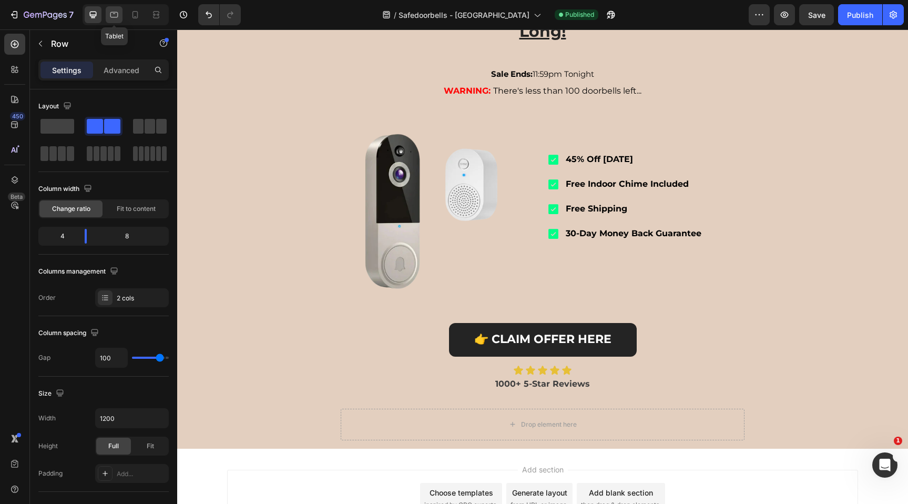
click at [116, 14] on icon at bounding box center [114, 14] width 11 height 11
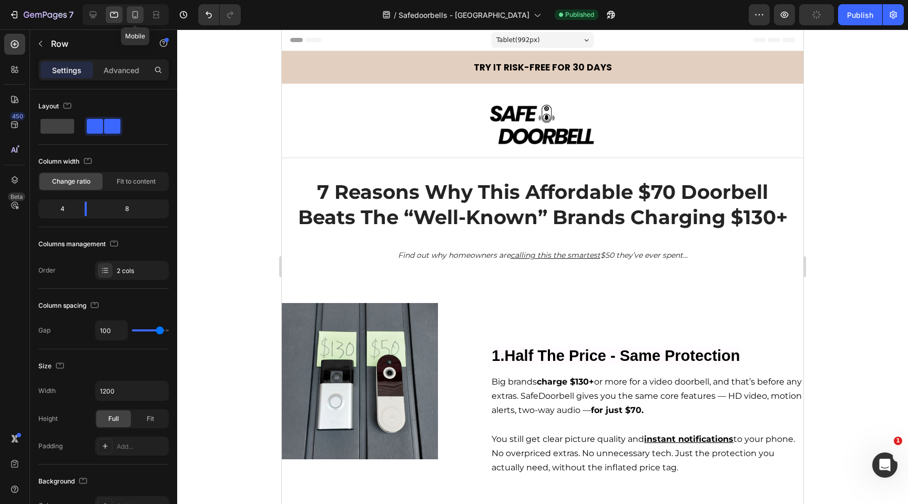
click at [134, 19] on icon at bounding box center [135, 14] width 11 height 11
type input "16"
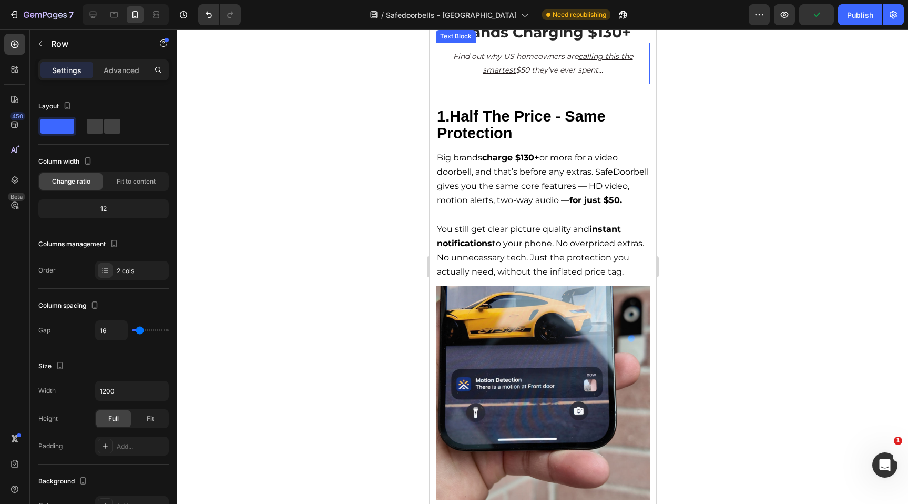
scroll to position [167, 0]
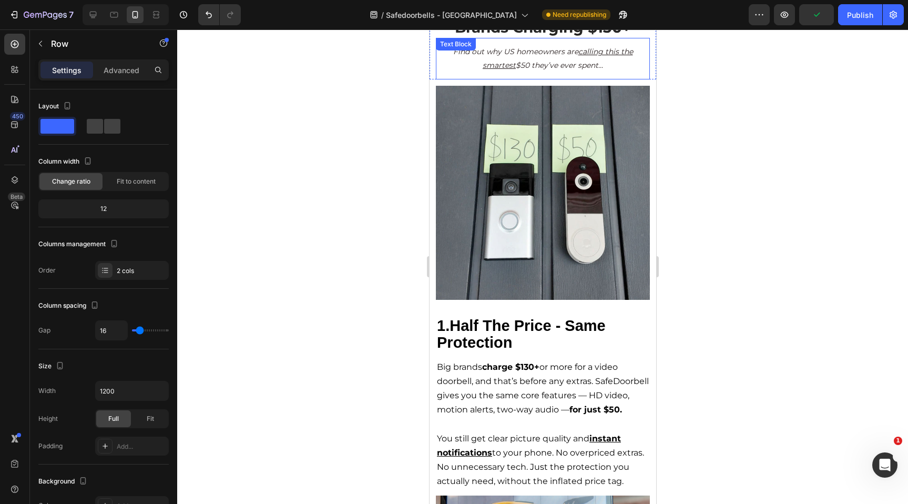
click at [524, 67] on icon "Find out why US homeowners are calling this the smartest $50 they’ve ever spent…" at bounding box center [543, 58] width 180 height 23
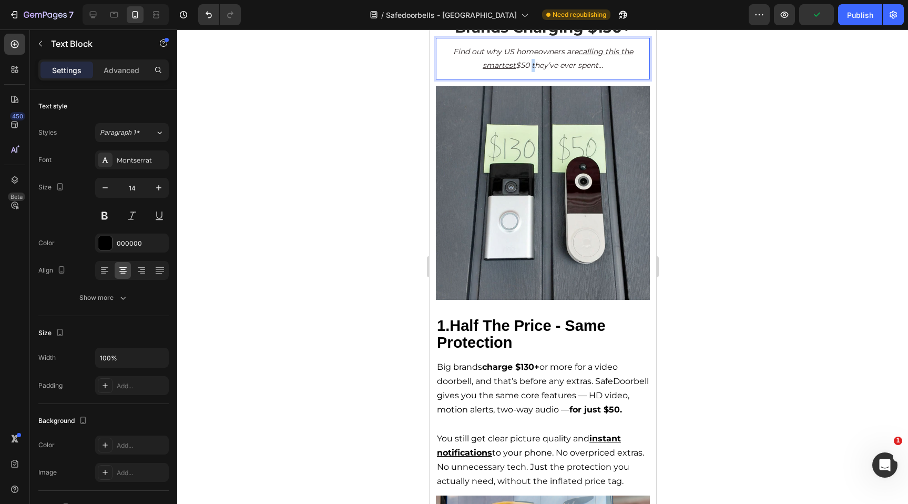
click at [524, 67] on icon "Find out why US homeowners are calling this the smartest $50 they’ve ever spent…" at bounding box center [543, 58] width 180 height 23
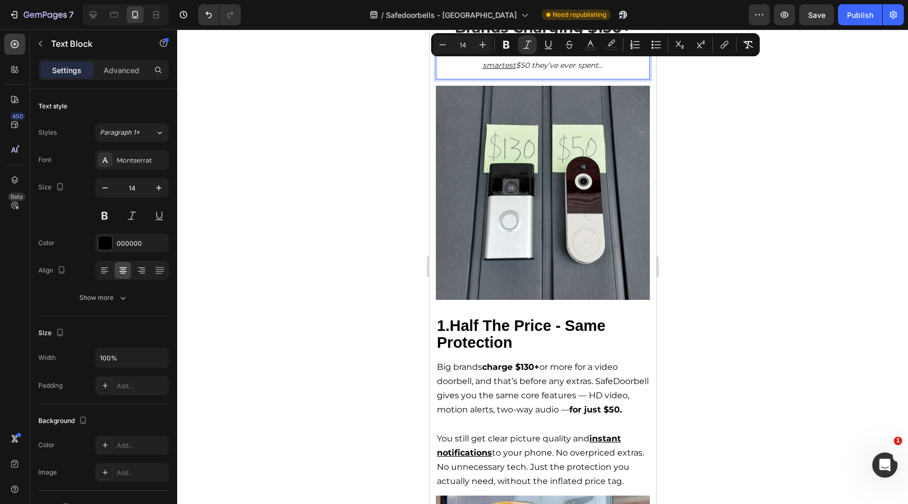
click at [521, 65] on icon "Find out why US homeowners are calling this the smartest $50 they’ve ever spent…" at bounding box center [543, 58] width 180 height 23
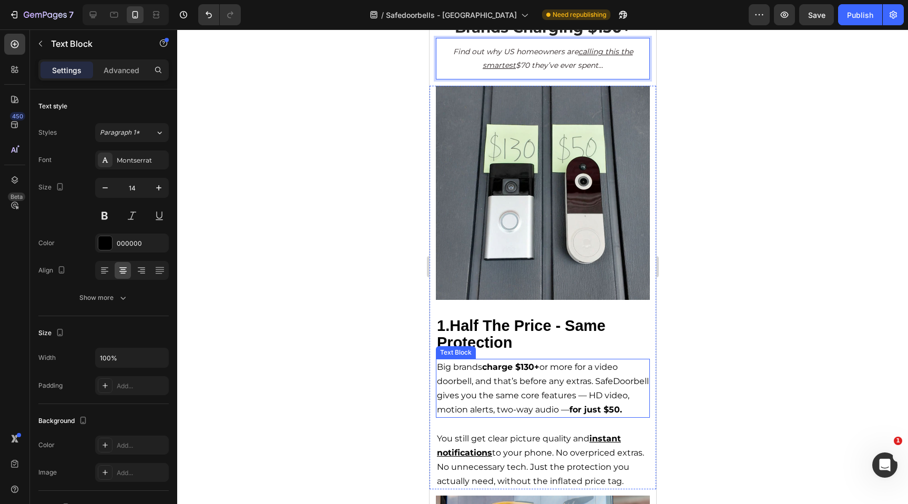
click at [470, 418] on div "Big brands charge $130+ or more for a video doorbell, and that’s before any ext…" at bounding box center [542, 388] width 214 height 59
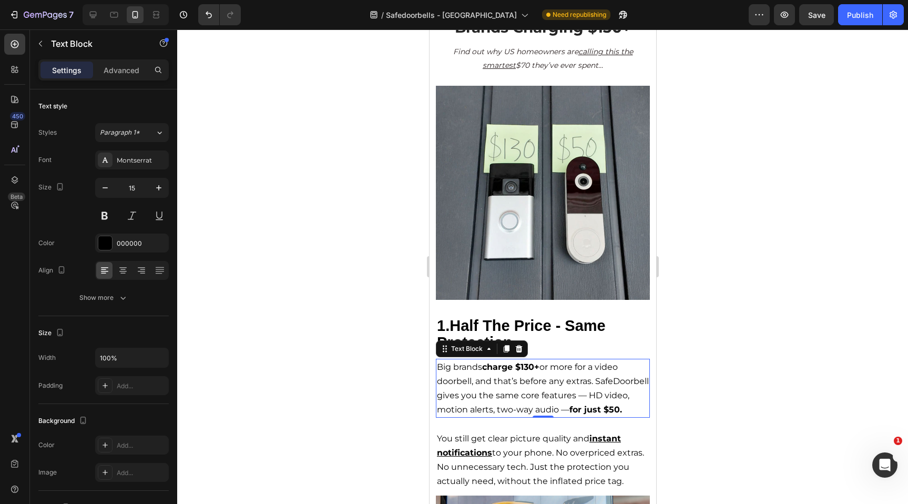
click at [569, 414] on strong "for just $50." at bounding box center [595, 409] width 53 height 10
click at [520, 290] on img at bounding box center [542, 193] width 214 height 214
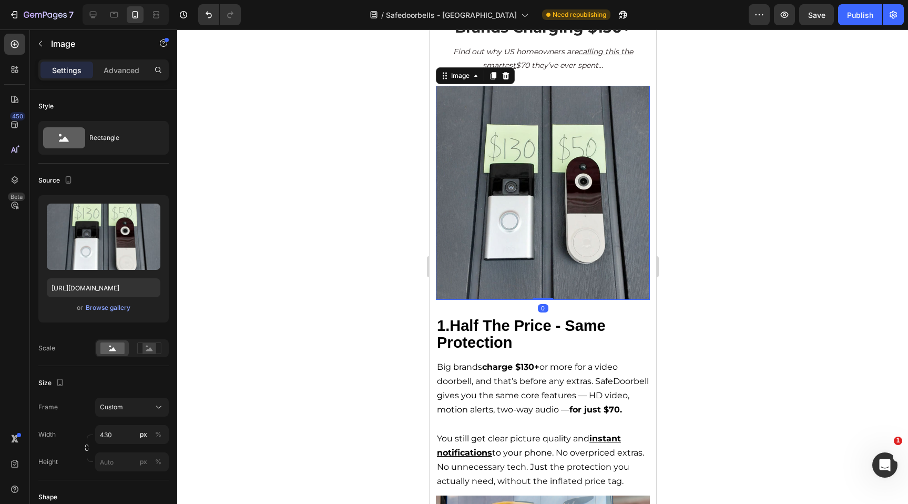
scroll to position [0, 0]
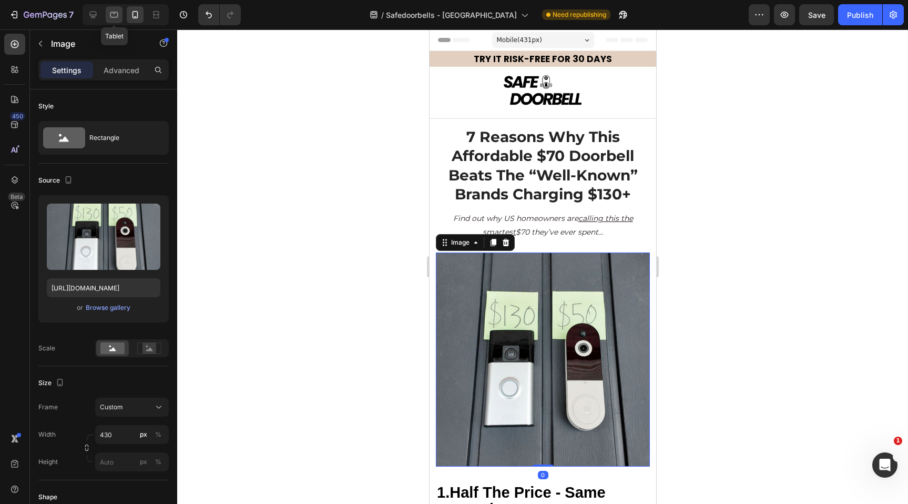
click at [117, 12] on icon at bounding box center [114, 15] width 8 height 6
type input "[URL][DOMAIN_NAME]"
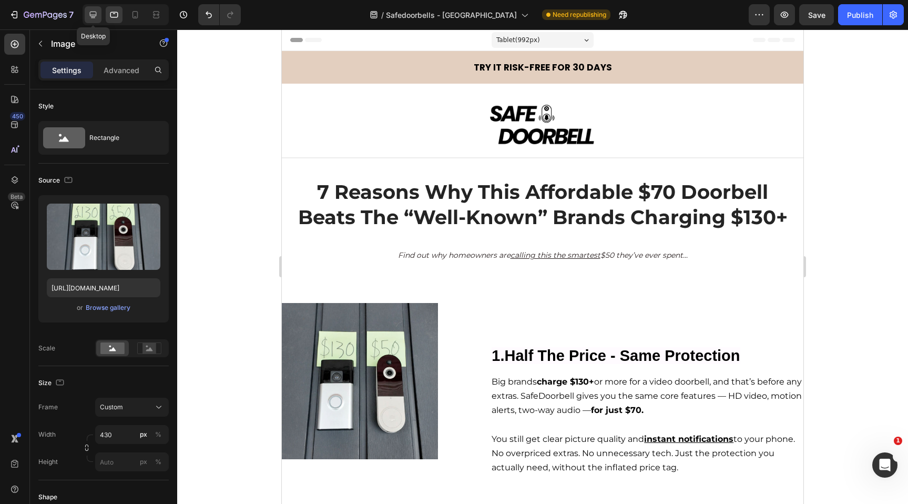
click at [99, 15] on div at bounding box center [93, 14] width 17 height 17
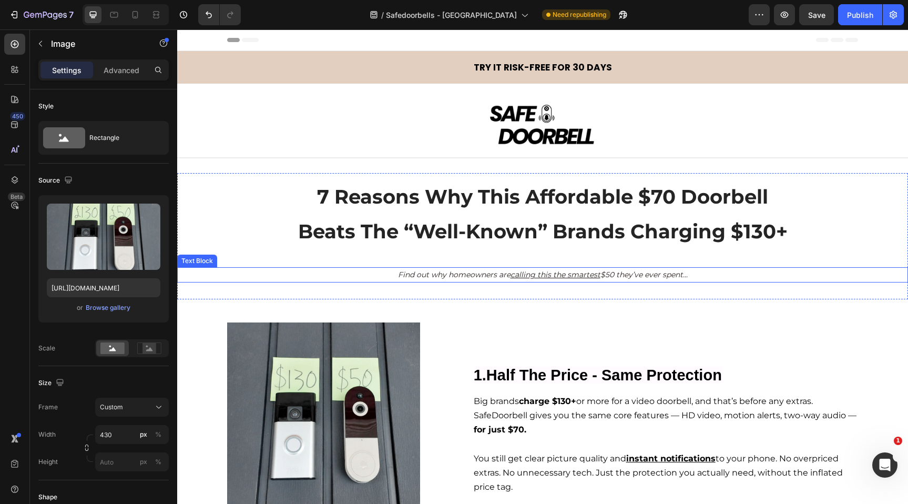
click at [615, 275] on icon "Find out why homeowners are calling this the smartest $50 they’ve ever spent..." at bounding box center [543, 274] width 290 height 9
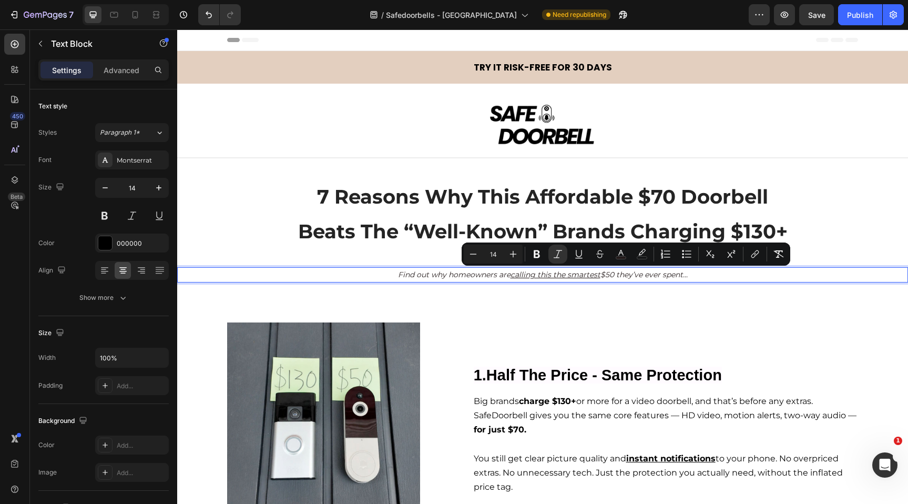
click at [604, 277] on icon "Find out why homeowners are calling this the smartest $50 they’ve ever spent..." at bounding box center [543, 274] width 290 height 9
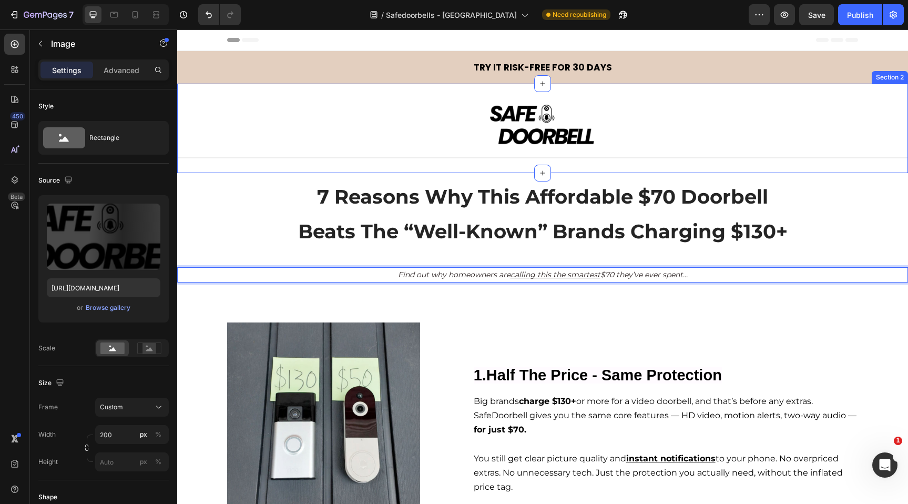
drag, startPoint x: 816, startPoint y: 117, endPoint x: 812, endPoint y: 104, distance: 13.5
click at [816, 117] on div at bounding box center [543, 125] width 614 height 40
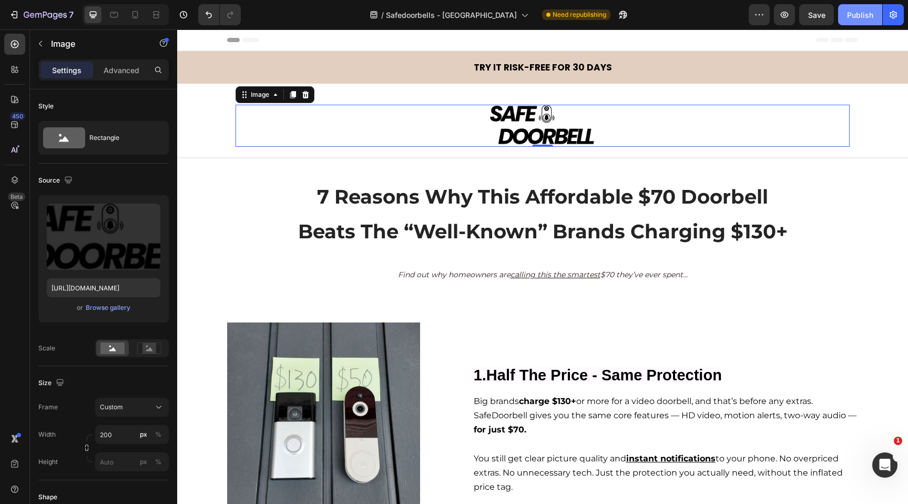
click at [859, 21] on button "Publish" at bounding box center [860, 14] width 44 height 21
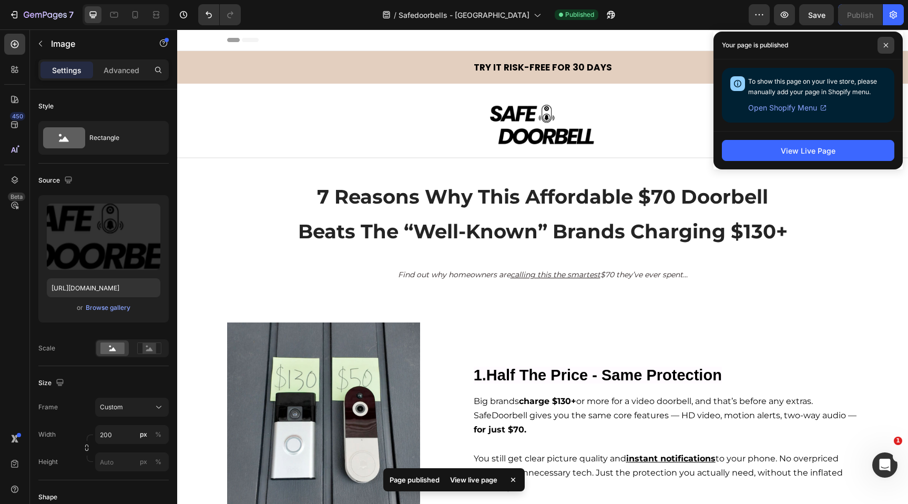
click at [889, 48] on span at bounding box center [886, 45] width 17 height 17
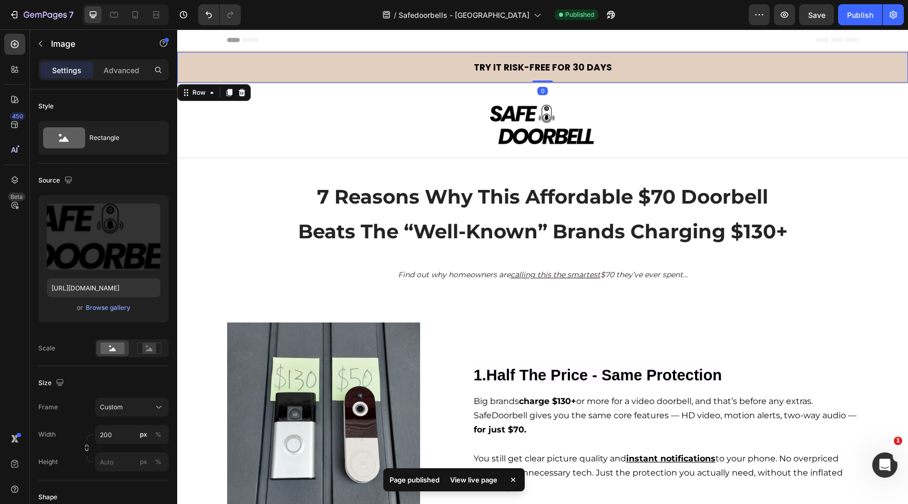
click at [337, 74] on div "TRY IT RISK-FREE FOR 30 DAYS Heading Row 0" at bounding box center [542, 67] width 731 height 31
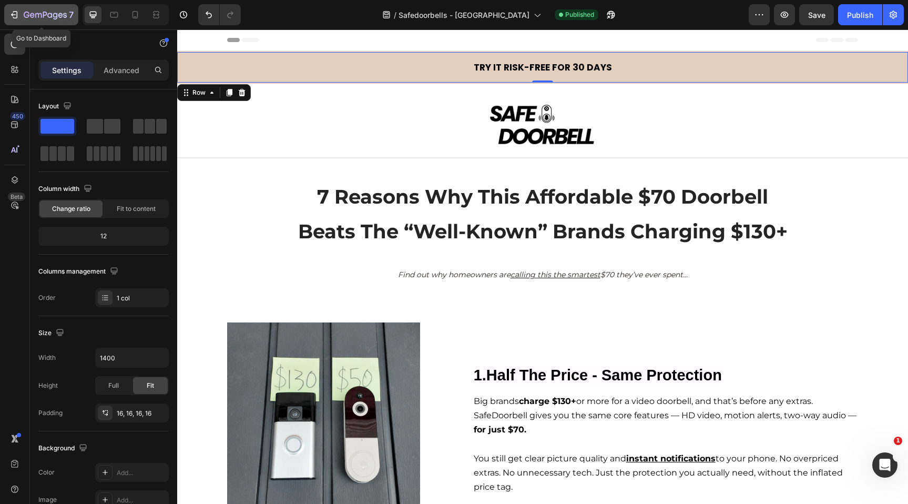
click at [15, 11] on icon "button" at bounding box center [15, 14] width 5 height 7
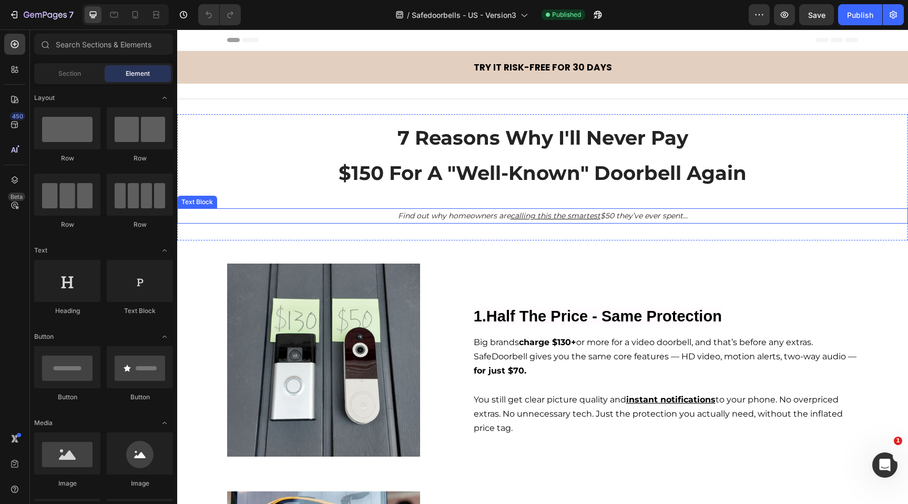
click at [608, 215] on icon "Find out why homeowners are calling this the smartest $50 they’ve ever spent..." at bounding box center [543, 215] width 290 height 9
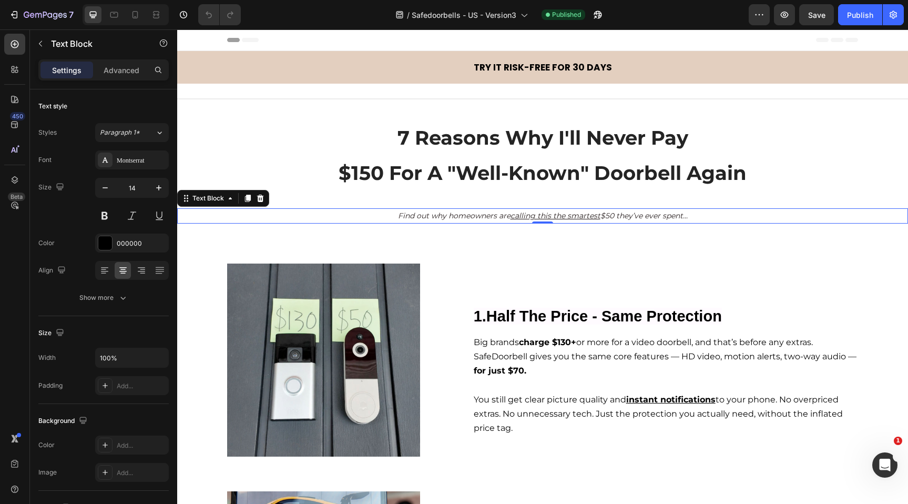
click at [608, 215] on icon "Find out why homeowners are calling this the smartest $50 they’ve ever spent..." at bounding box center [543, 215] width 290 height 9
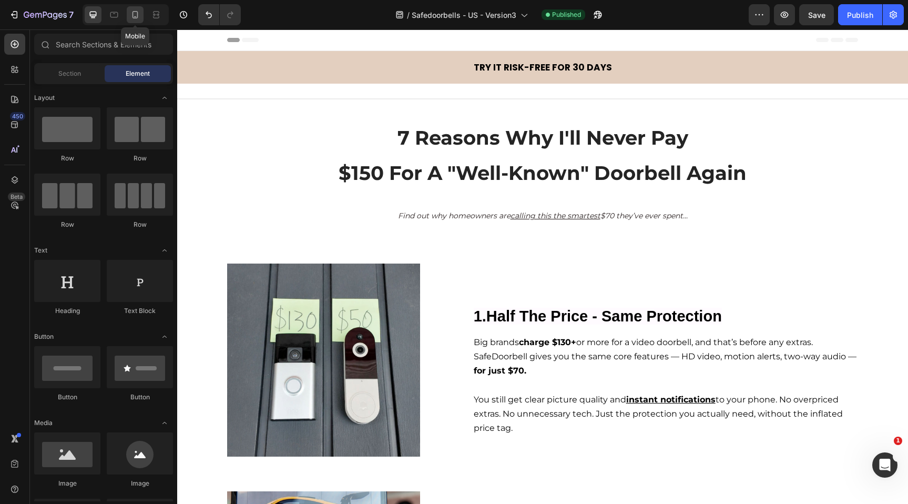
click at [133, 13] on icon at bounding box center [135, 14] width 11 height 11
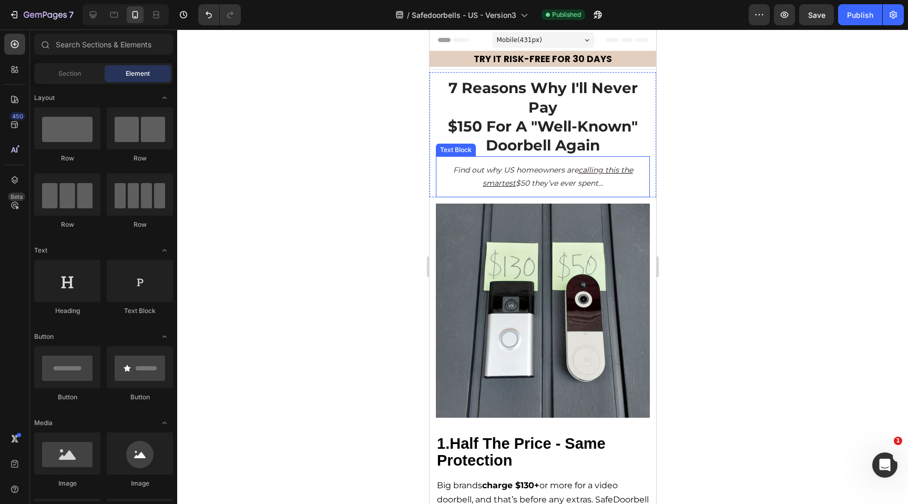
click at [516, 181] on icon "Find out why US homeowners are calling this the smartest $50 they’ve ever spent…" at bounding box center [543, 176] width 180 height 23
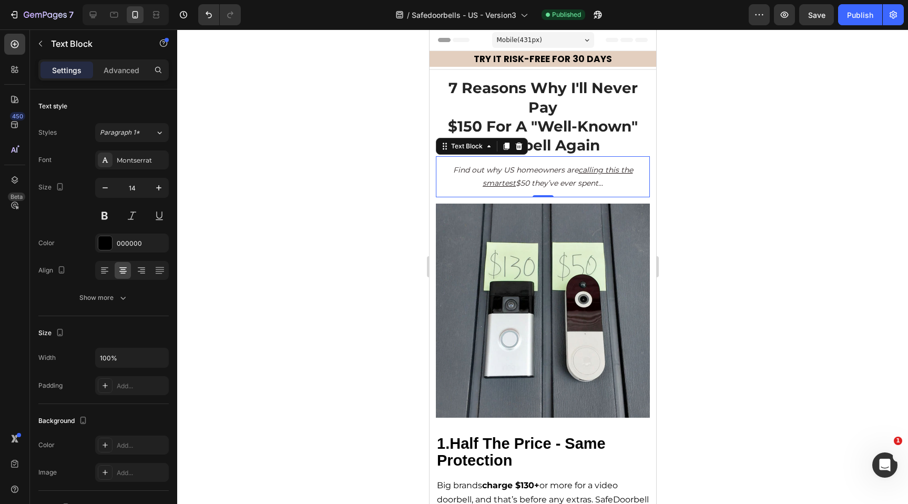
click at [521, 182] on icon "Find out why US homeowners are calling this the smartest $50 they’ve ever spent…" at bounding box center [543, 176] width 180 height 23
click at [586, 303] on img at bounding box center [542, 311] width 214 height 214
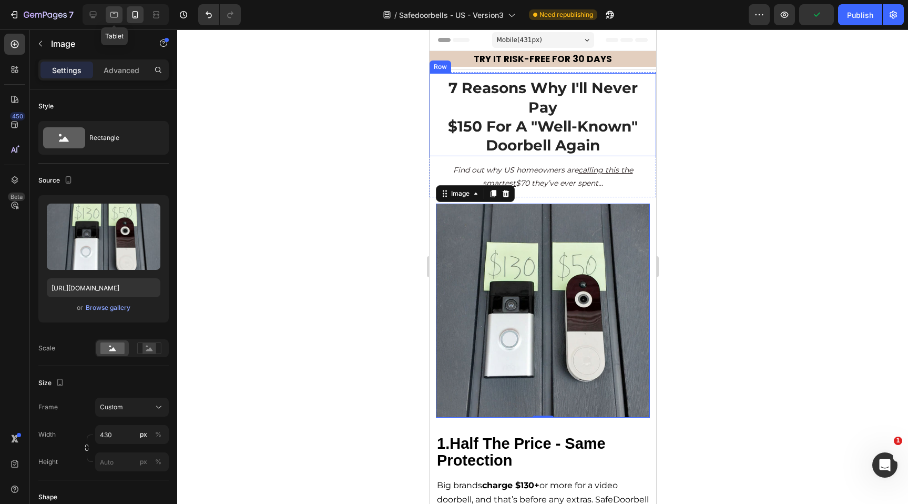
drag, startPoint x: 116, startPoint y: 18, endPoint x: 108, endPoint y: 17, distance: 8.0
click at [116, 18] on icon at bounding box center [114, 14] width 11 height 11
type input "[URL][DOMAIN_NAME]"
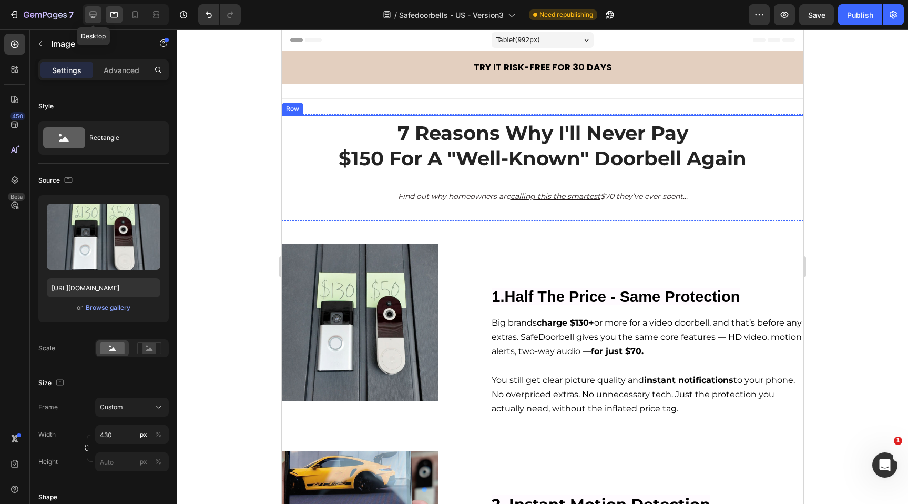
click at [90, 13] on icon at bounding box center [93, 14] width 11 height 11
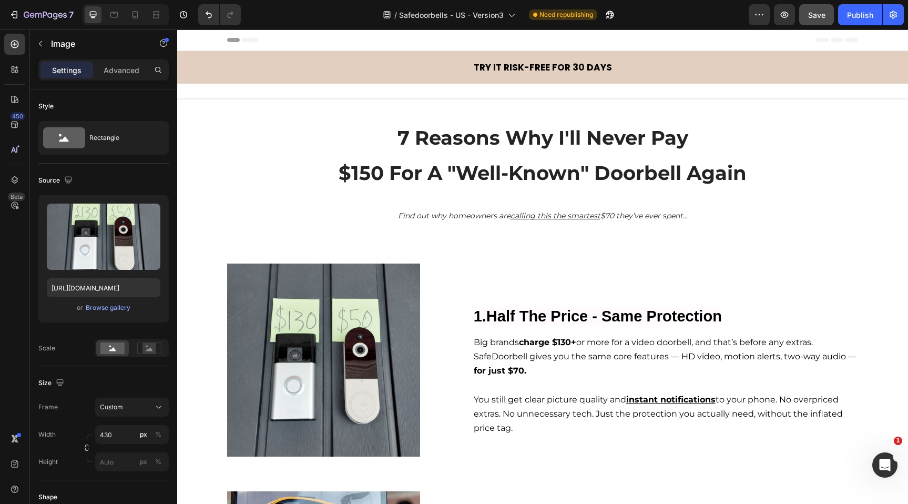
drag, startPoint x: 852, startPoint y: 10, endPoint x: 824, endPoint y: 21, distance: 29.8
click at [852, 10] on div "Publish" at bounding box center [860, 14] width 26 height 11
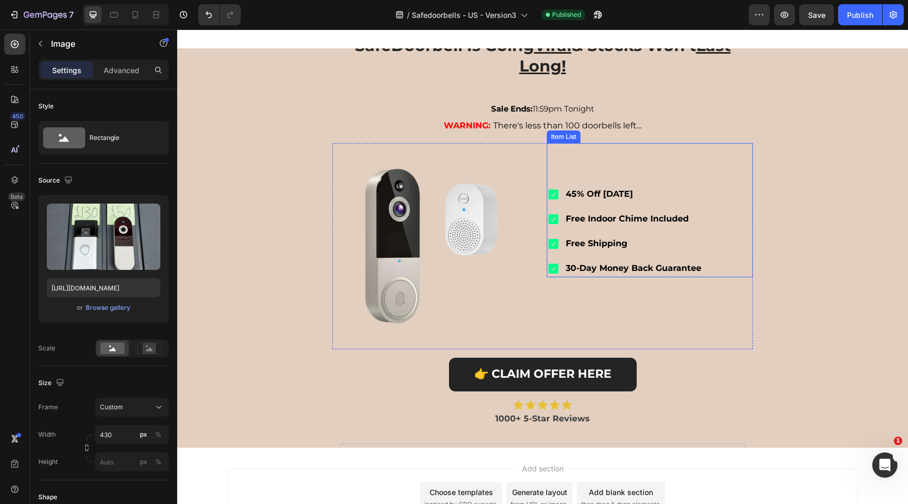
scroll to position [1868, 0]
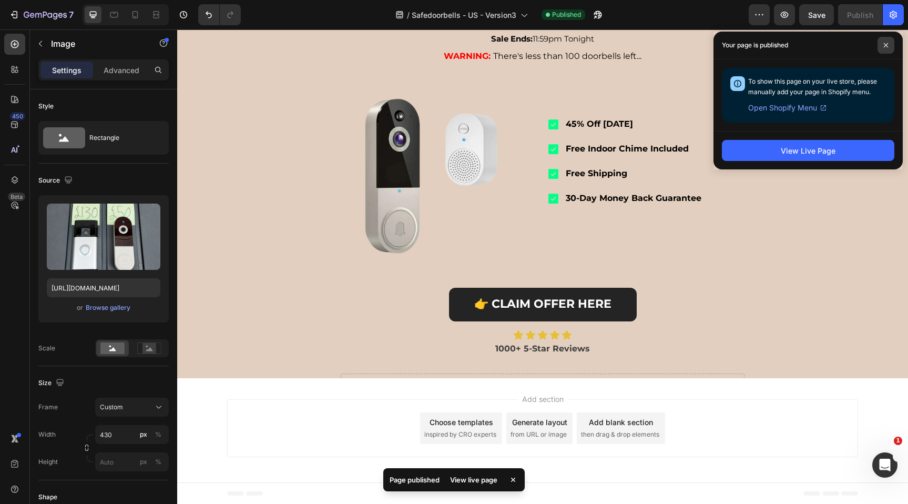
click at [885, 46] on icon at bounding box center [885, 45] width 5 height 5
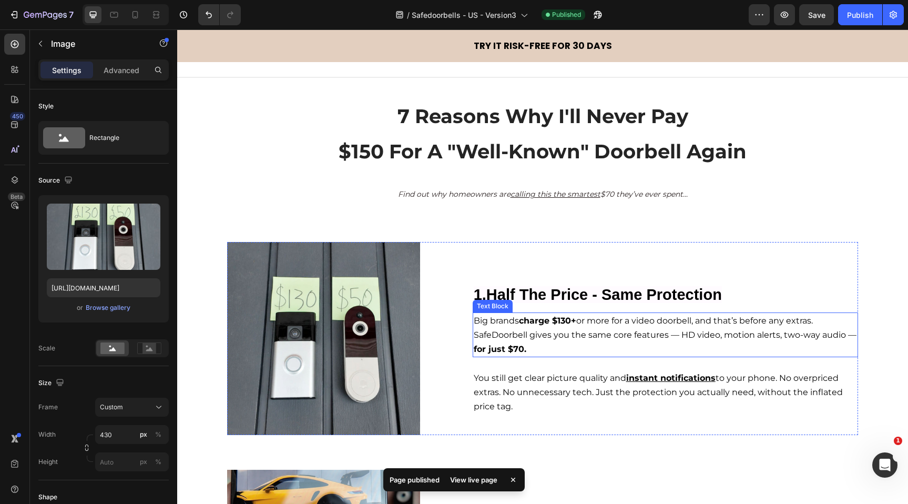
scroll to position [0, 0]
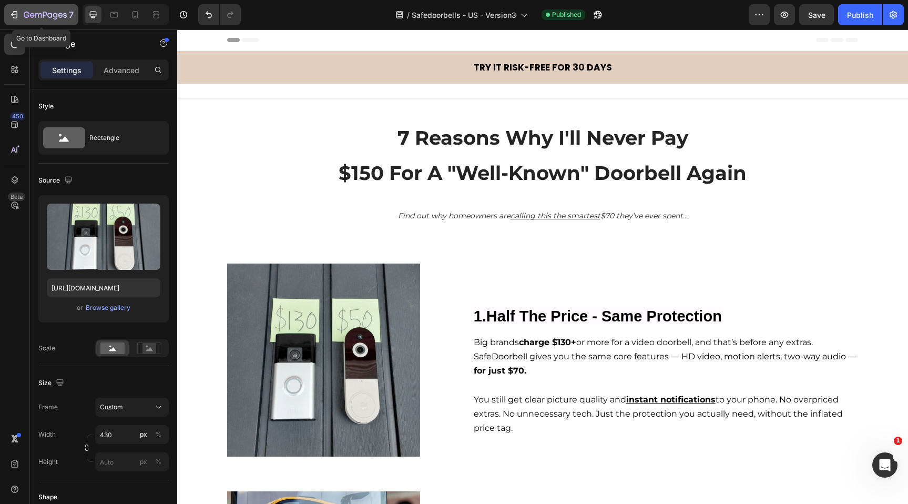
click at [27, 16] on icon "button" at bounding box center [27, 15] width 6 height 6
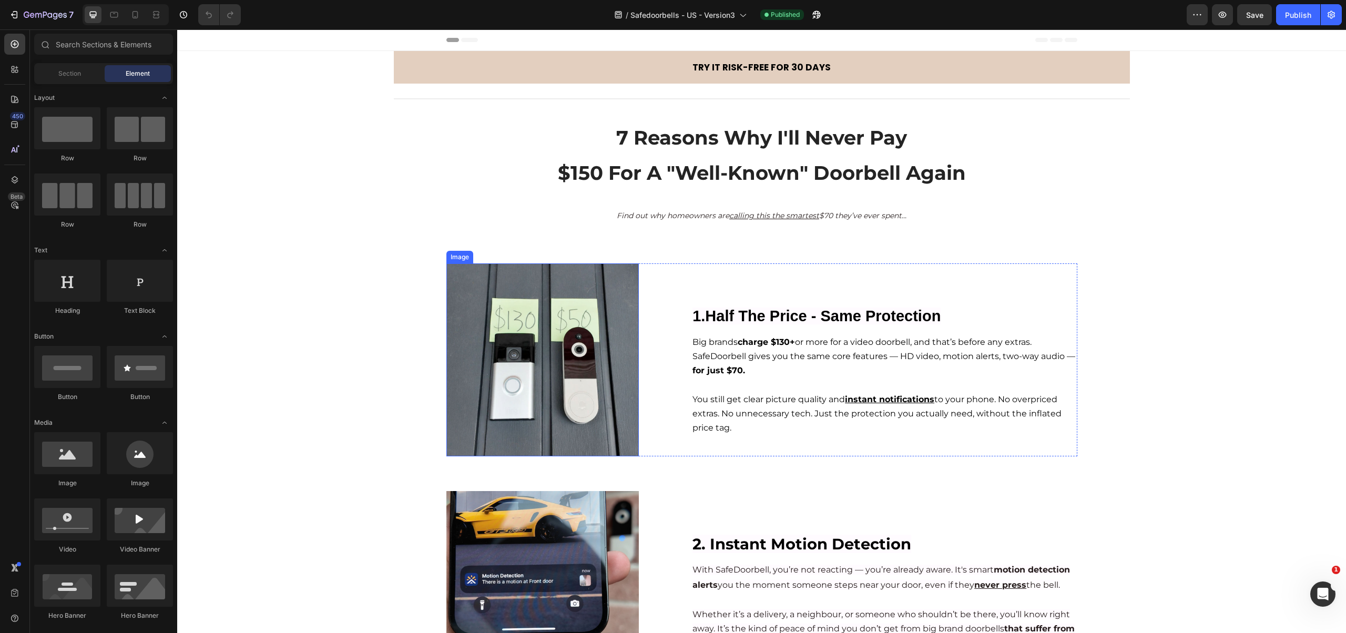
click at [530, 354] on img at bounding box center [542, 359] width 193 height 193
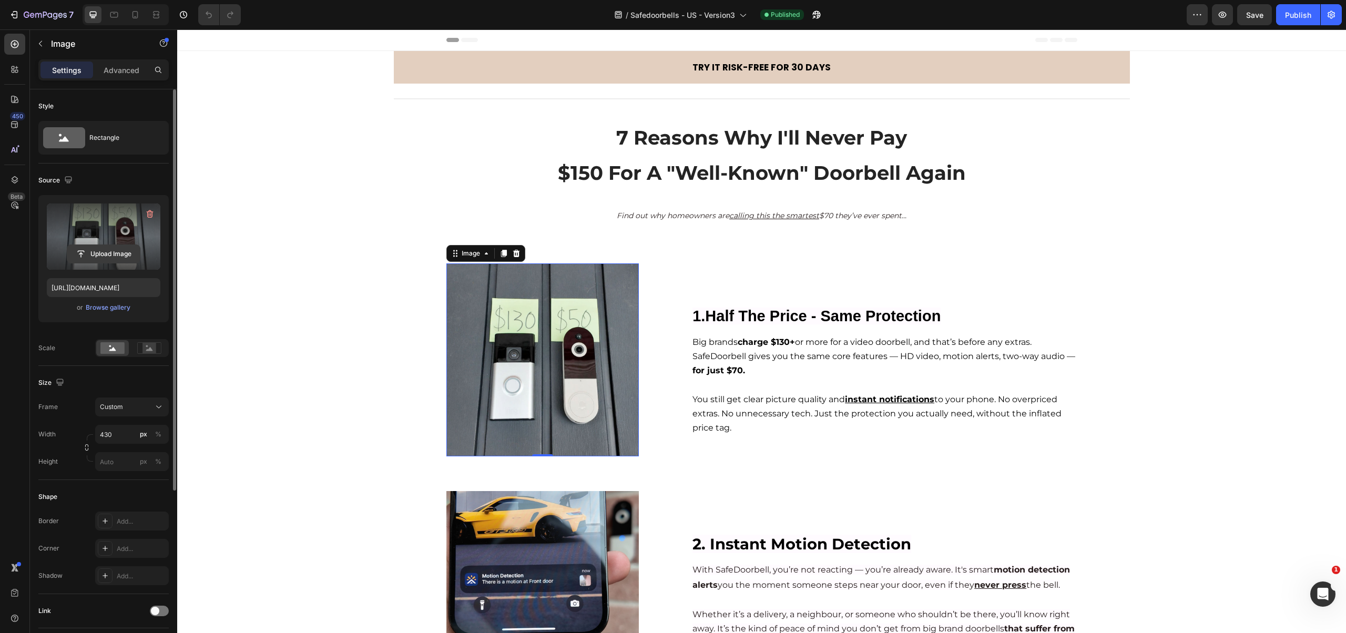
click at [111, 252] on input "file" at bounding box center [103, 254] width 73 height 18
type input "[URL][DOMAIN_NAME]"
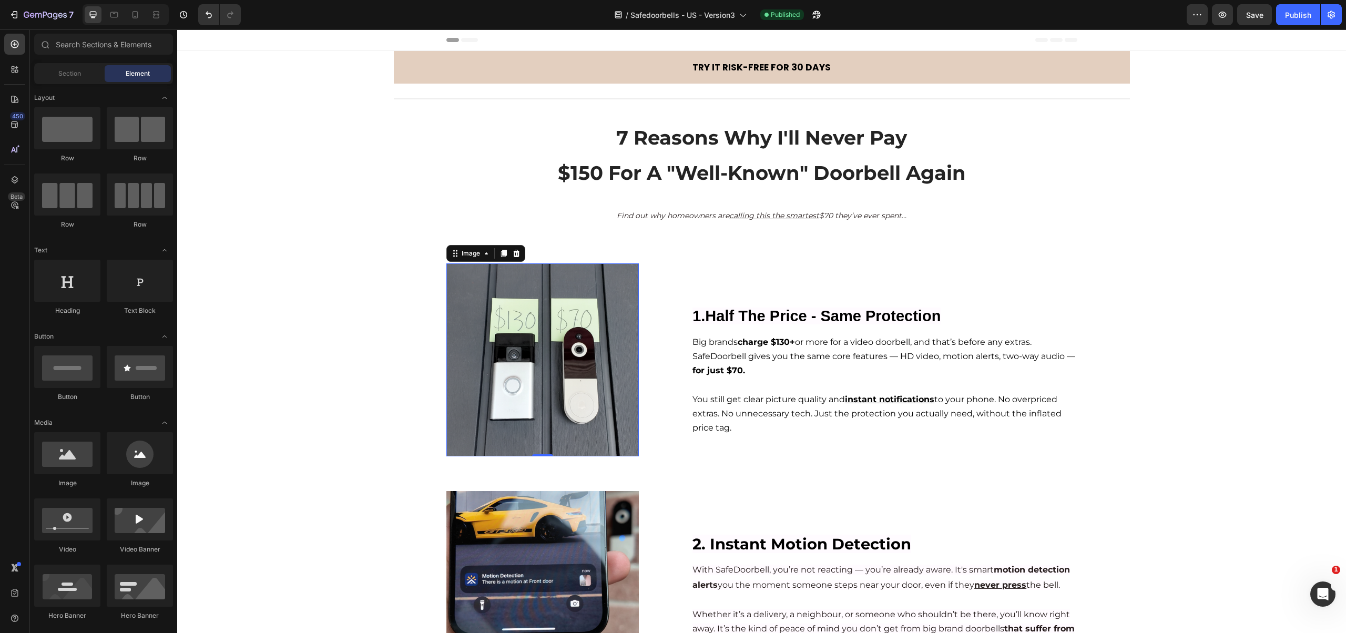
click at [139, 16] on icon at bounding box center [135, 14] width 11 height 11
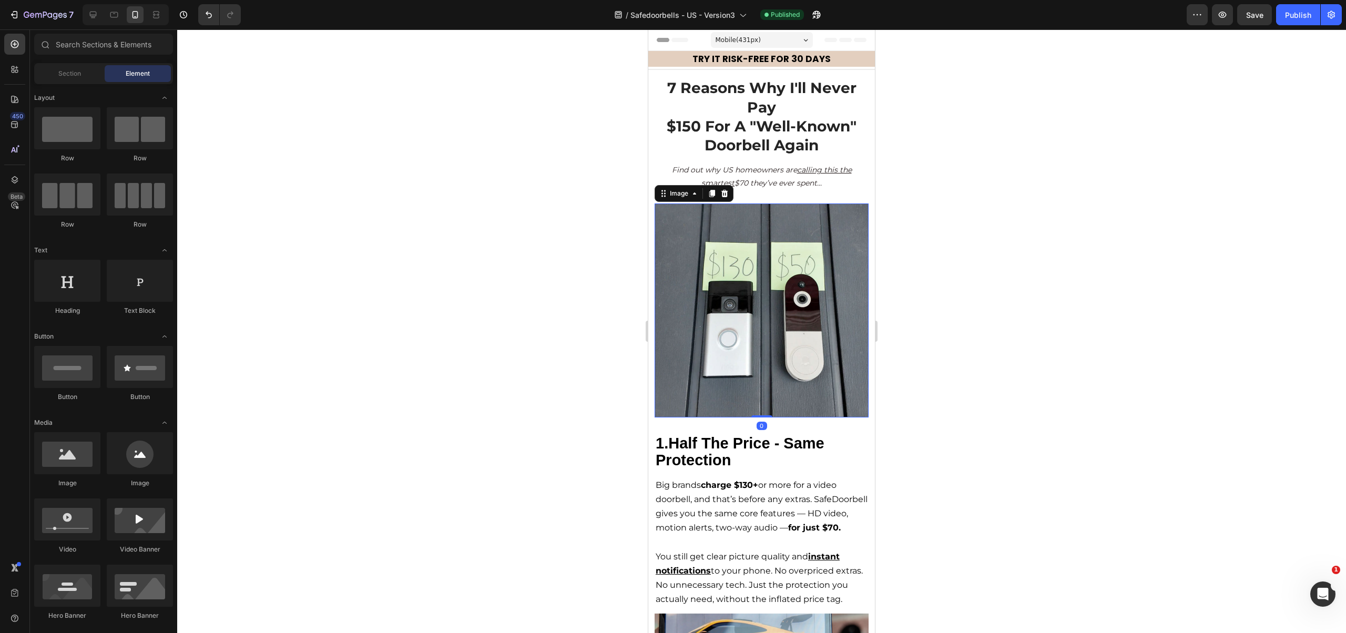
click at [782, 297] on img at bounding box center [762, 311] width 214 height 214
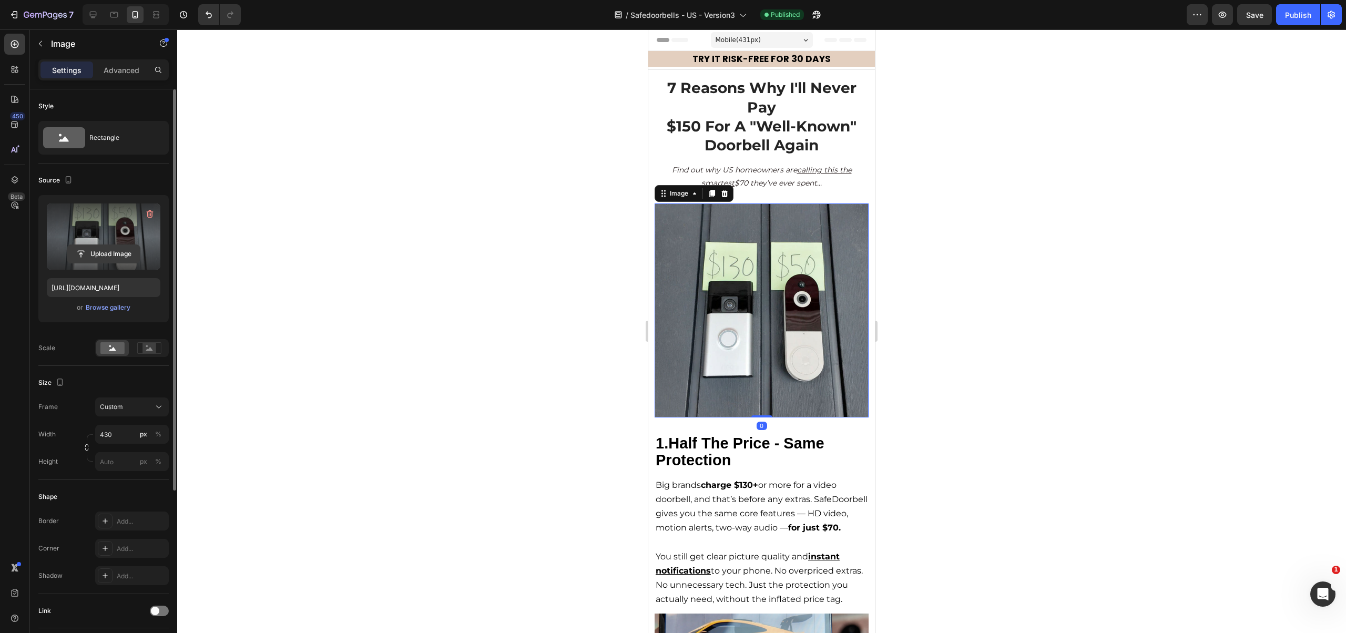
click at [107, 249] on input "file" at bounding box center [103, 254] width 73 height 18
click at [117, 13] on icon at bounding box center [114, 14] width 11 height 11
type input "[URL][DOMAIN_NAME]"
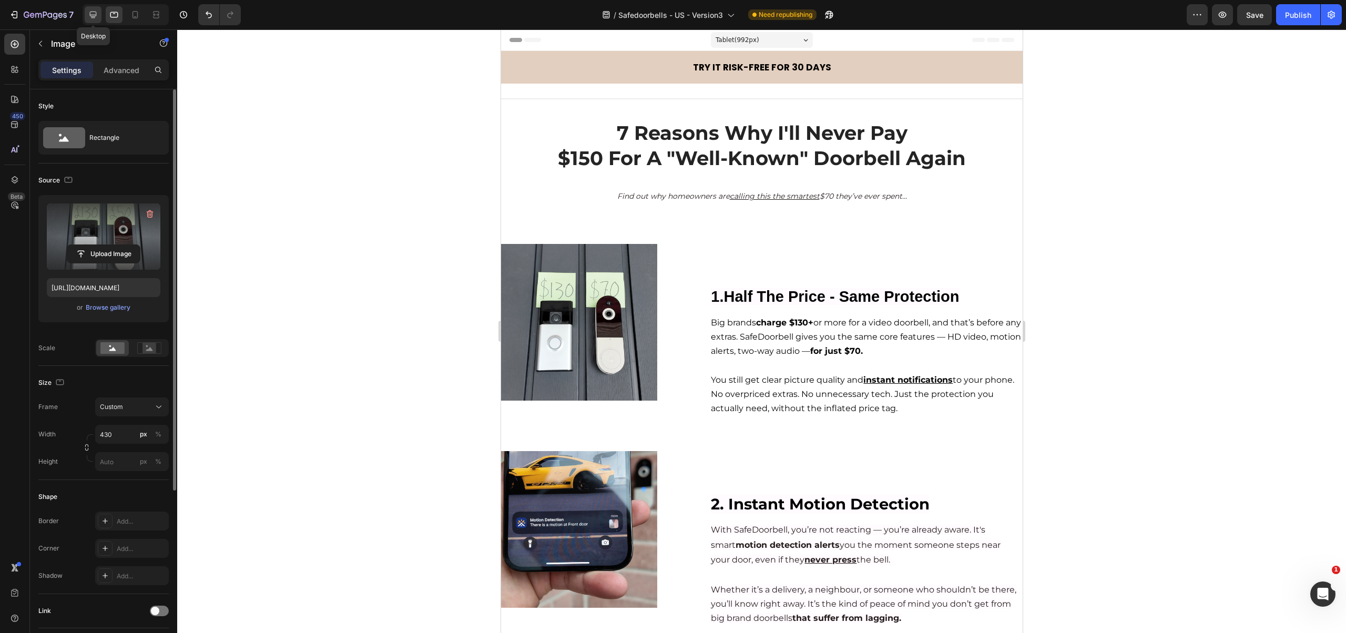
click at [90, 16] on icon at bounding box center [93, 15] width 7 height 7
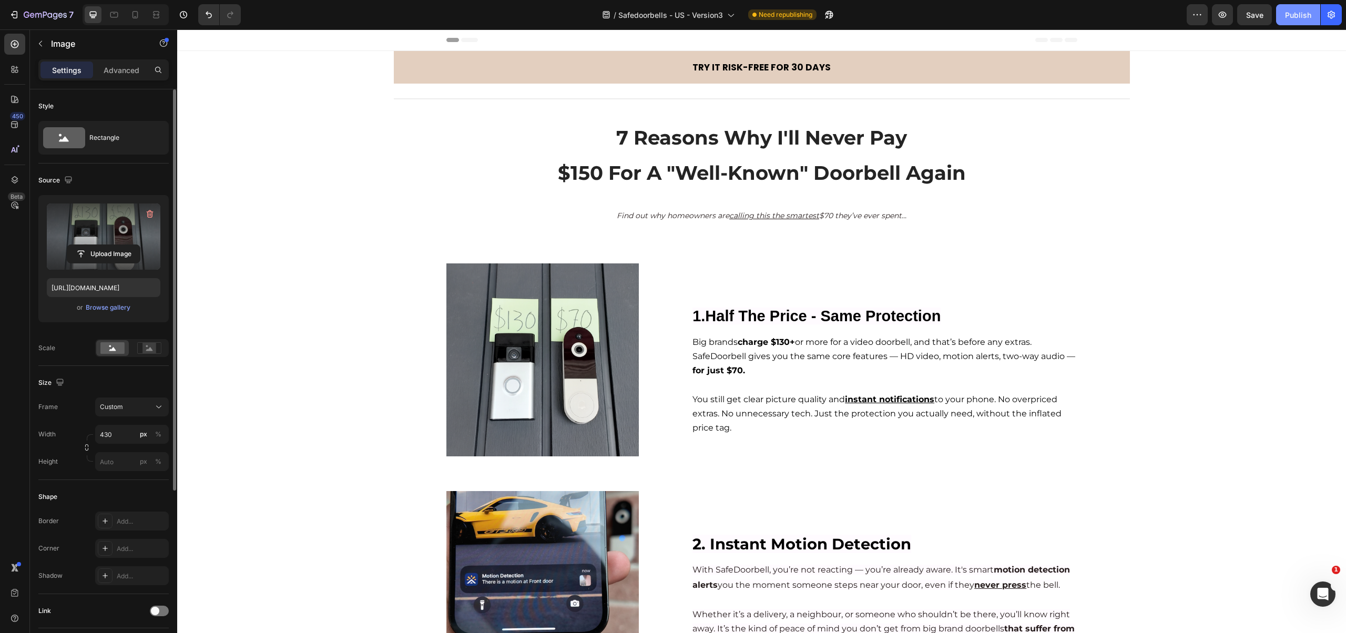
click at [1290, 15] on div "Publish" at bounding box center [1298, 14] width 26 height 11
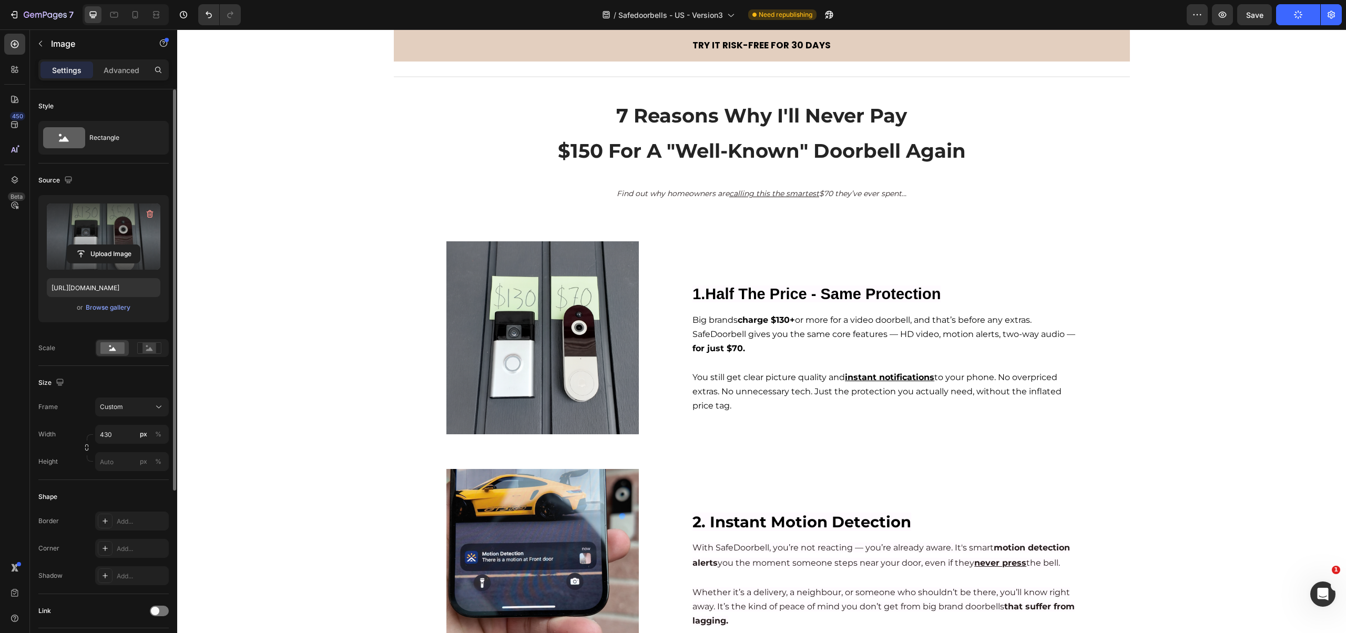
scroll to position [22, 0]
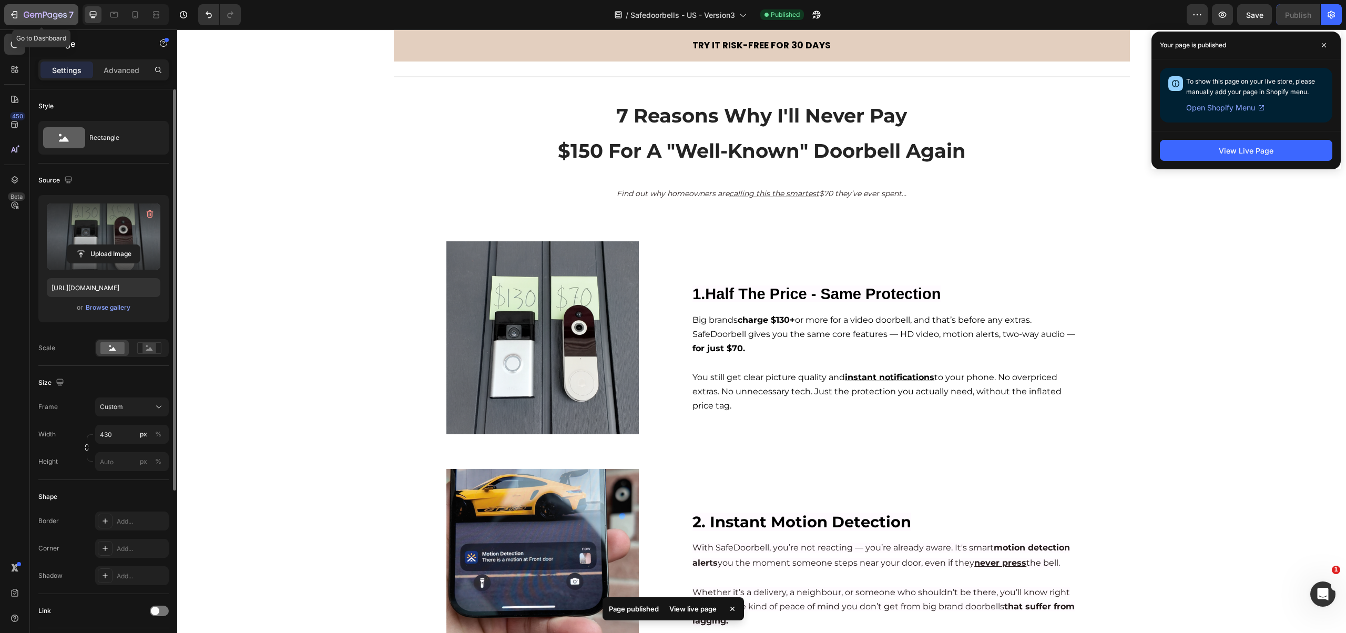
click at [14, 11] on icon "button" at bounding box center [15, 14] width 5 height 7
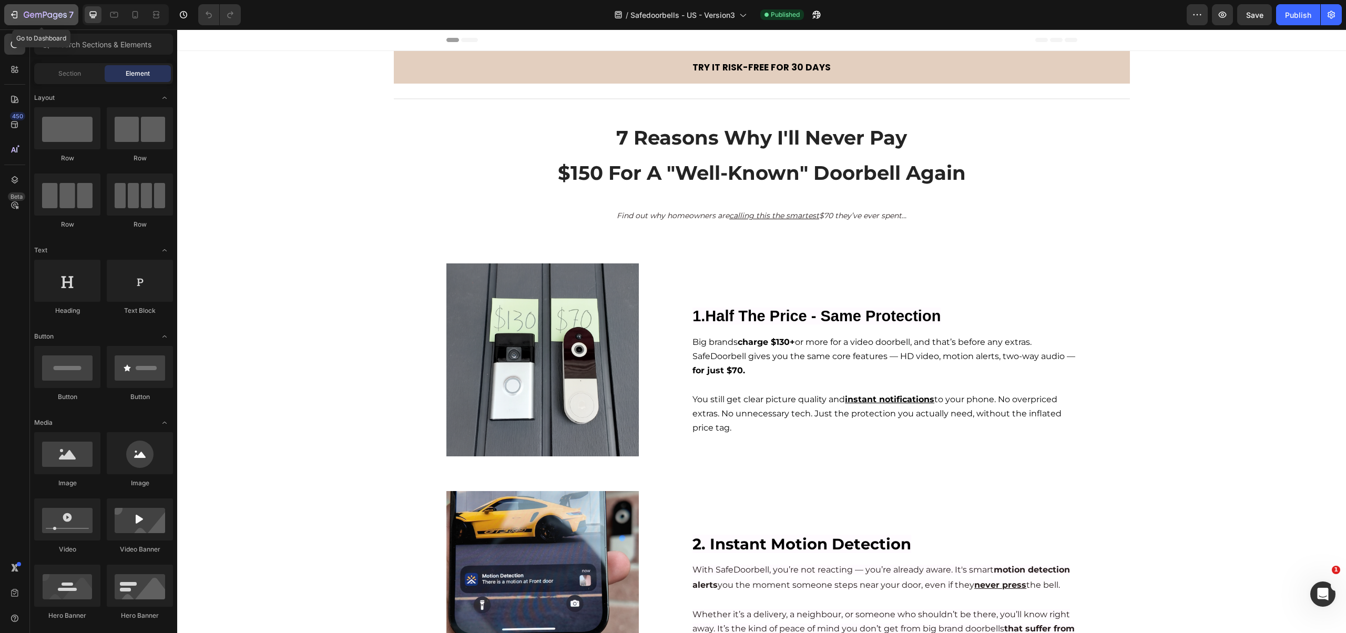
click at [46, 14] on icon "button" at bounding box center [45, 15] width 4 height 6
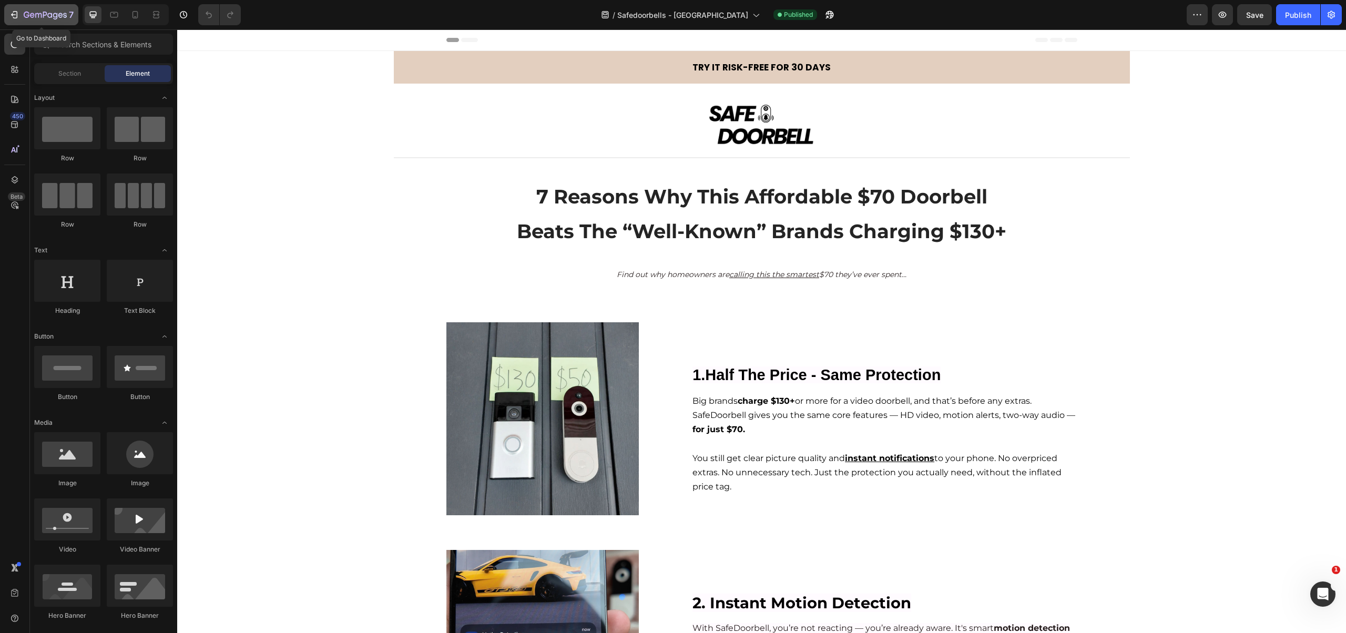
click at [27, 16] on icon "button" at bounding box center [45, 15] width 43 height 9
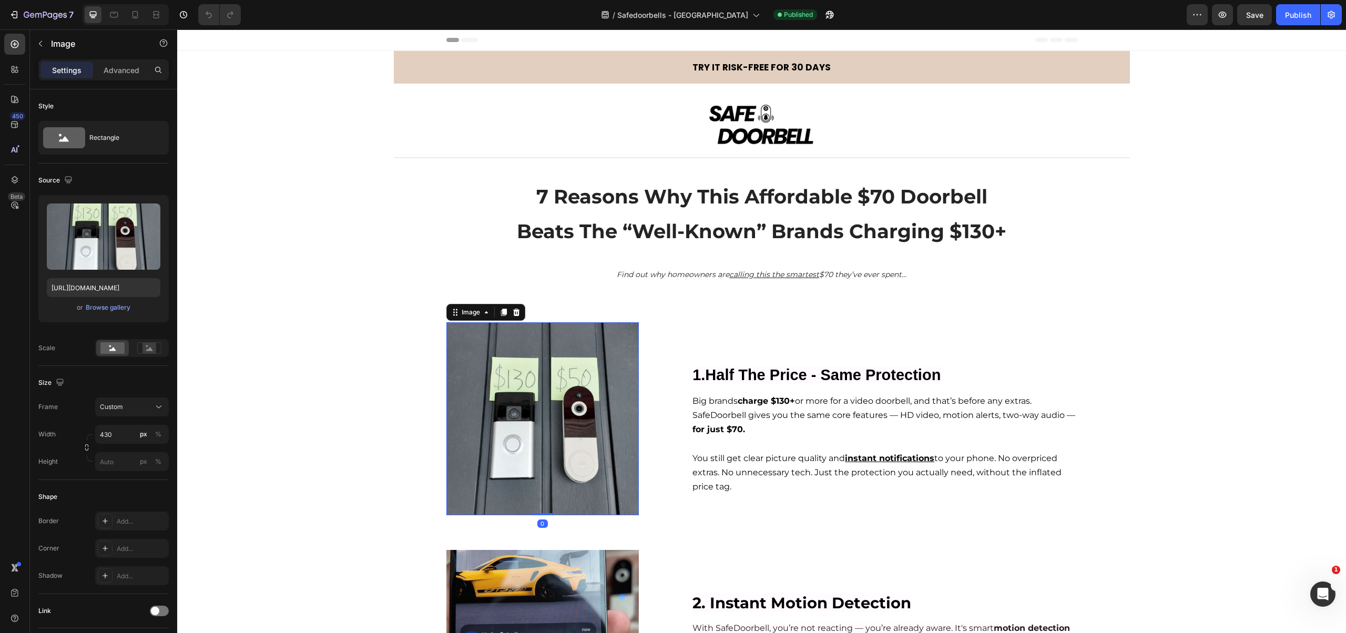
click at [563, 417] on img at bounding box center [542, 418] width 193 height 193
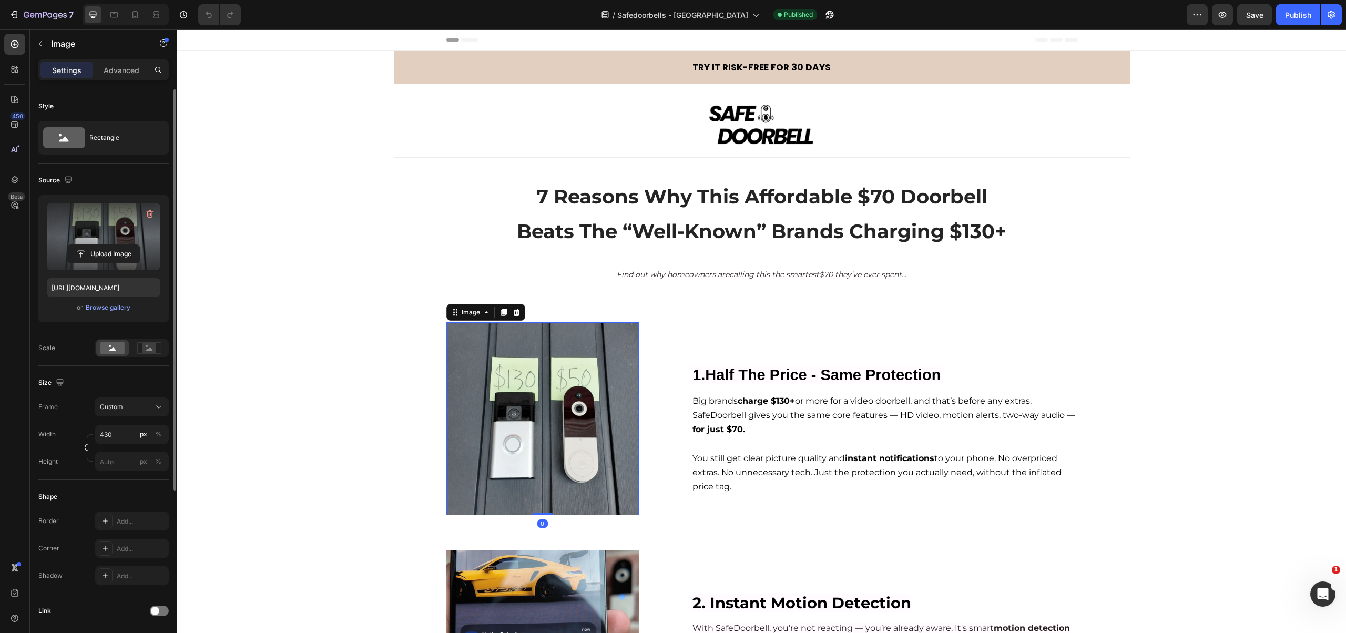
click at [115, 241] on label at bounding box center [104, 237] width 114 height 66
click at [115, 245] on input "file" at bounding box center [103, 254] width 73 height 18
type input "[URL][DOMAIN_NAME]"
click at [133, 18] on icon at bounding box center [135, 14] width 11 height 11
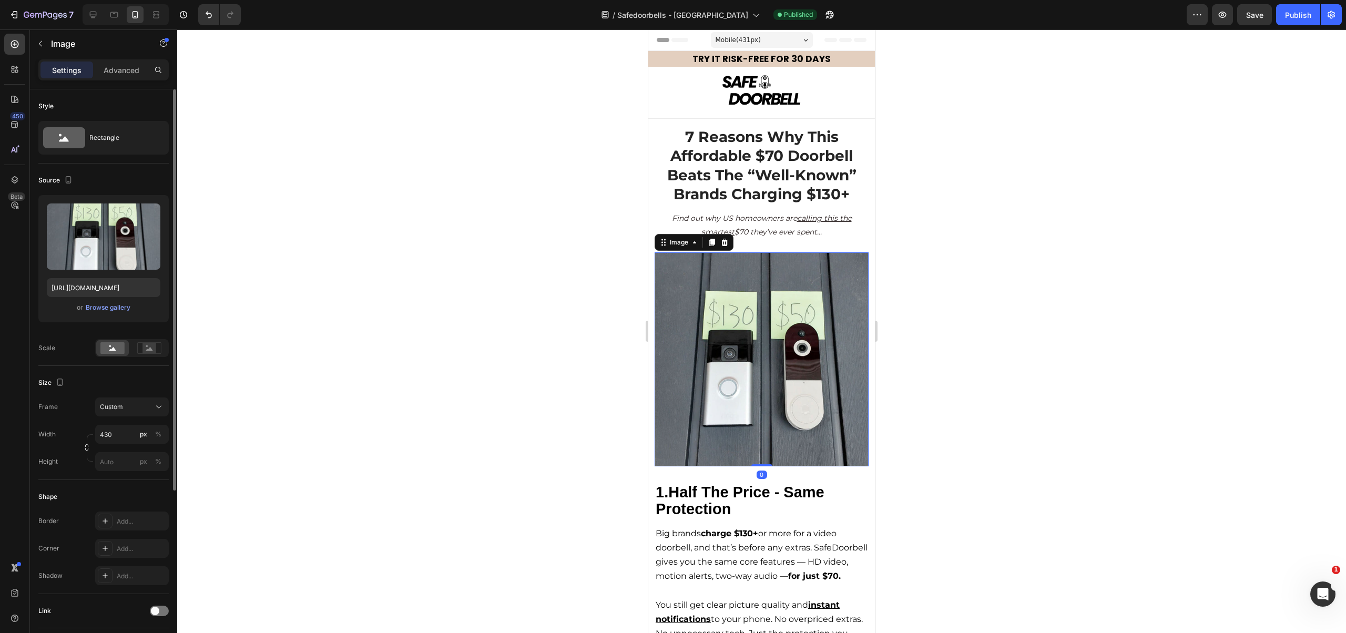
click at [763, 339] on img at bounding box center [762, 359] width 214 height 214
click at [121, 243] on label at bounding box center [104, 237] width 114 height 66
click at [121, 245] on input "file" at bounding box center [103, 254] width 73 height 18
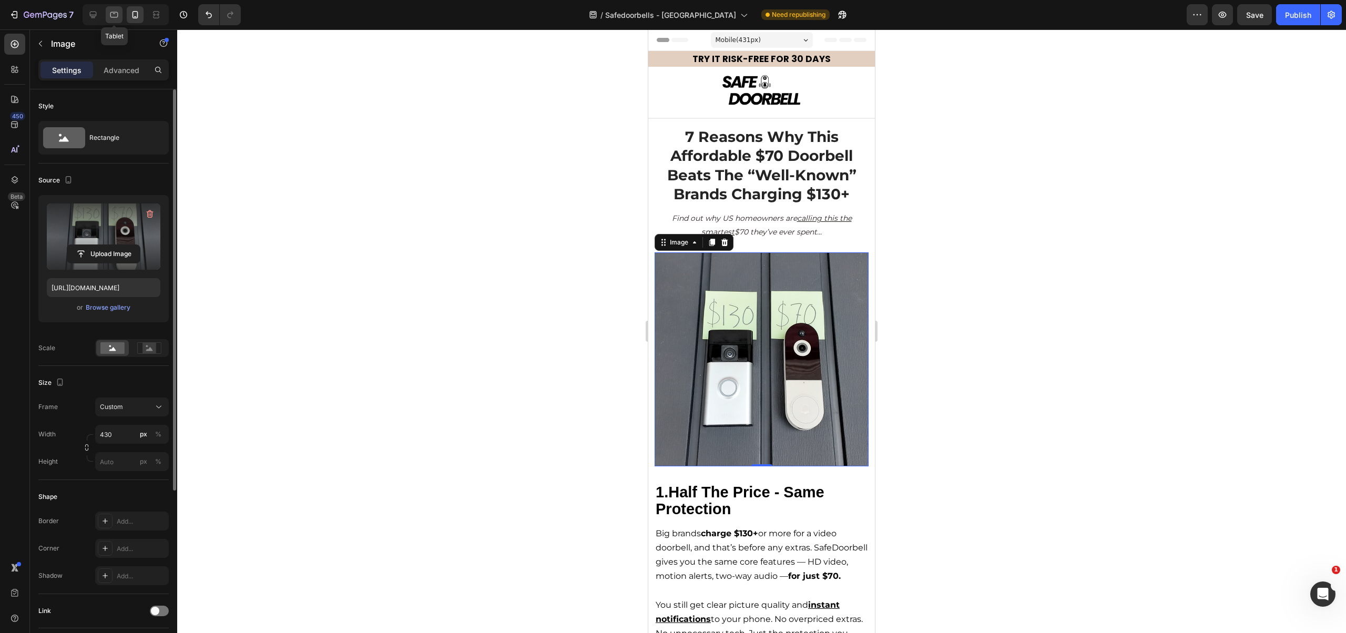
click at [109, 16] on icon at bounding box center [114, 14] width 11 height 11
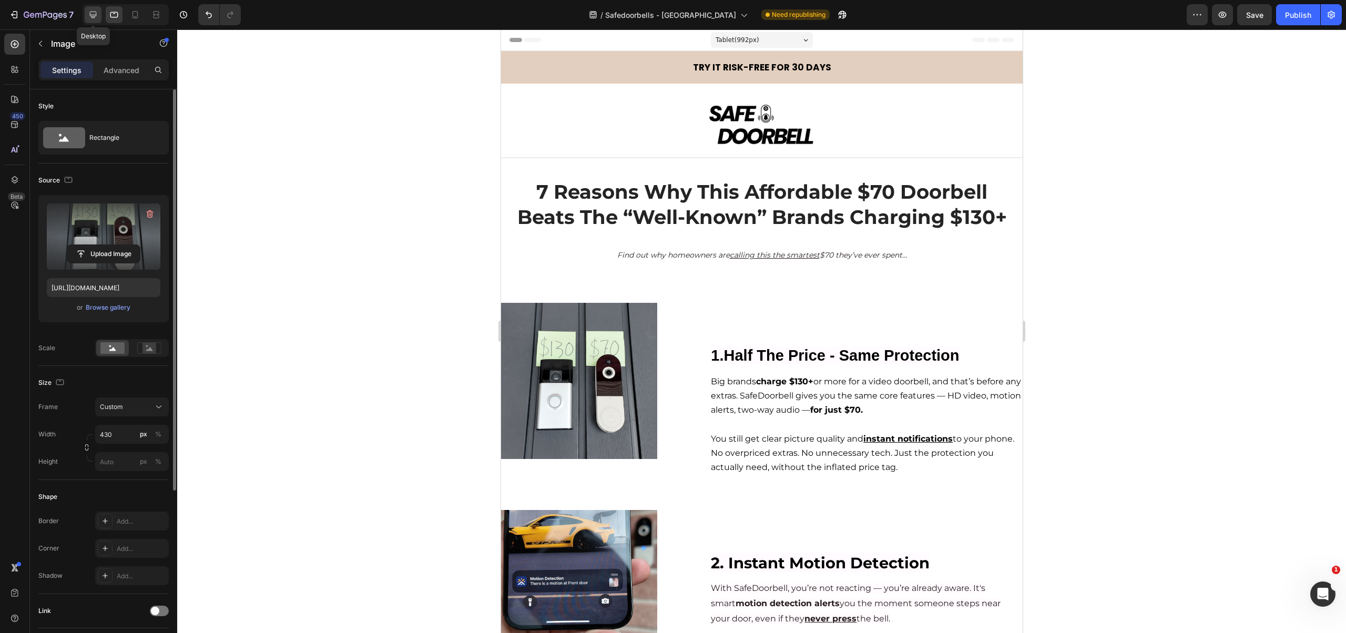
click at [94, 17] on icon at bounding box center [93, 15] width 7 height 7
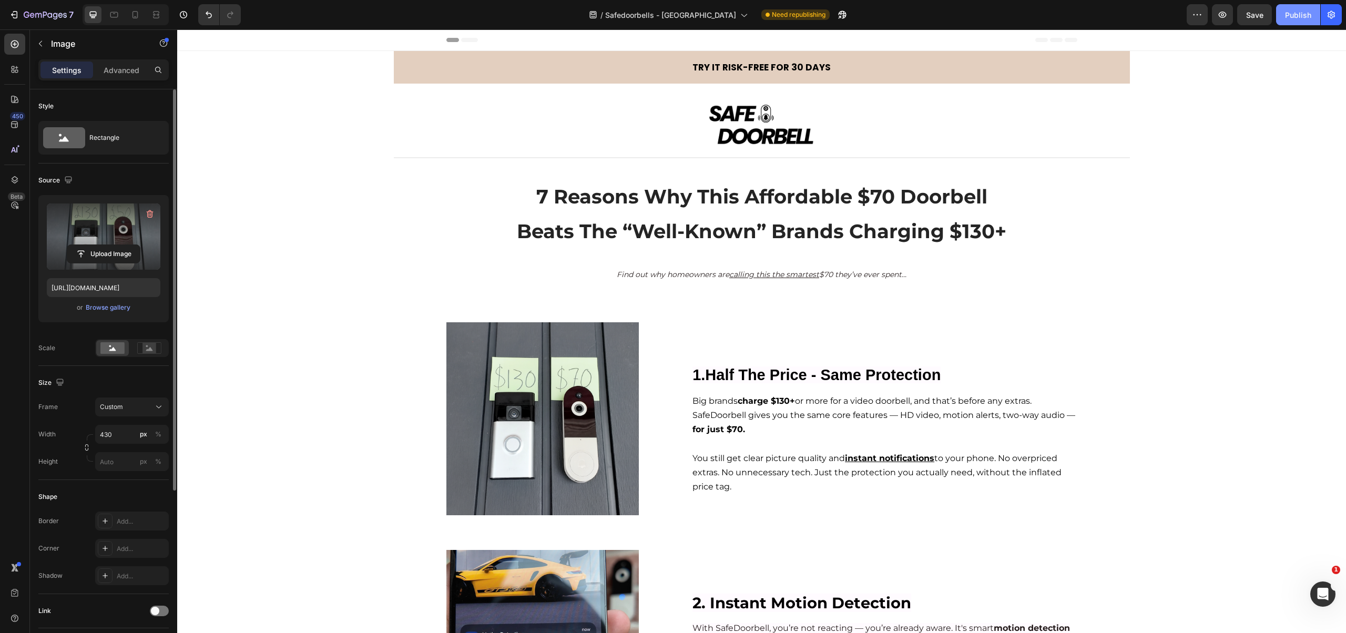
click at [1297, 14] on div "Publish" at bounding box center [1298, 14] width 26 height 11
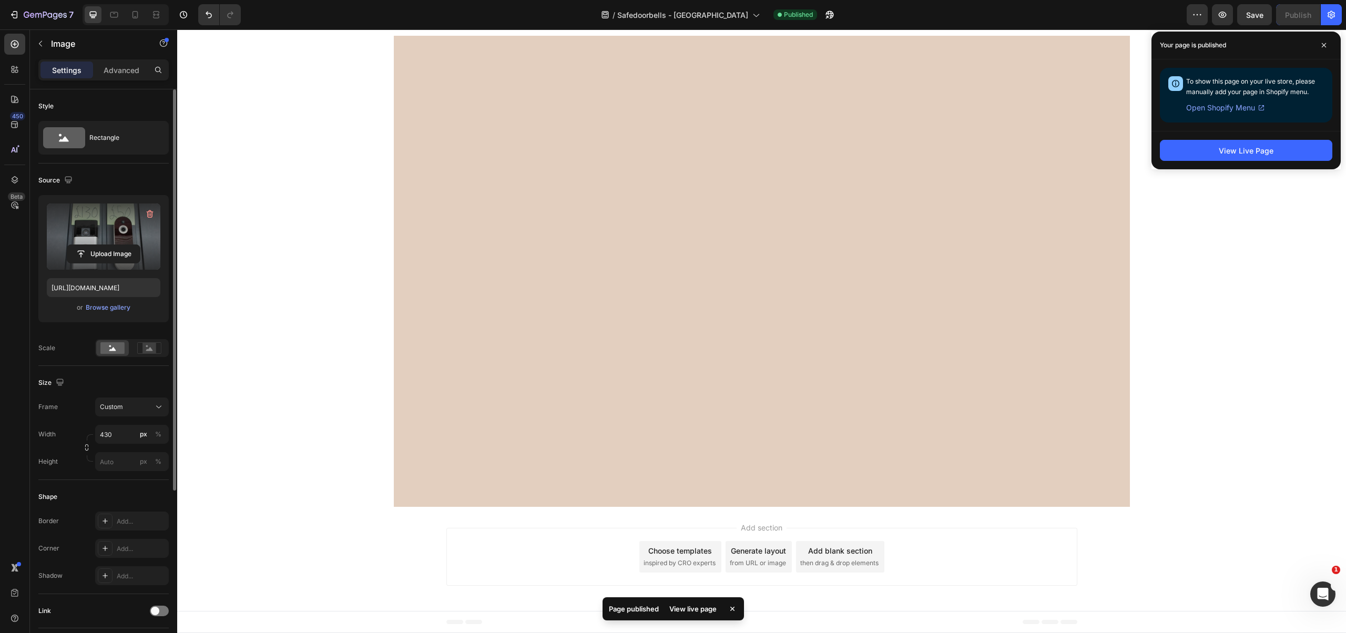
scroll to position [1870, 0]
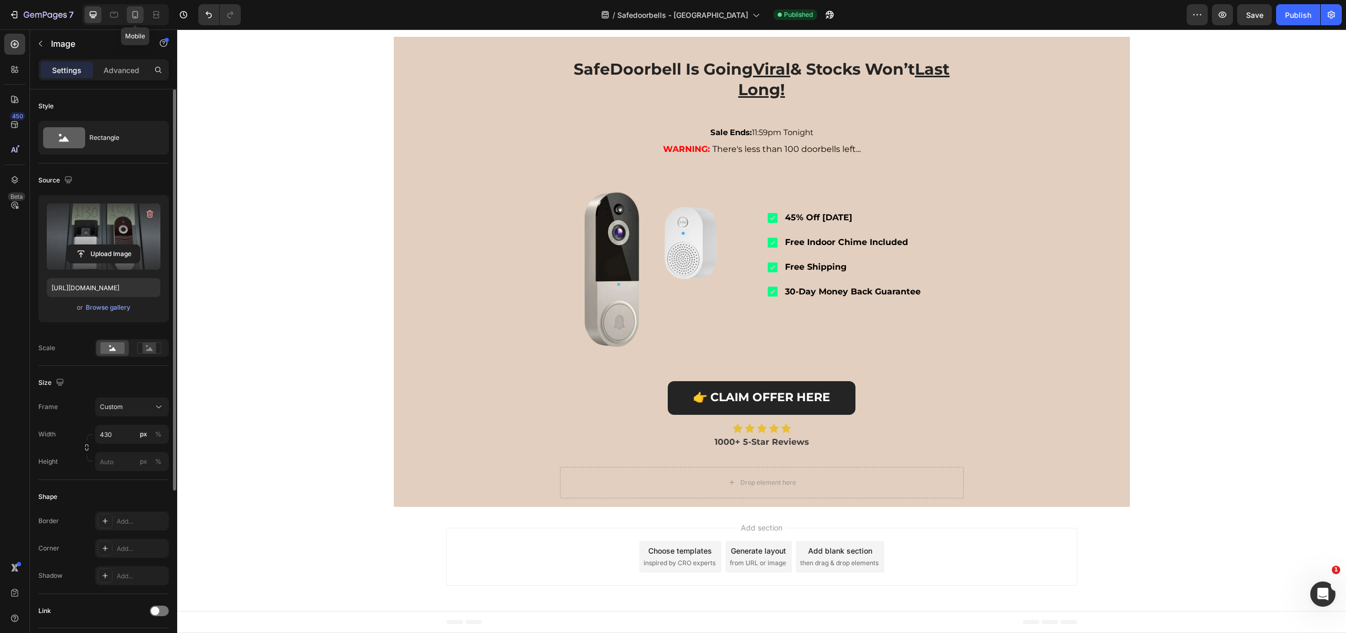
click at [141, 13] on div at bounding box center [135, 14] width 17 height 17
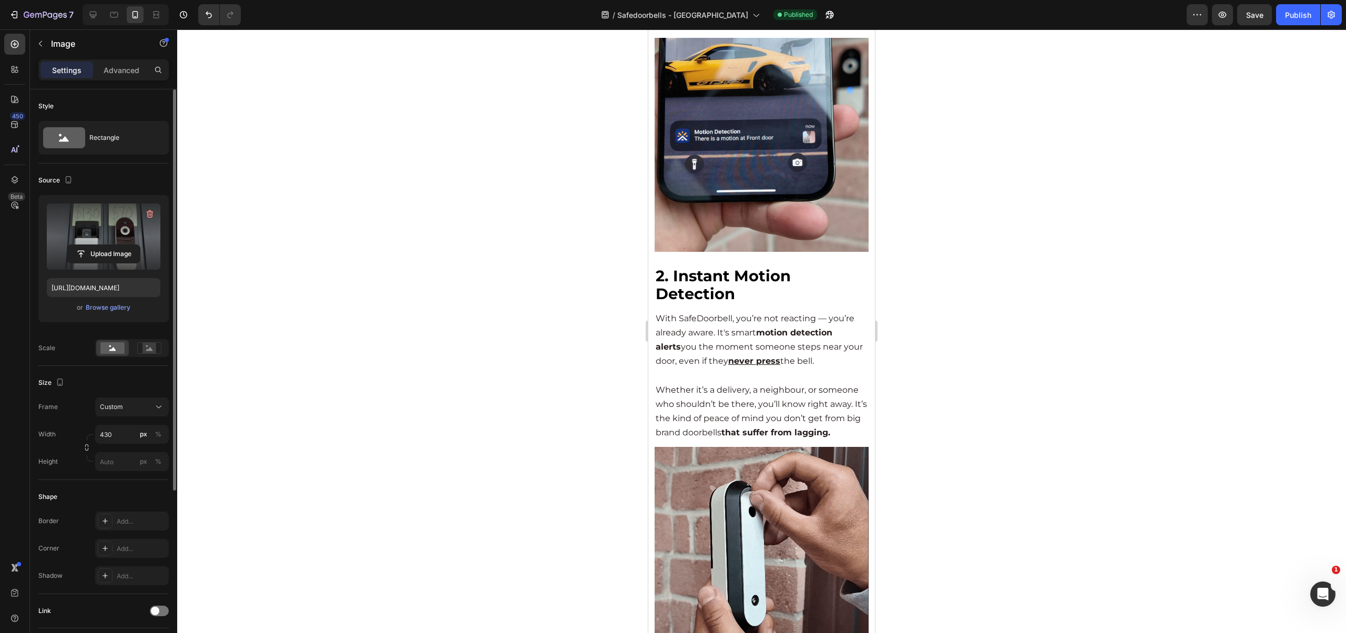
scroll to position [1493, 0]
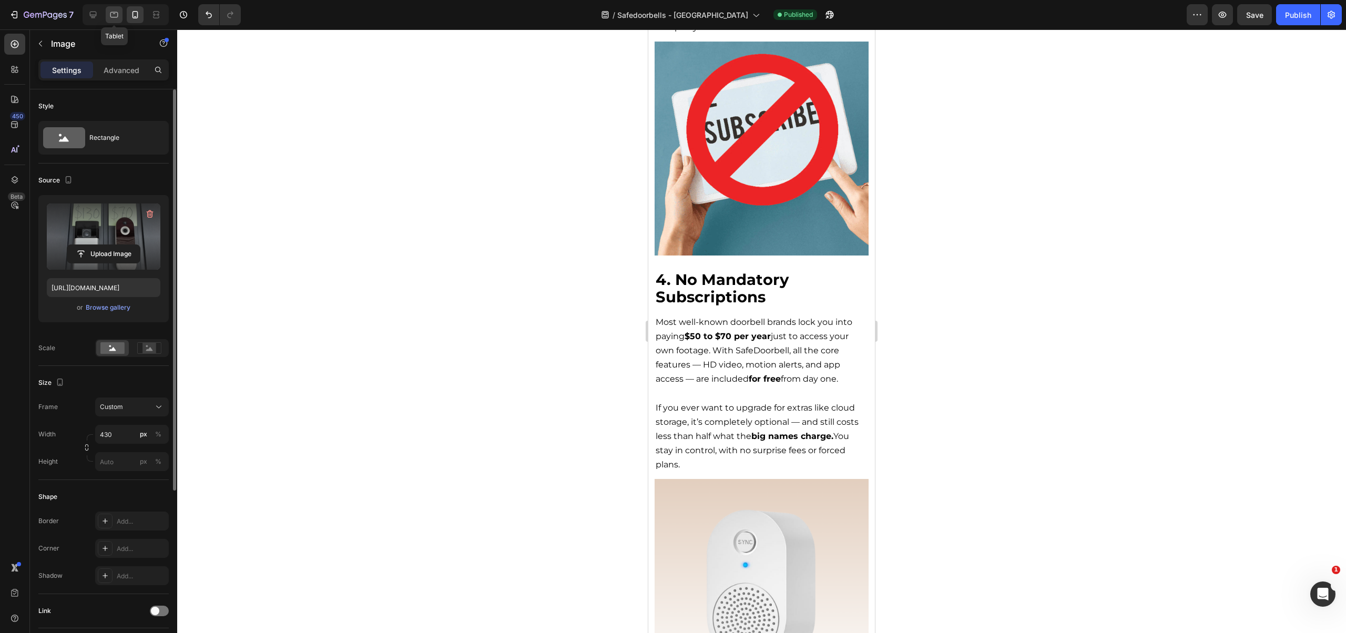
click at [106, 14] on div at bounding box center [114, 14] width 17 height 17
type input "[URL][DOMAIN_NAME]"
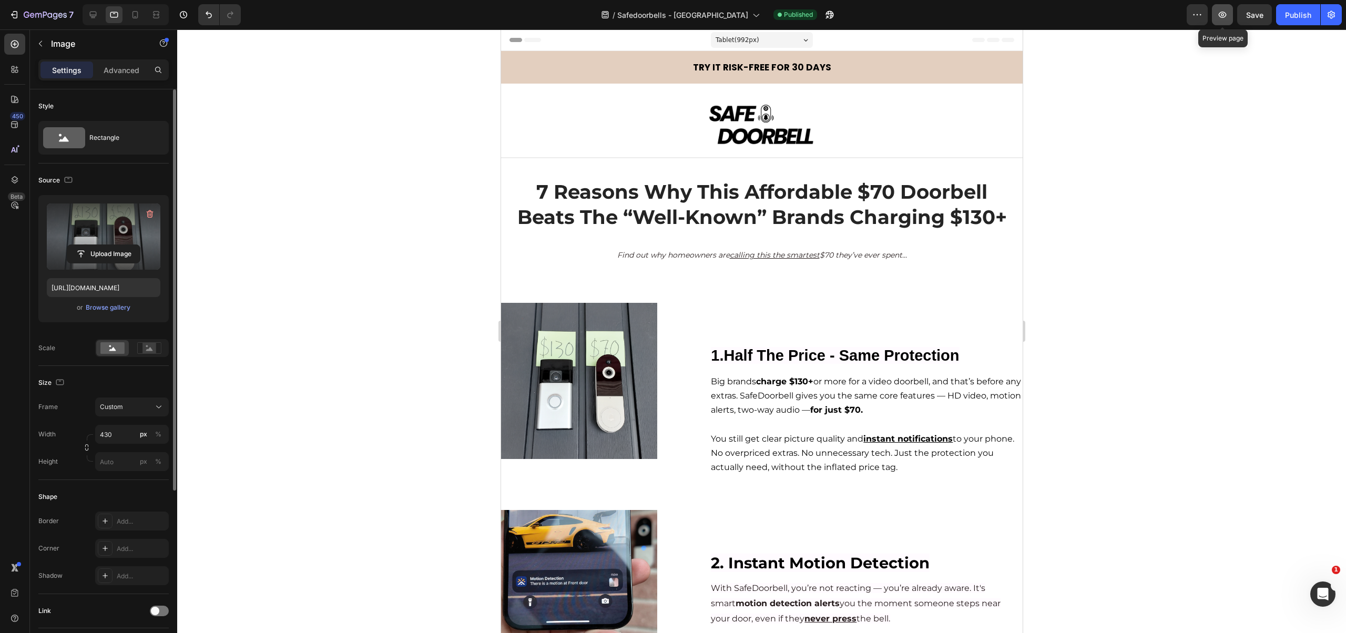
click at [1218, 16] on icon "button" at bounding box center [1222, 14] width 11 height 11
